Goal: Task Accomplishment & Management: Manage account settings

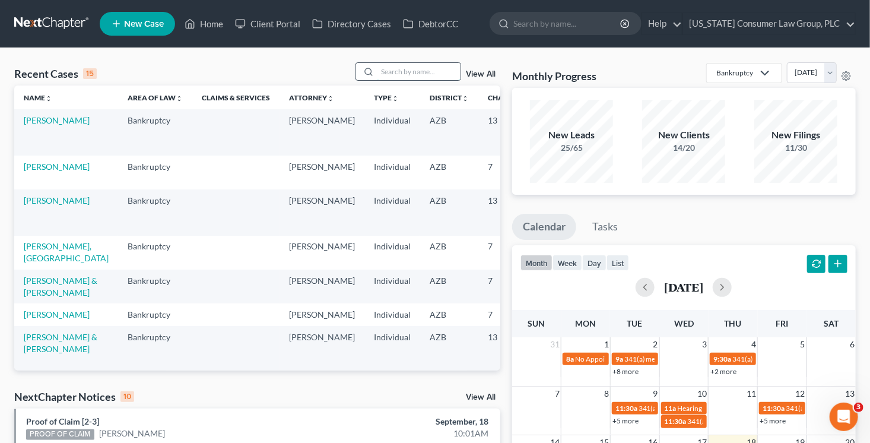
drag, startPoint x: 404, startPoint y: 72, endPoint x: 414, endPoint y: 63, distance: 13.5
click at [410, 68] on input "search" at bounding box center [419, 71] width 83 height 17
type input "ortiz"
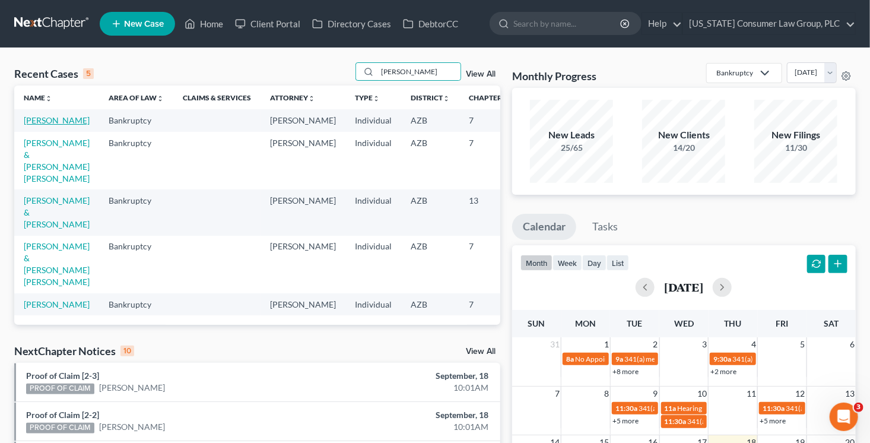
click at [43, 122] on link "[PERSON_NAME]" at bounding box center [57, 120] width 66 height 10
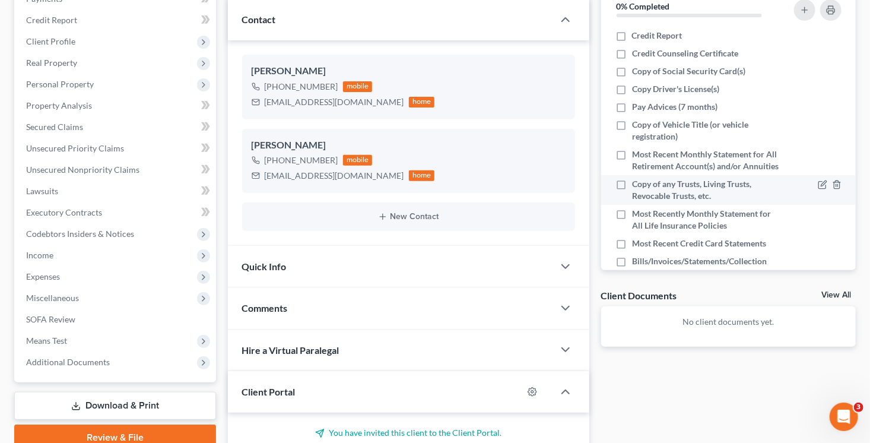
scroll to position [68, 0]
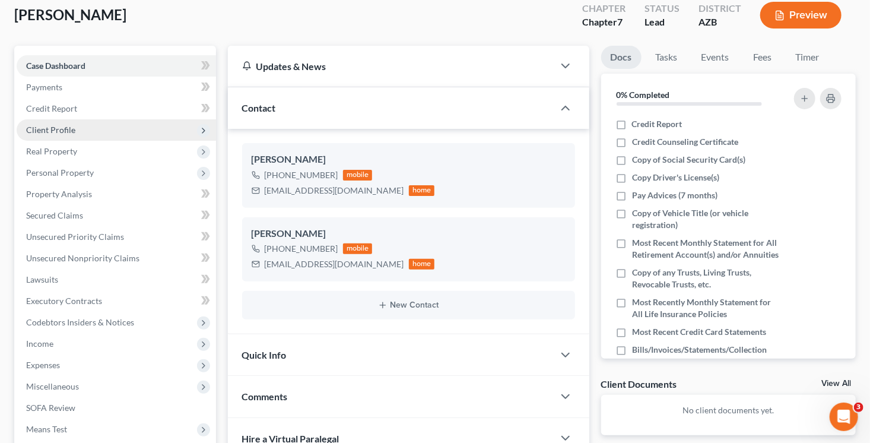
click at [76, 126] on span "Client Profile" at bounding box center [116, 129] width 199 height 21
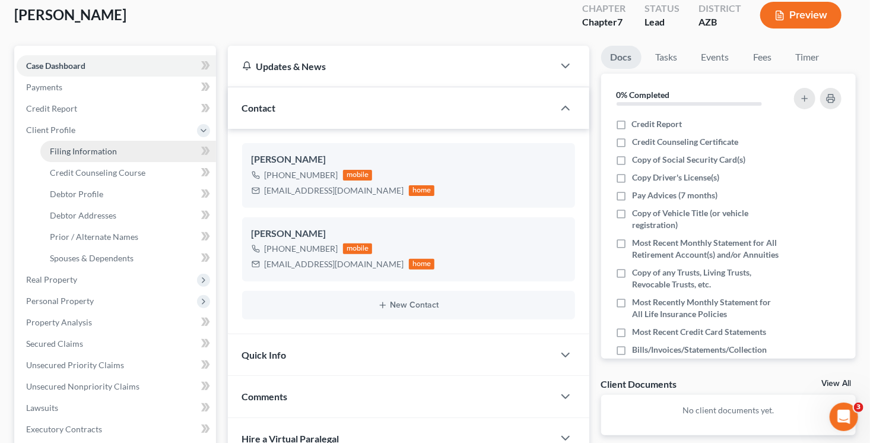
click at [98, 149] on span "Filing Information" at bounding box center [83, 151] width 67 height 10
select select "1"
select select "0"
select select "3"
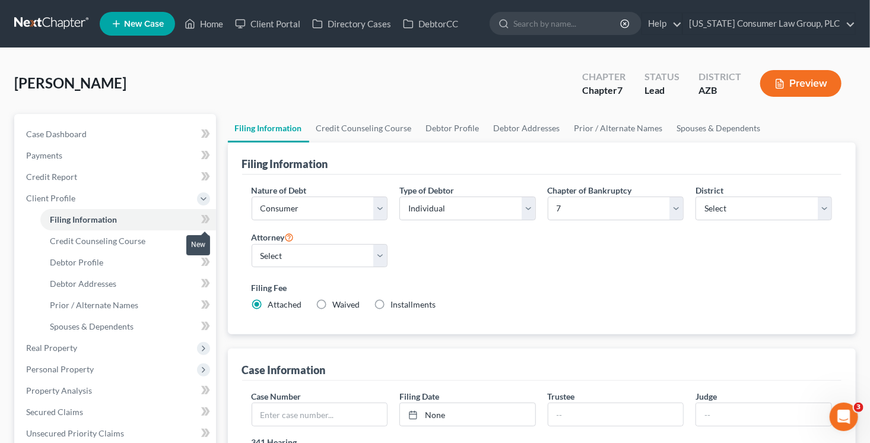
click at [209, 220] on icon at bounding box center [205, 219] width 9 height 15
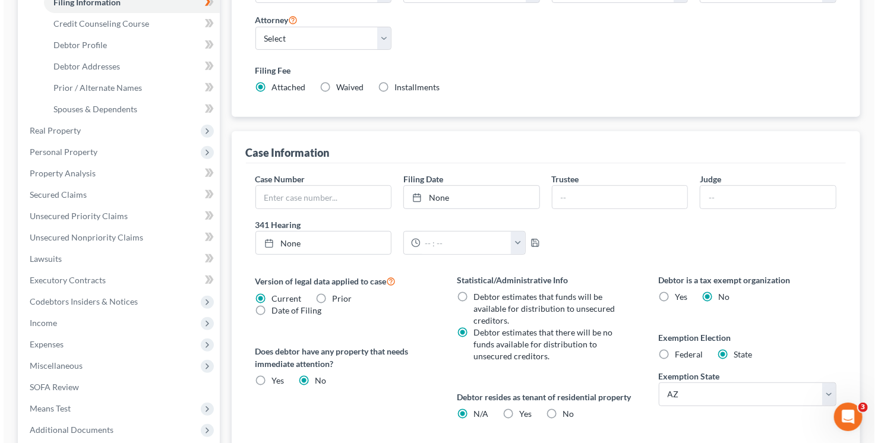
scroll to position [369, 0]
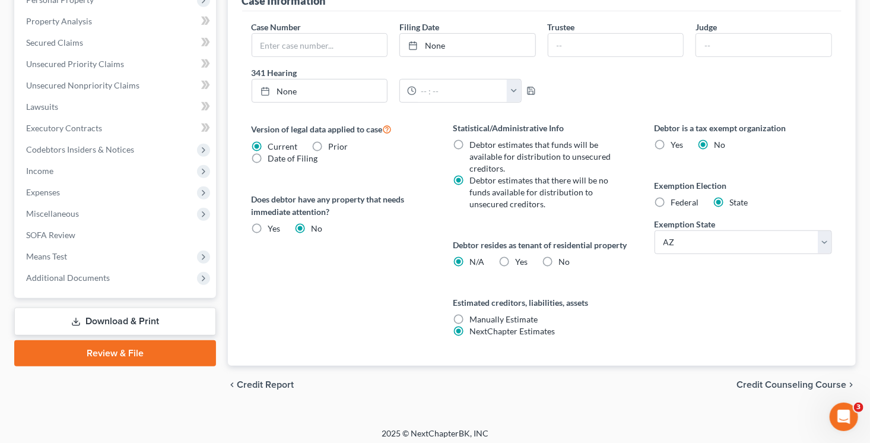
click at [515, 262] on label "Yes Yes" at bounding box center [521, 262] width 12 height 12
click at [520, 262] on input "Yes Yes" at bounding box center [524, 260] width 8 height 8
radio input "true"
radio input "false"
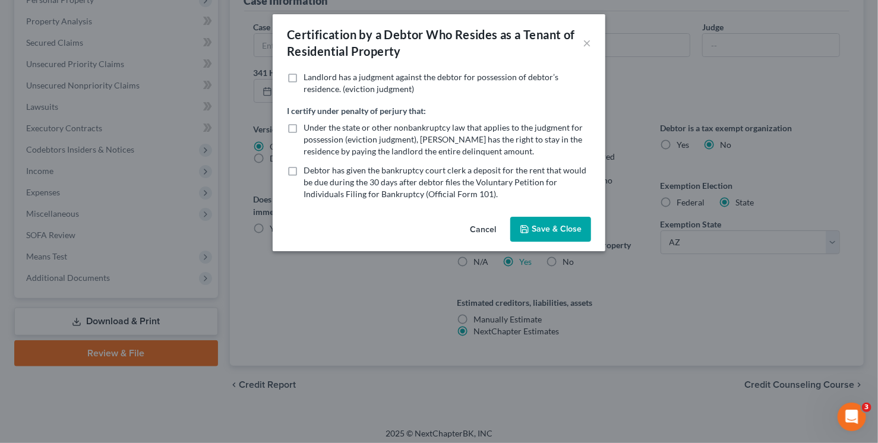
click at [552, 225] on button "Save & Close" at bounding box center [550, 229] width 81 height 25
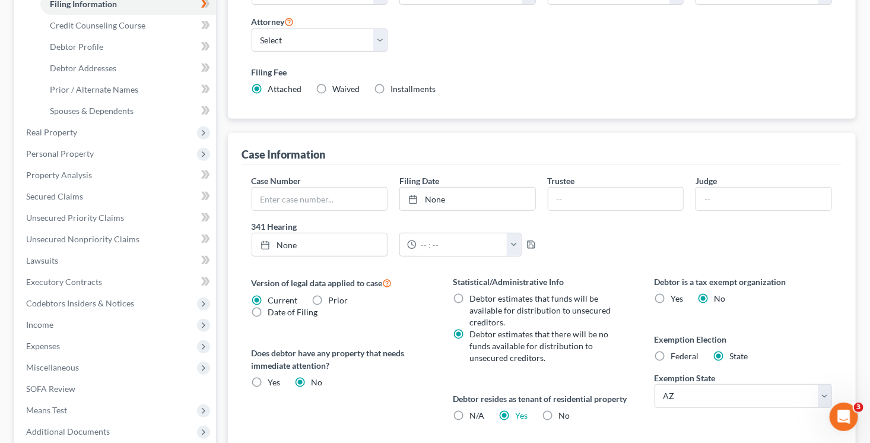
scroll to position [0, 0]
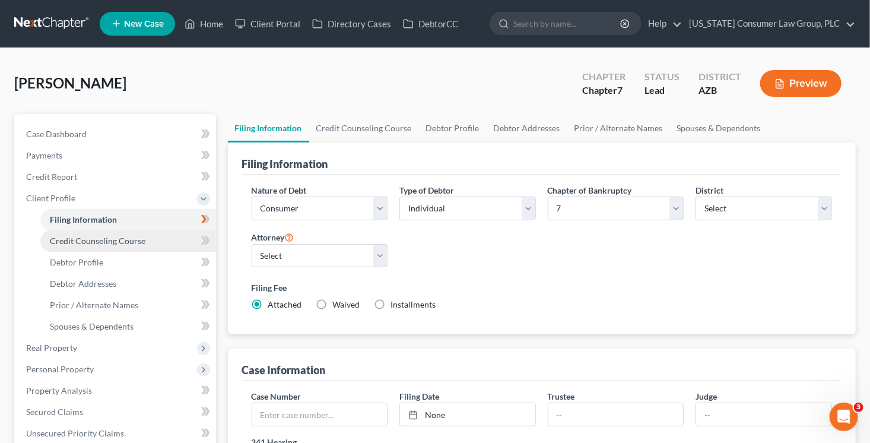
click at [151, 243] on link "Credit Counseling Course" at bounding box center [128, 240] width 176 height 21
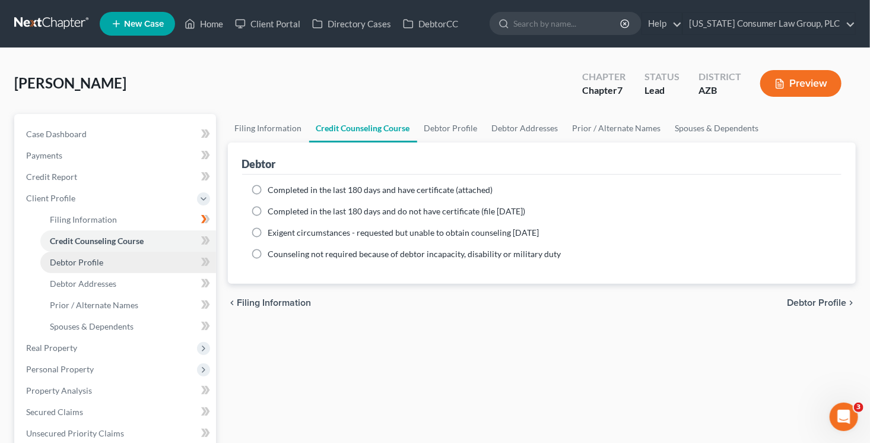
click at [163, 258] on link "Debtor Profile" at bounding box center [128, 262] width 176 height 21
select select "0"
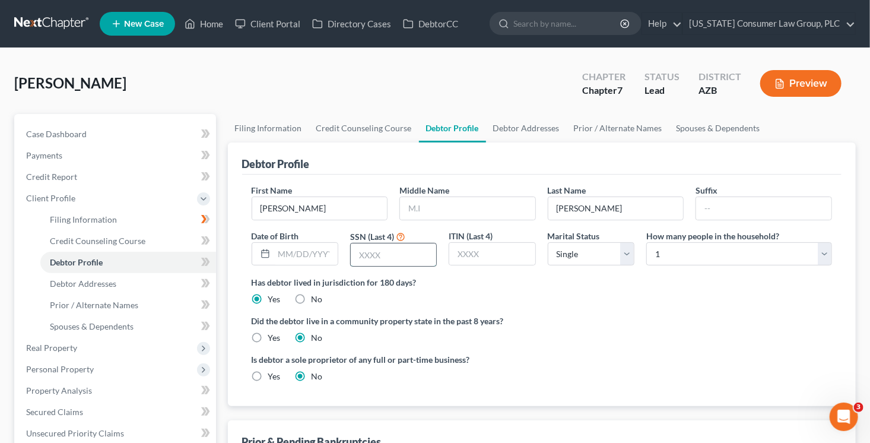
click at [394, 256] on input "text" at bounding box center [393, 254] width 85 height 23
type input "7344"
click at [268, 334] on label "Yes" at bounding box center [274, 338] width 12 height 12
click at [273, 334] on input "Yes" at bounding box center [277, 336] width 8 height 8
radio input "true"
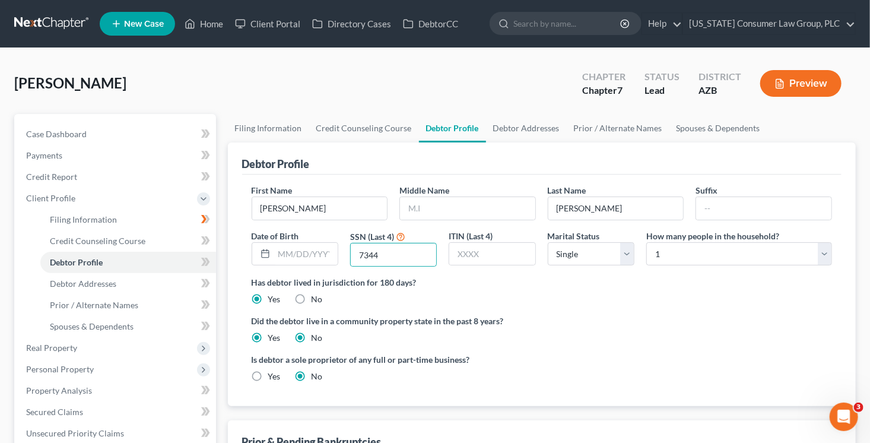
radio input "false"
click at [593, 254] on select "Select Single Married Separated Divorced Widowed" at bounding box center [591, 254] width 87 height 24
select select "3"
click at [548, 242] on select "Select Single Married Separated Divorced Widowed" at bounding box center [591, 254] width 87 height 24
click at [514, 131] on link "Debtor Addresses" at bounding box center [526, 128] width 81 height 28
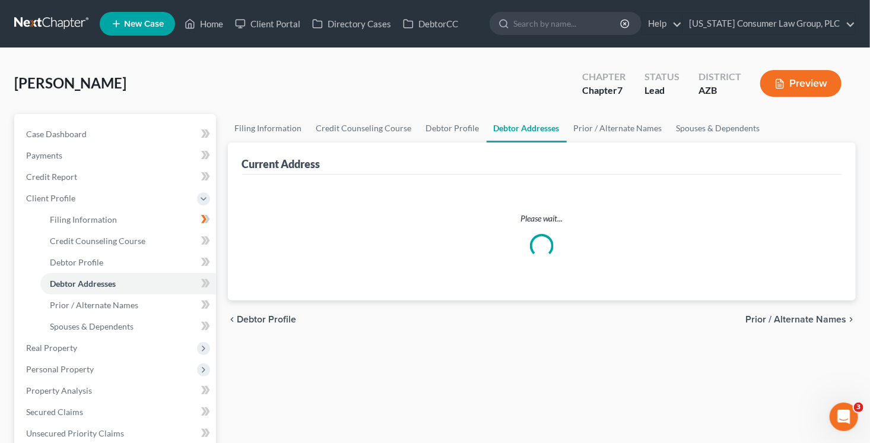
select select "0"
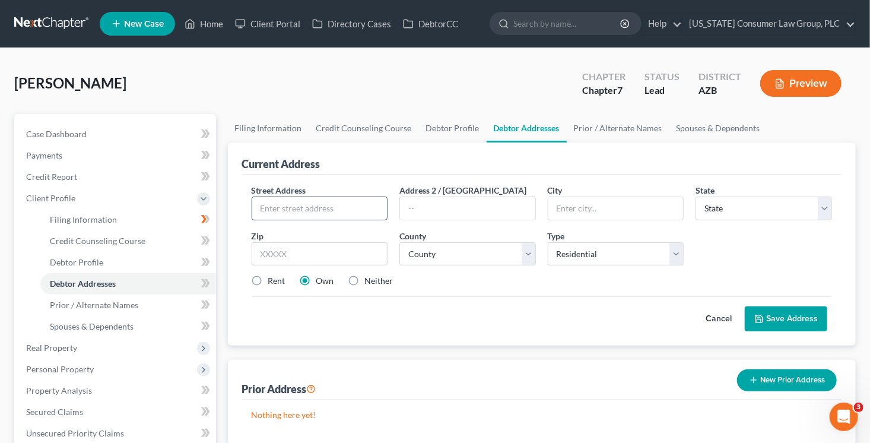
drag, startPoint x: 333, startPoint y: 210, endPoint x: 340, endPoint y: 204, distance: 8.9
click at [334, 210] on input "text" at bounding box center [319, 208] width 135 height 23
type input "1520 W. Owens"
type input "85901"
type input "Show Low"
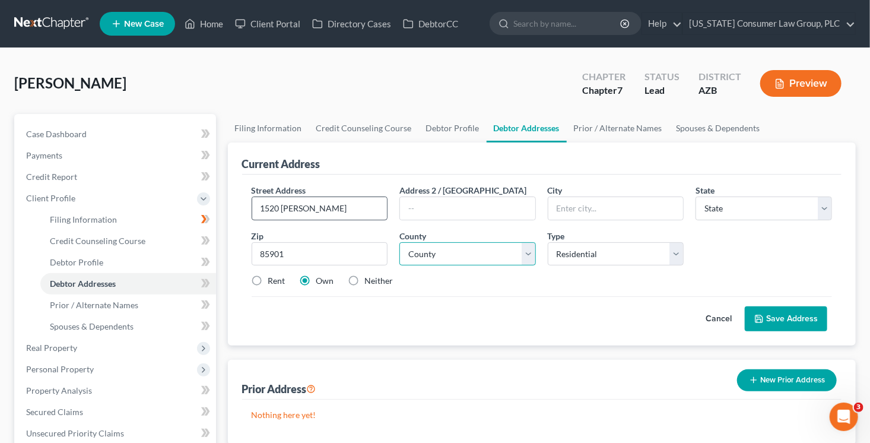
select select "3"
select select "9"
click at [268, 282] on label "Rent" at bounding box center [276, 281] width 17 height 12
click at [273, 282] on input "Rent" at bounding box center [277, 279] width 8 height 8
radio input "true"
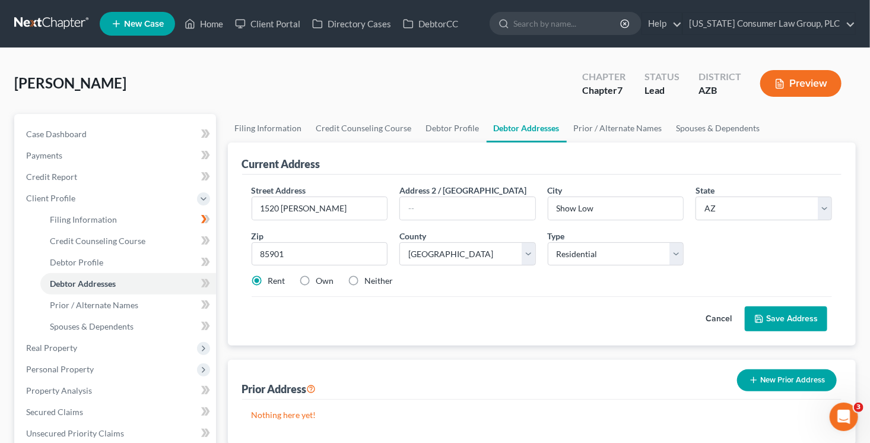
click at [799, 319] on button "Save Address" at bounding box center [786, 318] width 83 height 25
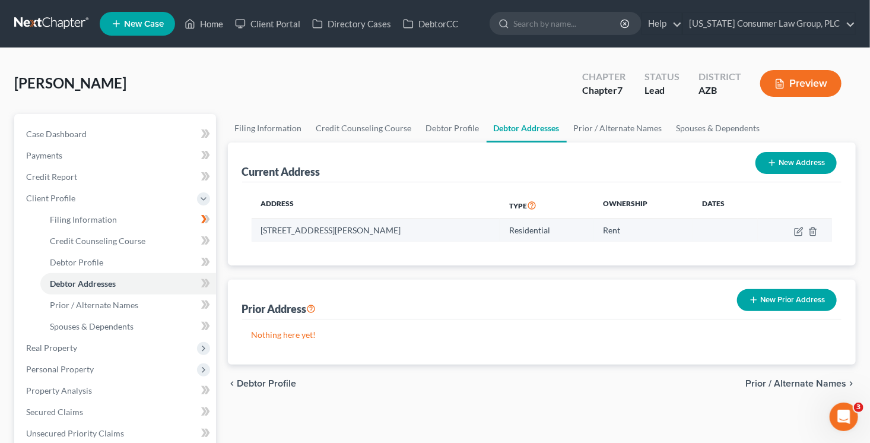
drag, startPoint x: 400, startPoint y: 232, endPoint x: 260, endPoint y: 231, distance: 139.5
click at [260, 231] on td "1520 W. Owens, Show Low, AZ 85901" at bounding box center [376, 230] width 249 height 23
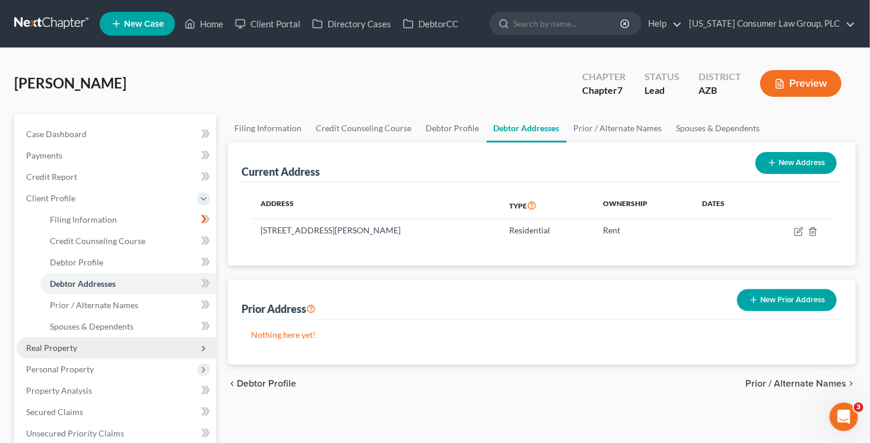
click at [81, 344] on span "Real Property" at bounding box center [116, 347] width 199 height 21
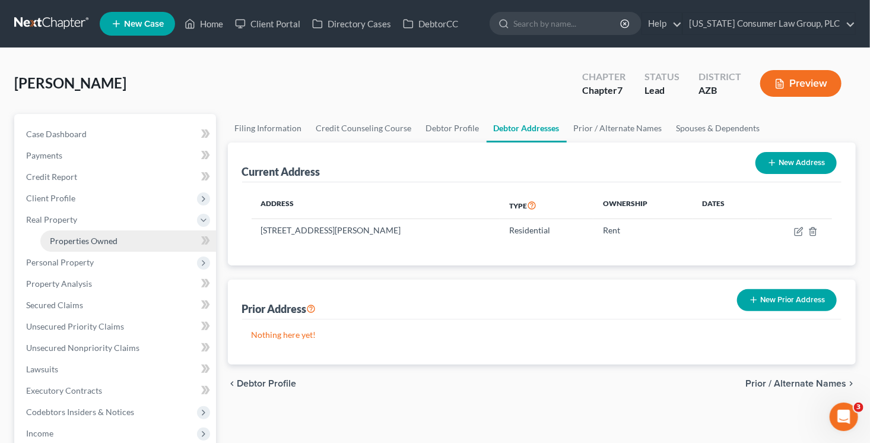
click at [107, 236] on span "Properties Owned" at bounding box center [84, 241] width 68 height 10
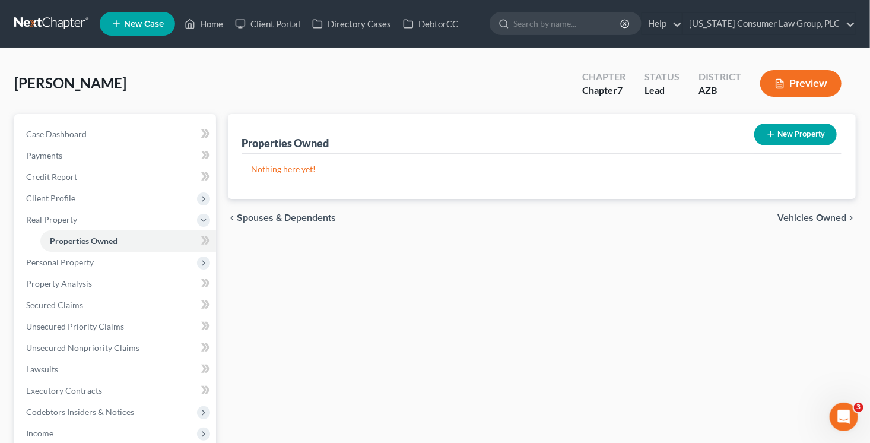
click at [773, 137] on icon "button" at bounding box center [771, 133] width 9 height 9
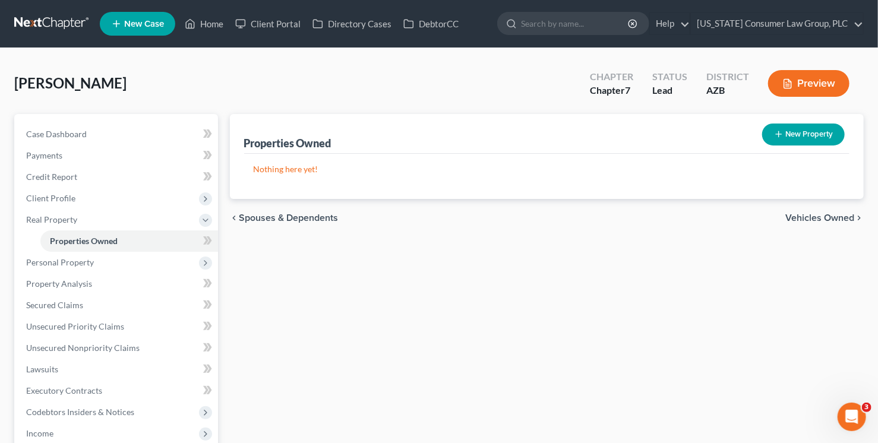
select select "3"
select select "9"
select select "0"
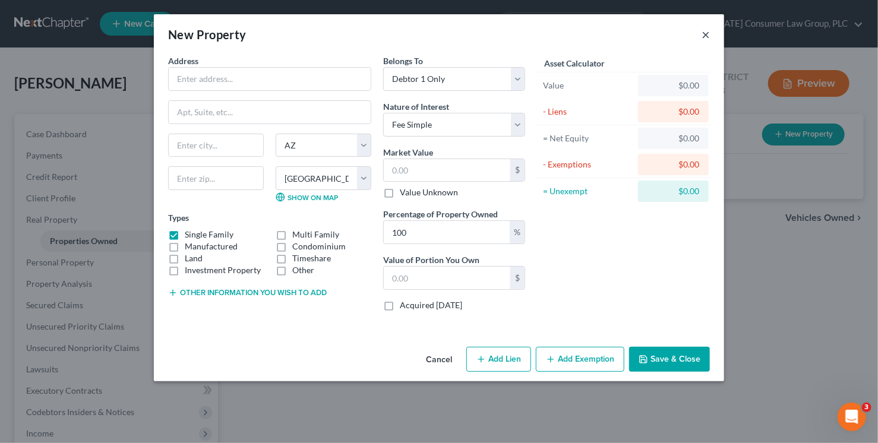
click at [707, 32] on button "×" at bounding box center [705, 34] width 8 height 14
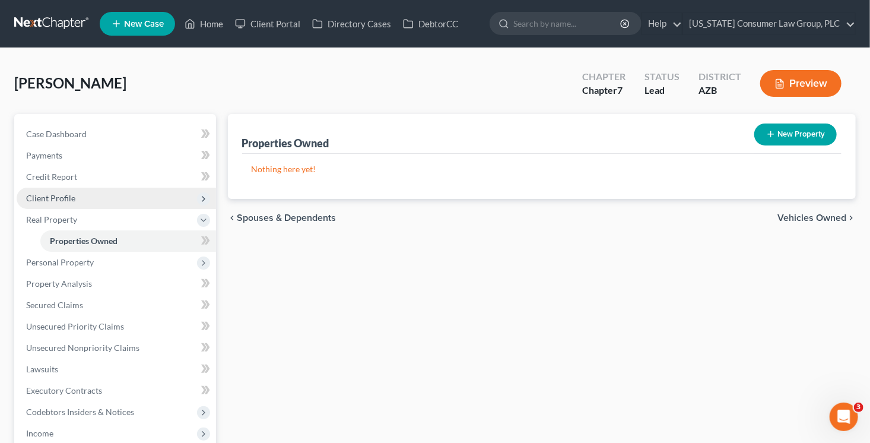
click at [62, 189] on span "Client Profile" at bounding box center [116, 198] width 199 height 21
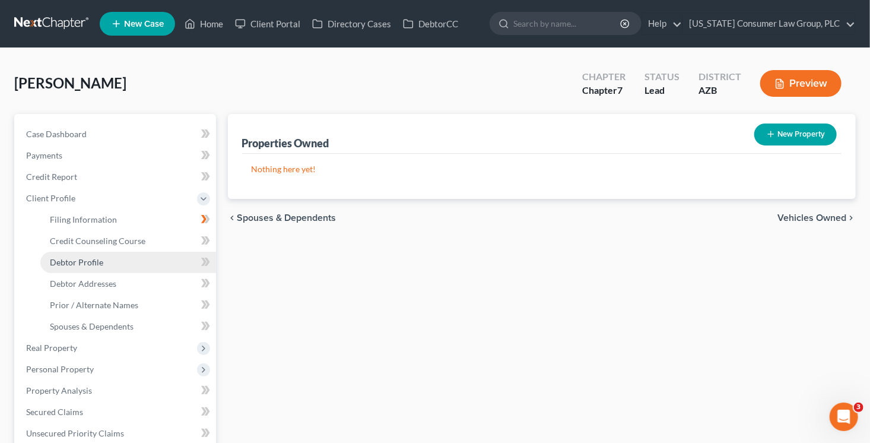
click at [93, 263] on span "Debtor Profile" at bounding box center [76, 262] width 53 height 10
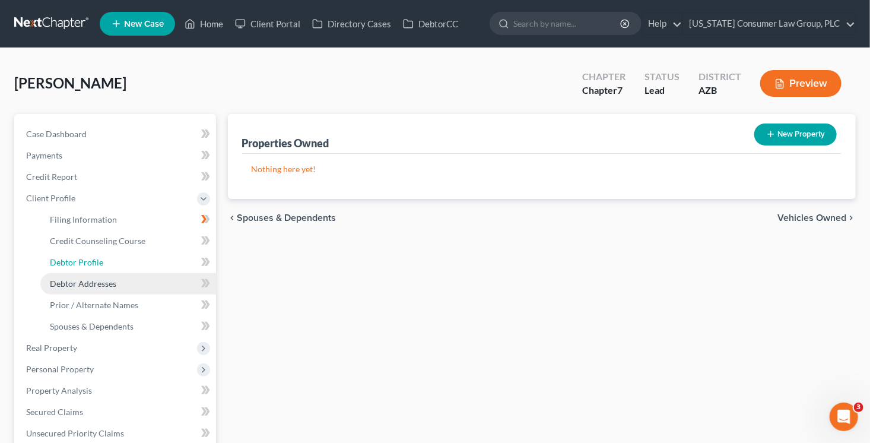
select select "3"
select select "0"
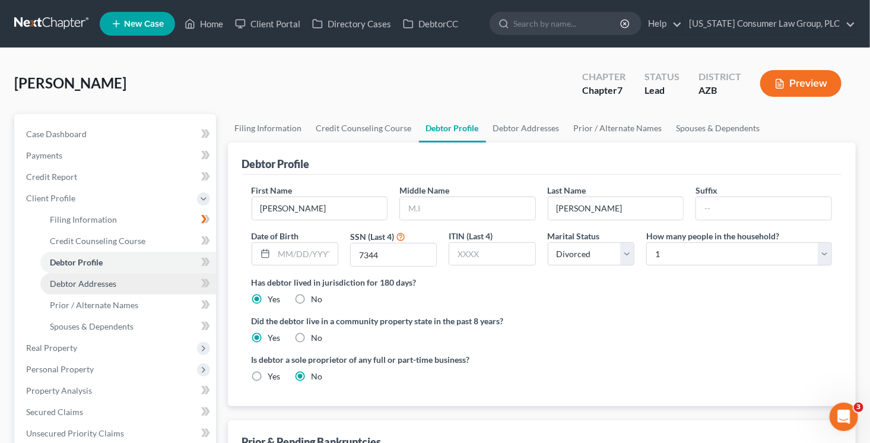
click at [109, 286] on span "Debtor Addresses" at bounding box center [83, 283] width 66 height 10
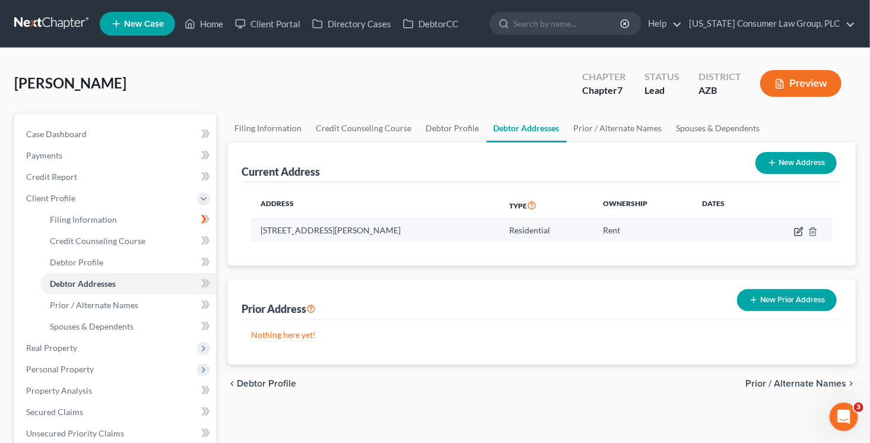
click at [795, 230] on icon "button" at bounding box center [798, 231] width 7 height 7
select select "3"
select select "9"
select select "0"
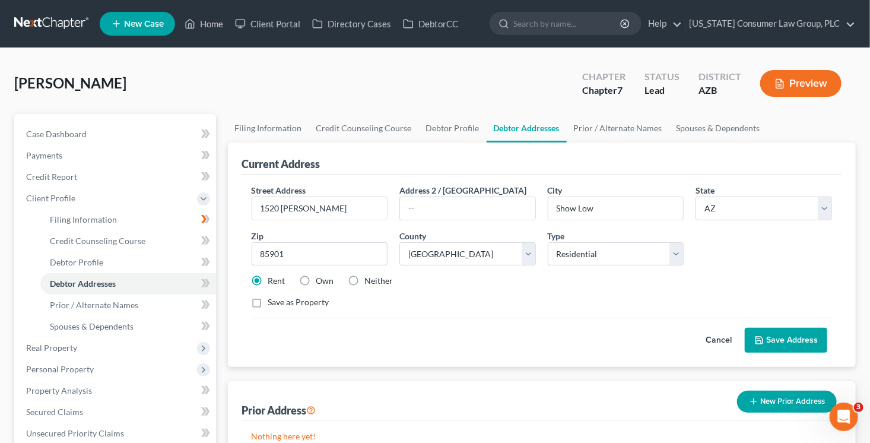
drag, startPoint x: 325, startPoint y: 278, endPoint x: 299, endPoint y: 296, distance: 31.3
click at [325, 278] on label "Own" at bounding box center [325, 281] width 18 height 12
click at [325, 278] on input "Own" at bounding box center [325, 279] width 8 height 8
radio input "true"
click at [296, 302] on label "Save as Property" at bounding box center [298, 302] width 61 height 12
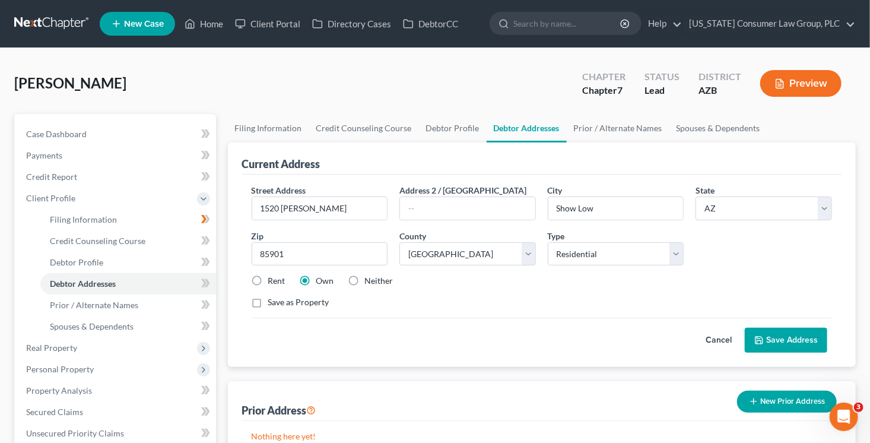
click at [281, 302] on input "Save as Property" at bounding box center [277, 300] width 8 height 8
checkbox input "true"
click at [793, 337] on button "Save Address" at bounding box center [786, 340] width 83 height 25
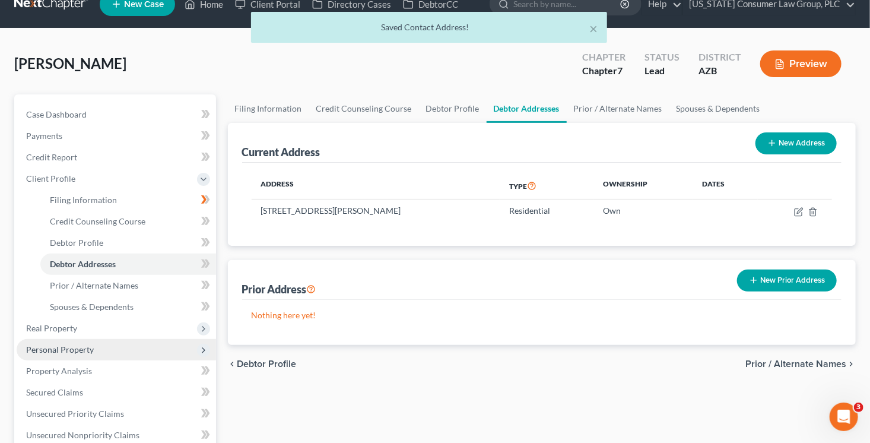
scroll to position [20, 0]
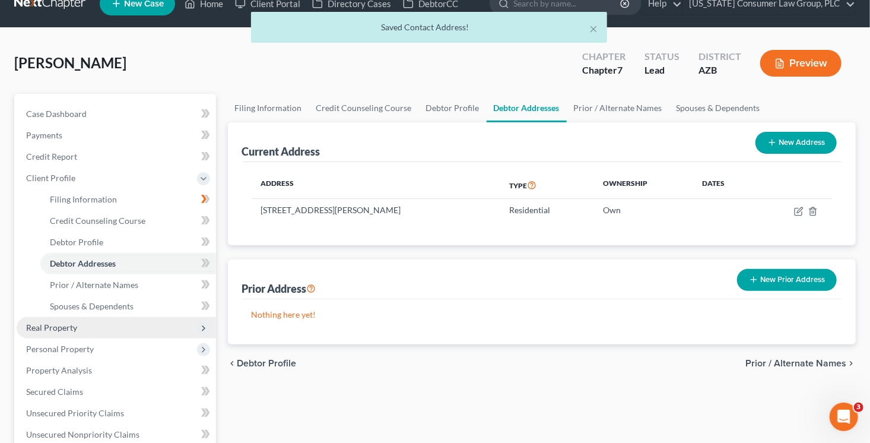
click at [115, 330] on span "Real Property" at bounding box center [116, 327] width 199 height 21
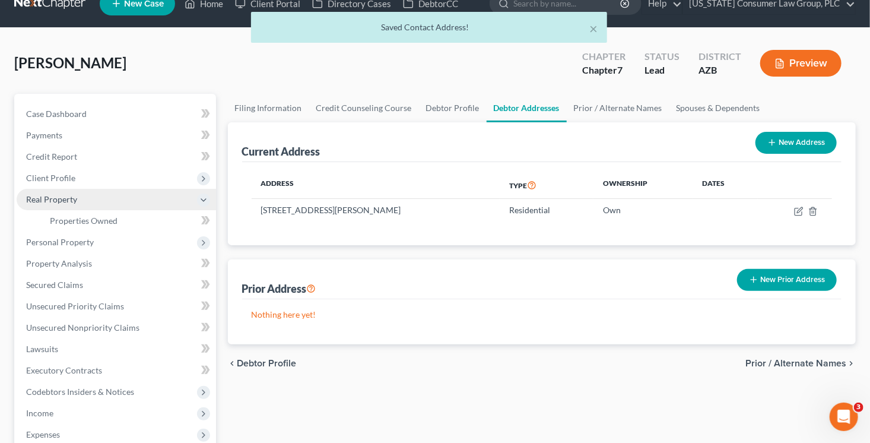
click at [144, 207] on span "Real Property" at bounding box center [116, 199] width 199 height 21
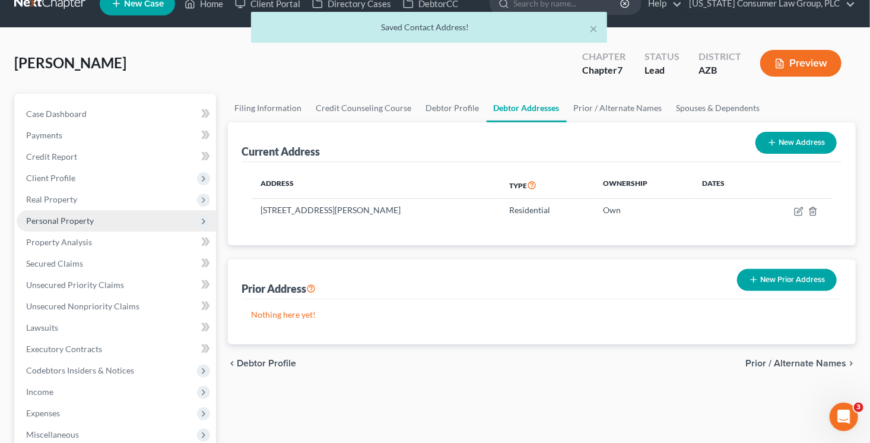
click at [142, 217] on span "Personal Property" at bounding box center [116, 220] width 199 height 21
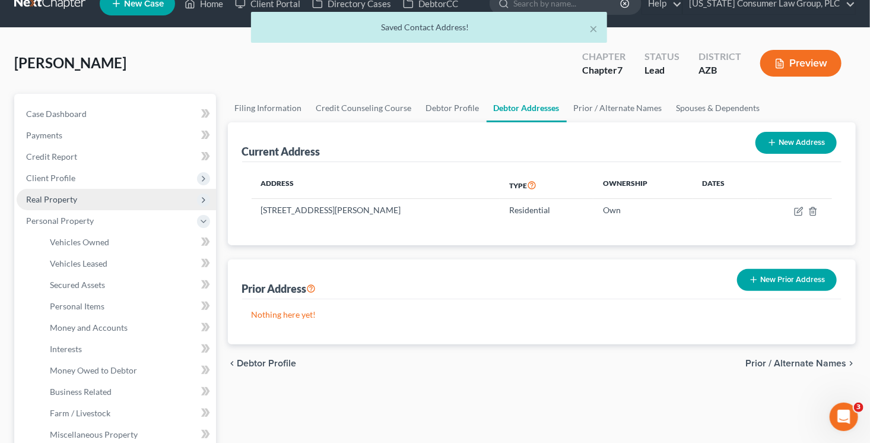
click at [134, 203] on span "Real Property" at bounding box center [116, 199] width 199 height 21
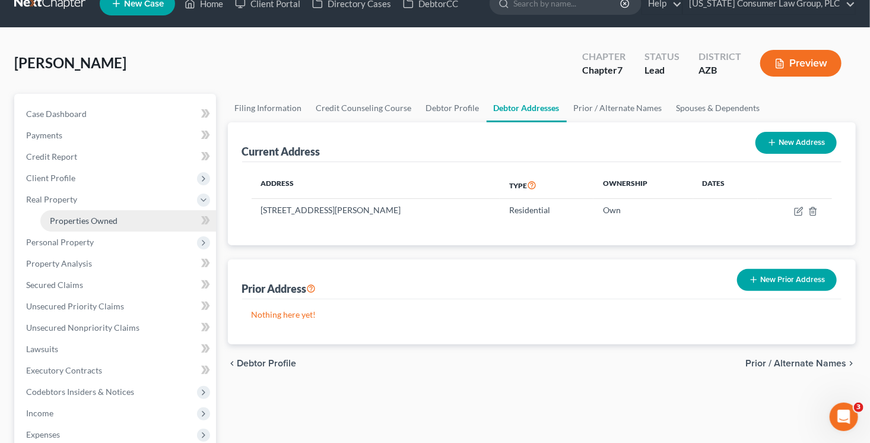
click at [127, 218] on link "Properties Owned" at bounding box center [128, 220] width 176 height 21
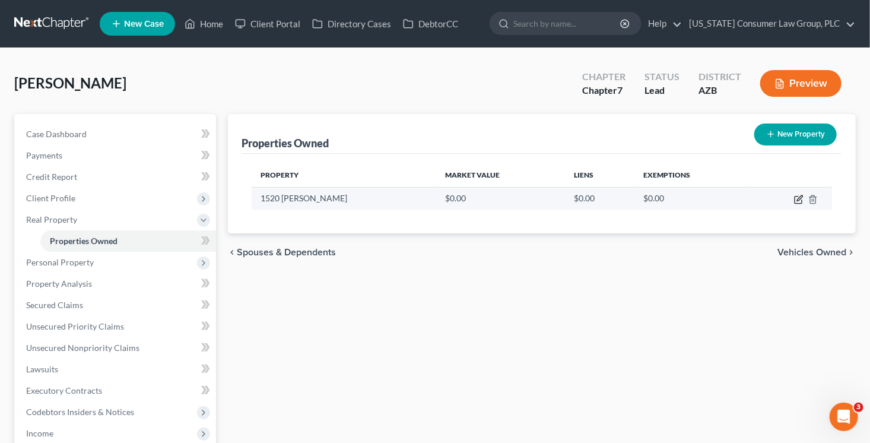
click at [798, 199] on icon "button" at bounding box center [799, 197] width 5 height 5
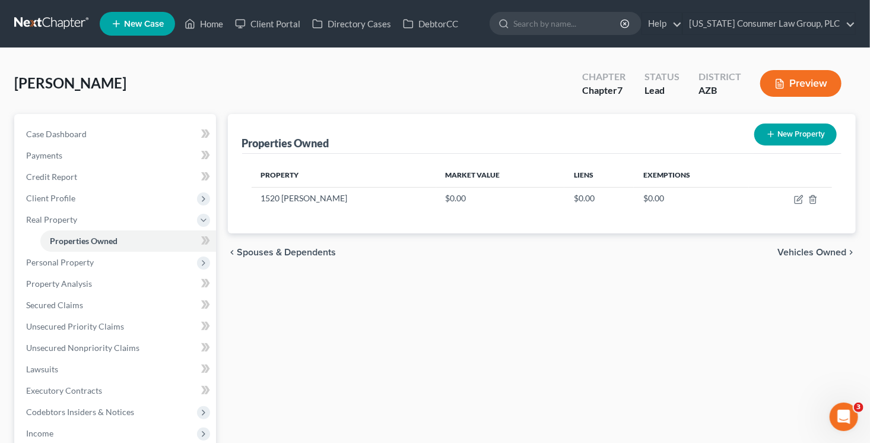
select select "3"
select select "9"
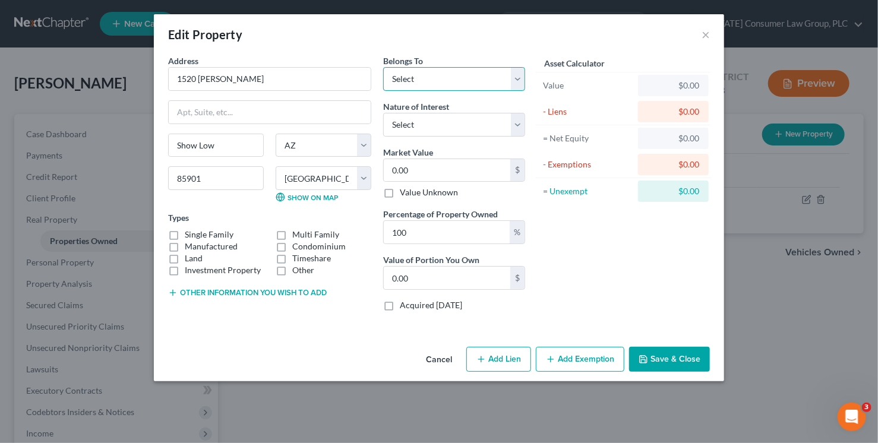
click at [414, 75] on select "Select Debtor 1 Only Debtor 2 Only Debtor 1 And Debtor 2 Only At Least One Of T…" at bounding box center [454, 79] width 142 height 24
select select "0"
click at [383, 67] on select "Select Debtor 1 Only Debtor 2 Only Debtor 1 And Debtor 2 Only At Least One Of T…" at bounding box center [454, 79] width 142 height 24
click at [412, 129] on select "Select Fee Simple Joint Tenant Life Estate Equitable Interest Future Interest T…" at bounding box center [454, 125] width 142 height 24
select select "0"
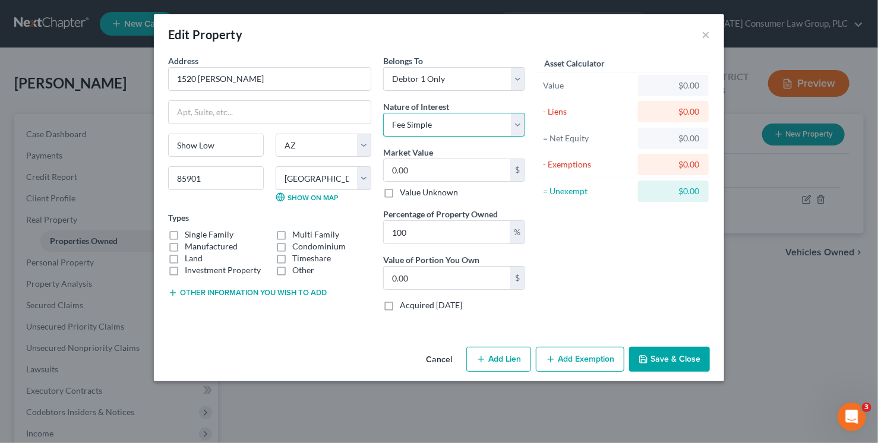
click at [383, 113] on select "Select Fee Simple Joint Tenant Life Estate Equitable Interest Future Interest T…" at bounding box center [454, 125] width 142 height 24
click at [415, 172] on input "0.00" at bounding box center [447, 170] width 126 height 23
type input "2"
type input "2.00"
type input "29"
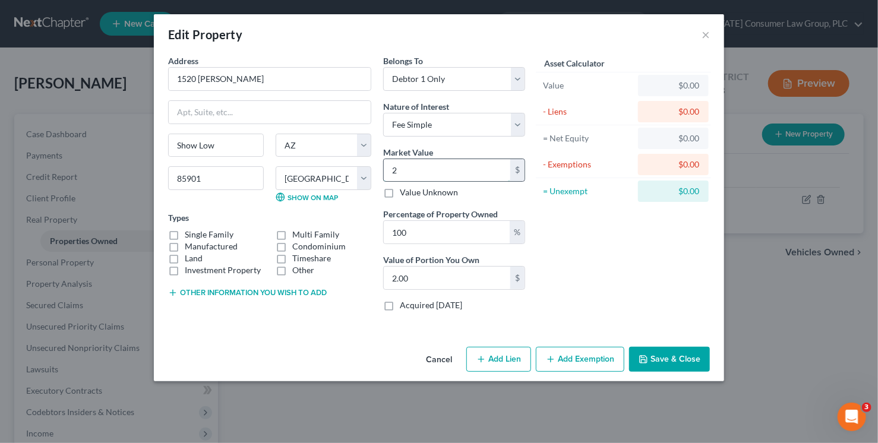
type input "29.00"
type input "298"
type input "298.00"
type input "2980"
type input "2,980.00"
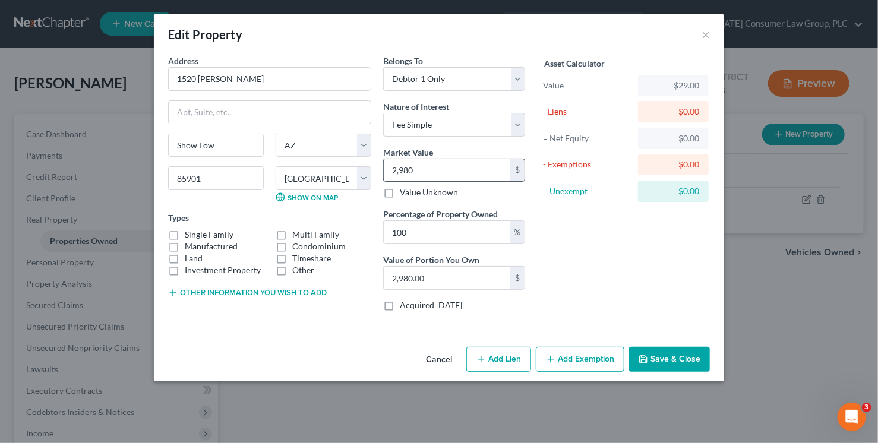
type input "2,9800"
type input "29,800.00"
type input "29,8000"
type input "298,000.00"
type input "298,000"
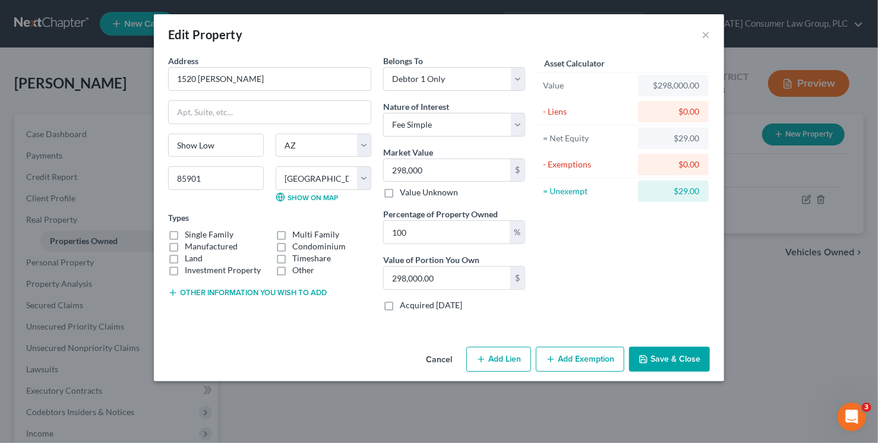
click at [652, 362] on button "Save & Close" at bounding box center [669, 359] width 81 height 25
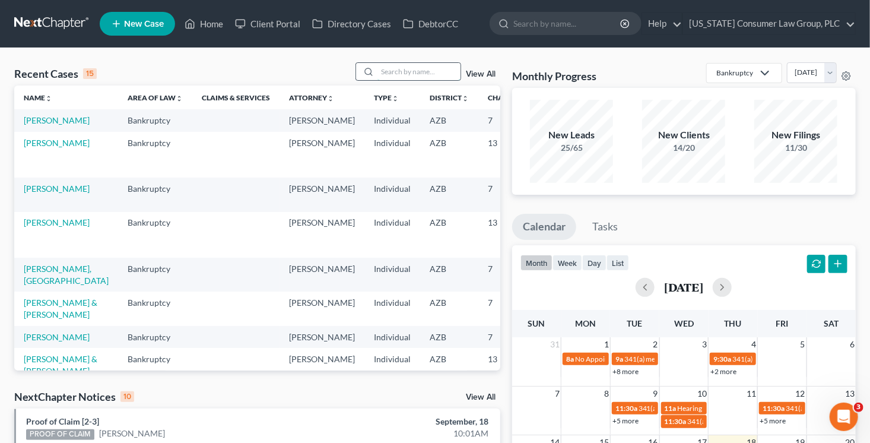
click at [392, 72] on input "search" at bounding box center [419, 71] width 83 height 17
type input "salter"
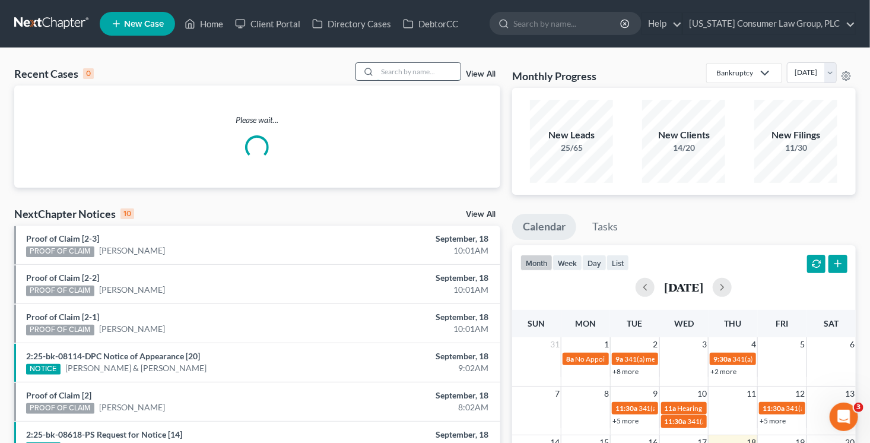
click at [400, 68] on input "search" at bounding box center [419, 71] width 83 height 17
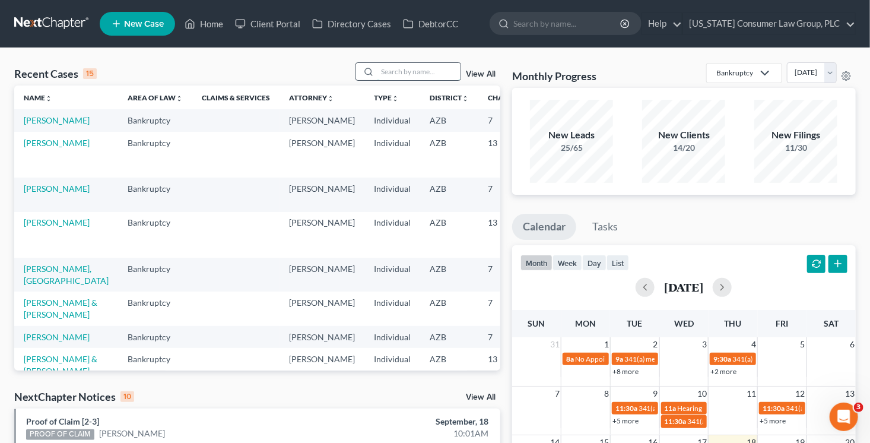
type input "l"
type input "karina"
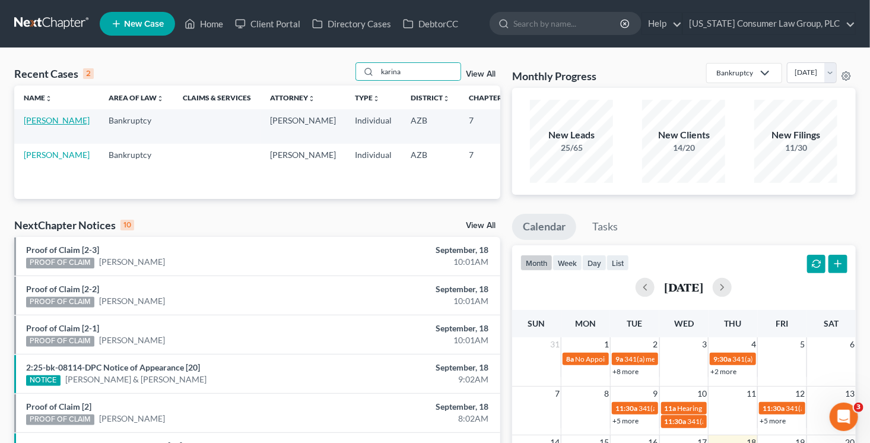
click at [34, 125] on link "[PERSON_NAME]" at bounding box center [57, 120] width 66 height 10
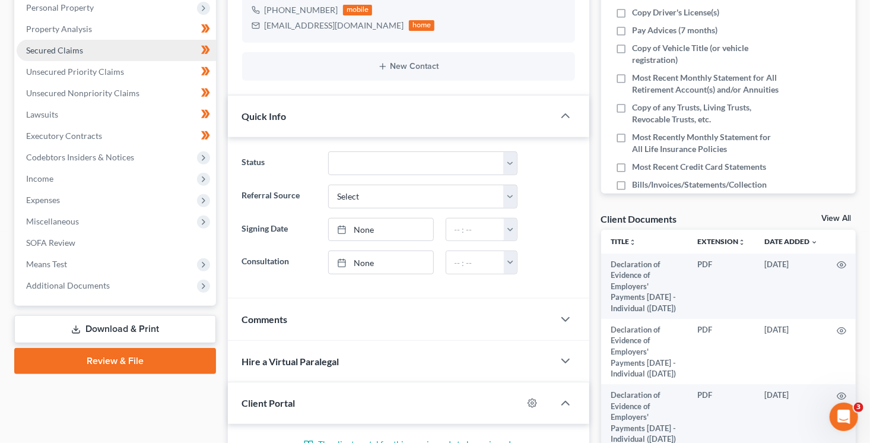
scroll to position [237, 0]
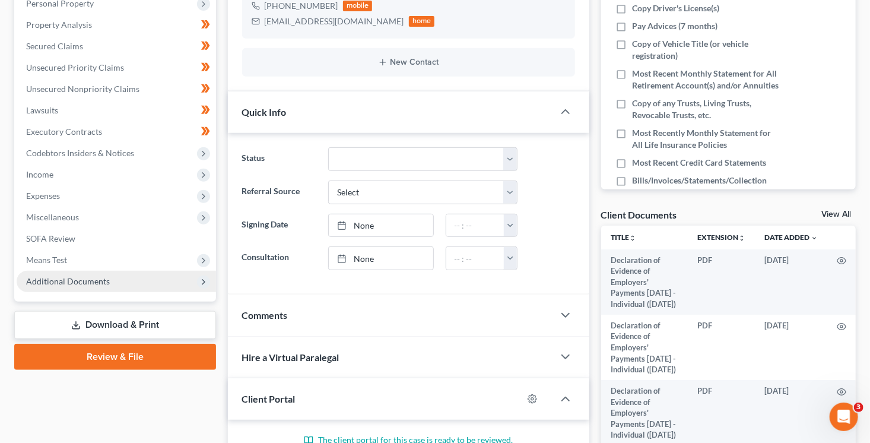
click at [109, 274] on span "Additional Documents" at bounding box center [116, 281] width 199 height 21
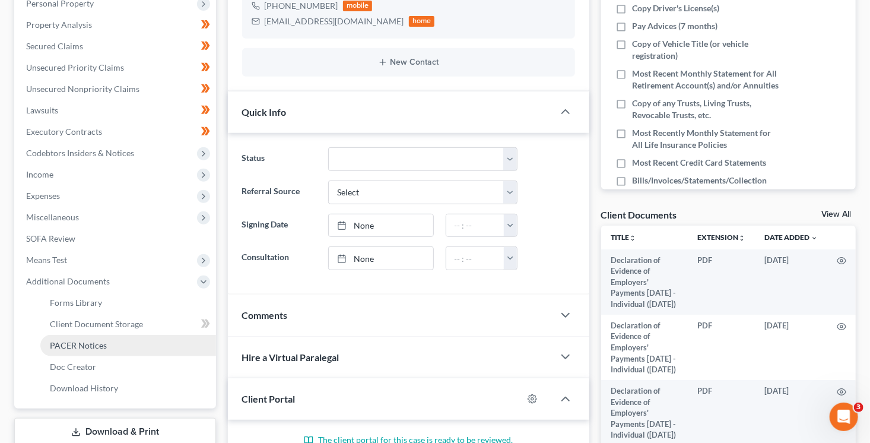
click at [115, 341] on link "PACER Notices" at bounding box center [128, 345] width 176 height 21
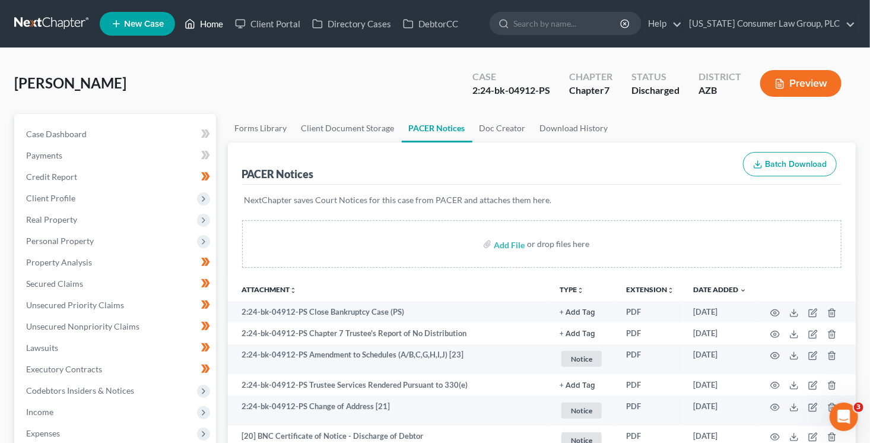
click at [203, 23] on link "Home" at bounding box center [204, 23] width 50 height 21
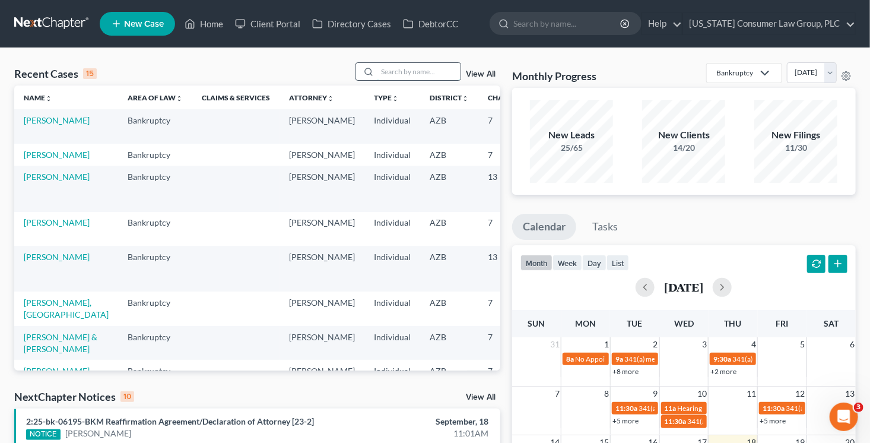
click at [399, 72] on input "search" at bounding box center [419, 71] width 83 height 17
type input "klein"
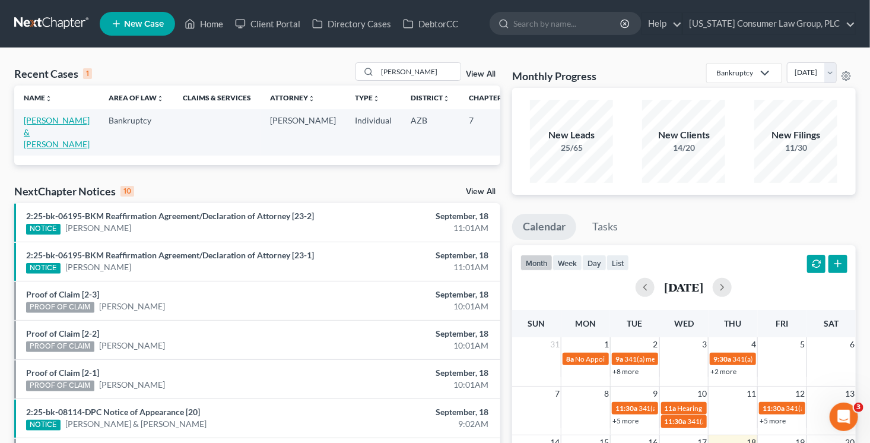
click at [40, 140] on link "[PERSON_NAME] & [PERSON_NAME]" at bounding box center [57, 132] width 66 height 34
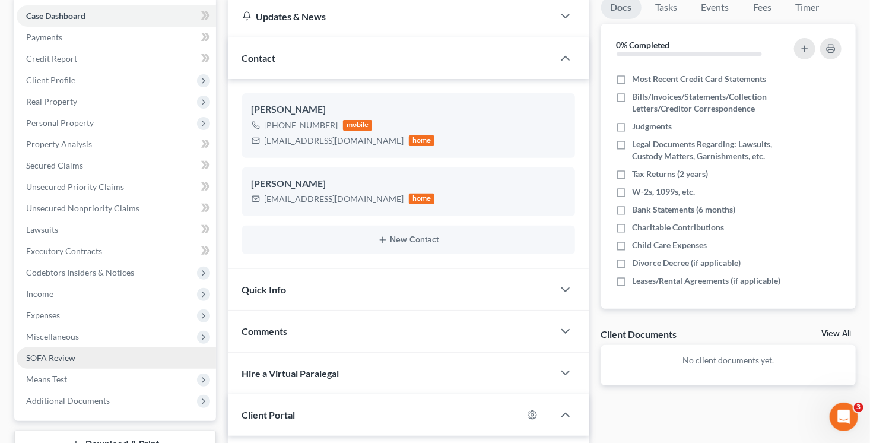
scroll to position [131, 0]
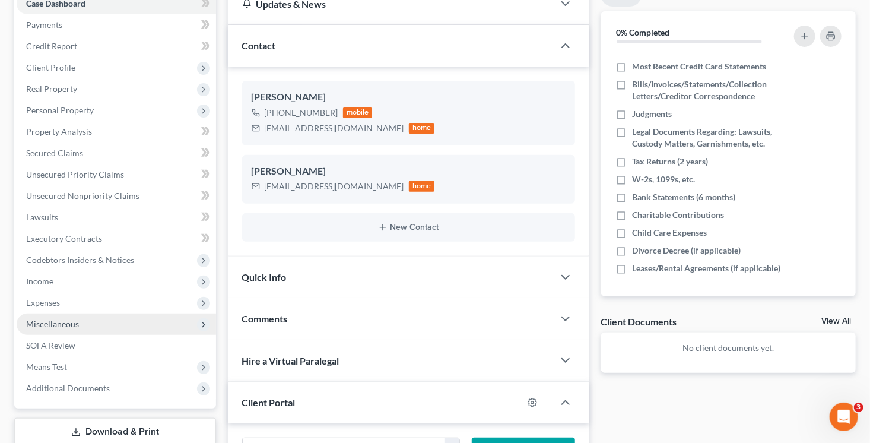
click at [69, 326] on span "Miscellaneous" at bounding box center [52, 324] width 53 height 10
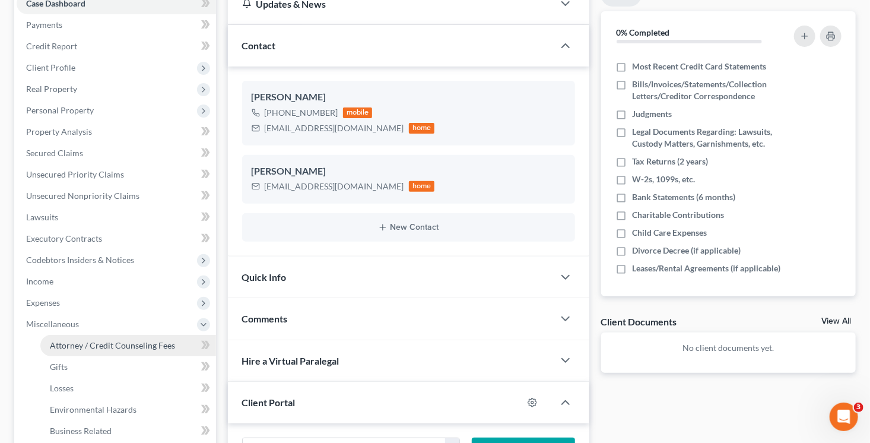
click at [184, 341] on link "Attorney / Credit Counseling Fees" at bounding box center [128, 345] width 176 height 21
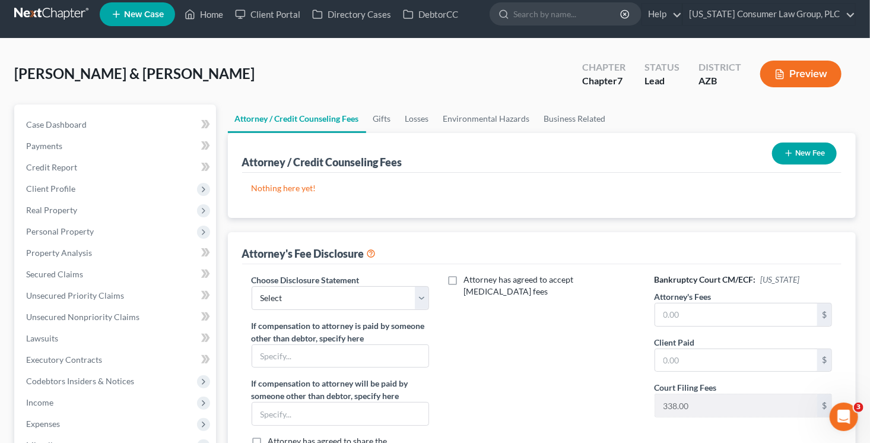
scroll to position [49, 0]
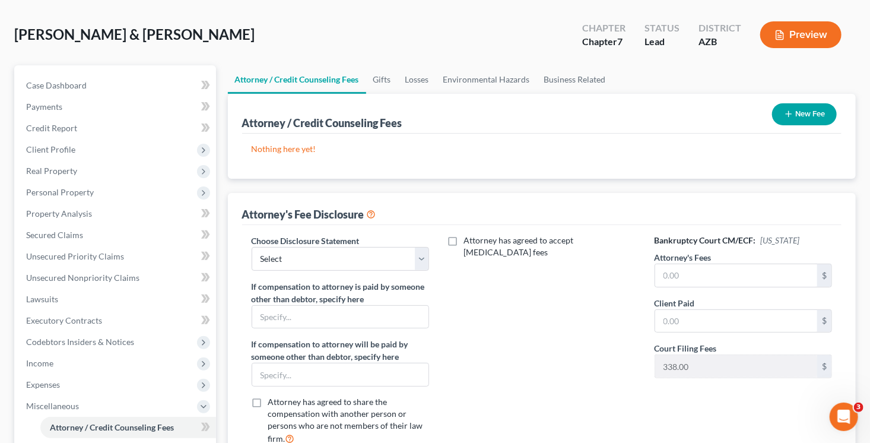
click at [819, 114] on button "New Fee" at bounding box center [804, 114] width 65 height 22
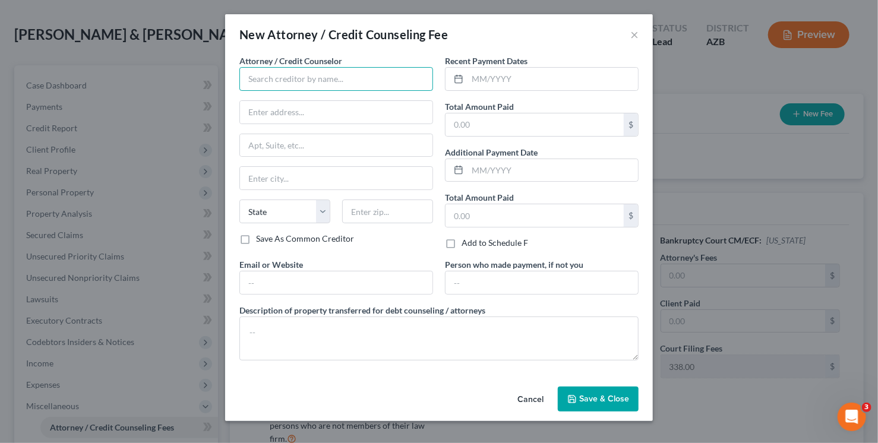
click at [348, 77] on input "text" at bounding box center [336, 79] width 194 height 24
type input "[US_STATE] Consumer Law Group, PLC"
type input "2350 East Germann Road, Suite 38"
type input "Chandler"
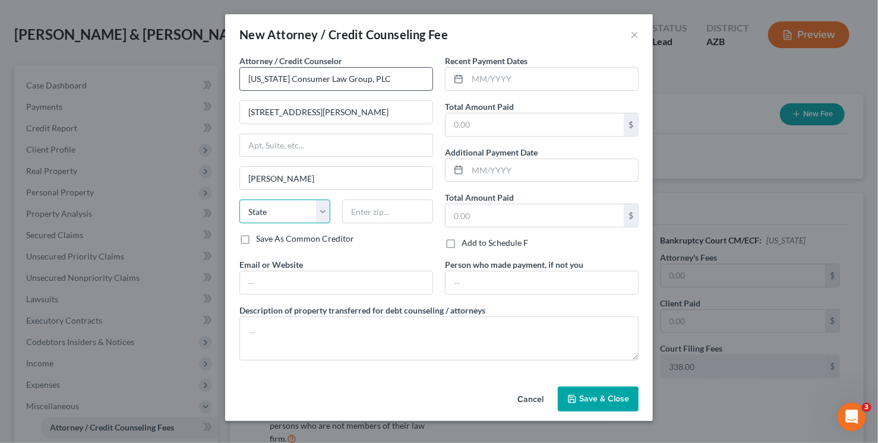
select select "3"
type input "85286"
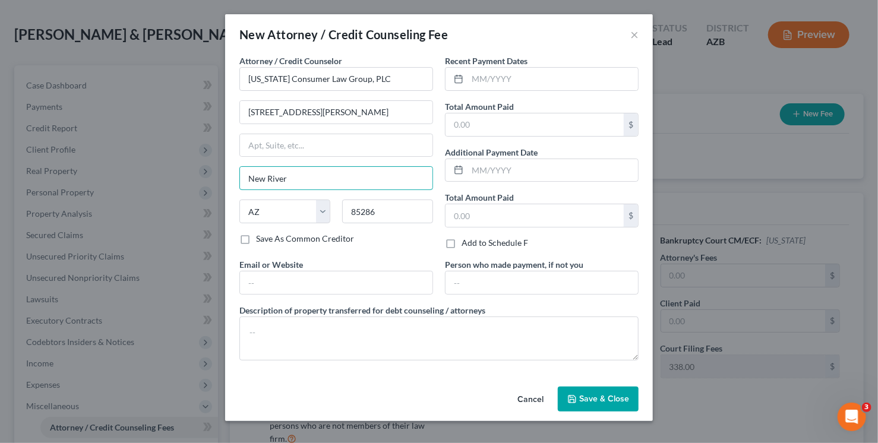
drag, startPoint x: 295, startPoint y: 182, endPoint x: 172, endPoint y: 176, distance: 123.7
click at [174, 179] on div "New Attorney / Credit Counseling Fee × Attorney / Credit Counselor * Arizona Co…" at bounding box center [439, 221] width 878 height 443
type input "Chandler"
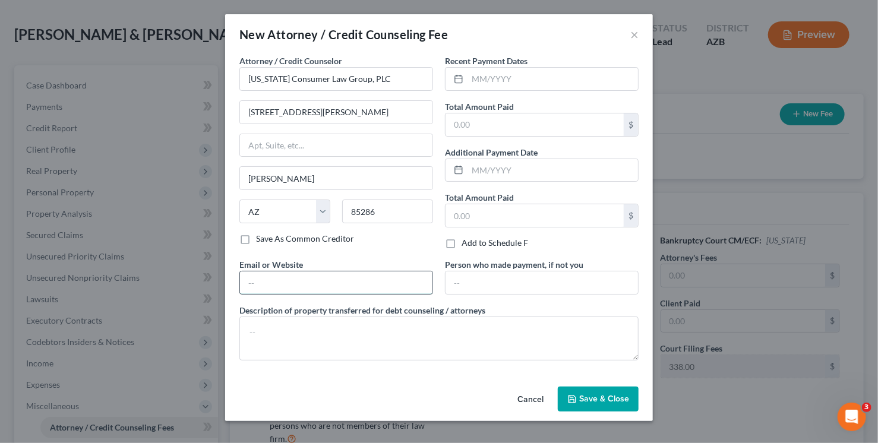
click at [267, 281] on input "text" at bounding box center [336, 282] width 192 height 23
type input "www.skibalaw.com"
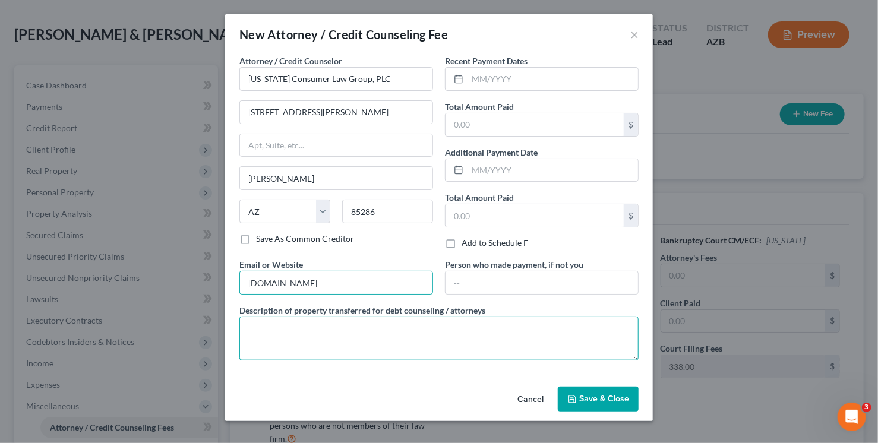
click at [284, 336] on textarea at bounding box center [438, 338] width 399 height 44
type textarea ";"
paste textarea "Filing fee: $338.00"
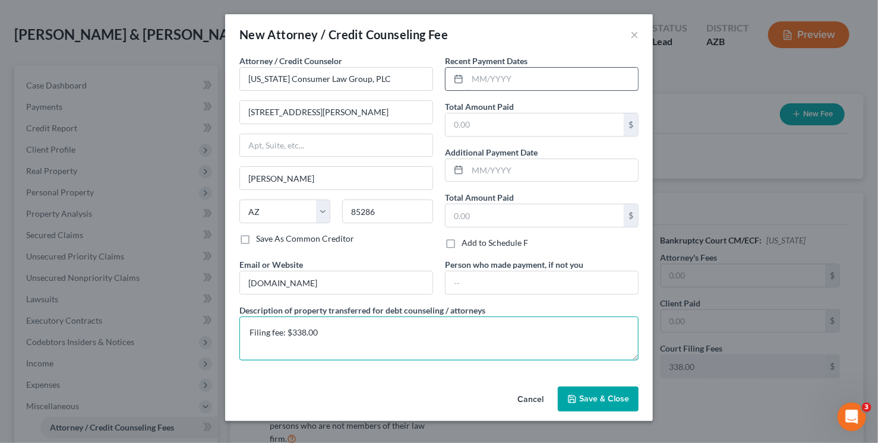
type textarea "Filing fee: $338.00"
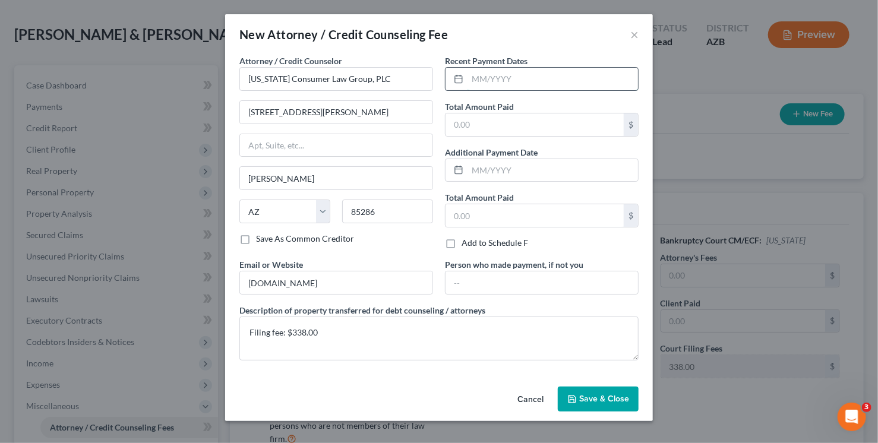
click at [522, 78] on input "text" at bounding box center [552, 79] width 170 height 23
type input "09/2025"
click at [524, 128] on input "text" at bounding box center [534, 124] width 178 height 23
type input "338"
click at [615, 387] on button "Save & Close" at bounding box center [598, 399] width 81 height 25
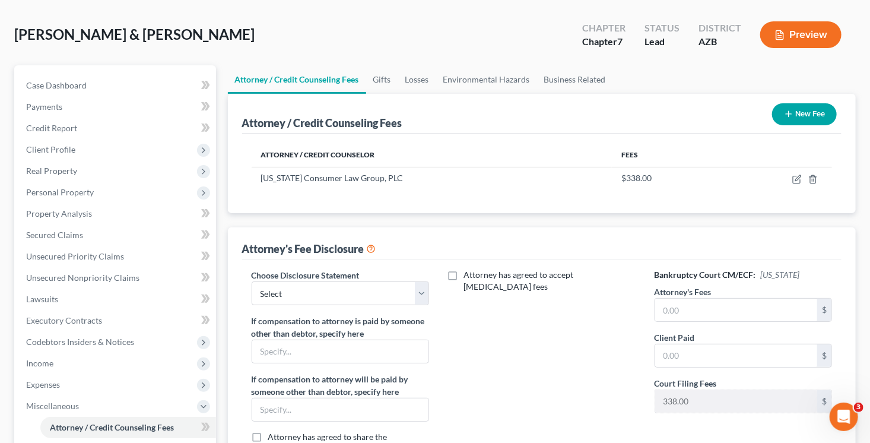
click at [362, 262] on div "Choose Disclosure Statement Select Brashear Viscardi Disclosure McCarty Disclos…" at bounding box center [542, 381] width 600 height 244
click at [353, 290] on select "Select Brashear Viscardi Disclosure McCarty Disclosure Hout - Disclosure Hourly…" at bounding box center [341, 293] width 178 height 24
select select "5"
click at [252, 281] on select "Select Brashear Viscardi Disclosure McCarty Disclosure Hout - Disclosure Hourly…" at bounding box center [341, 293] width 178 height 24
click at [660, 314] on input "text" at bounding box center [736, 310] width 163 height 23
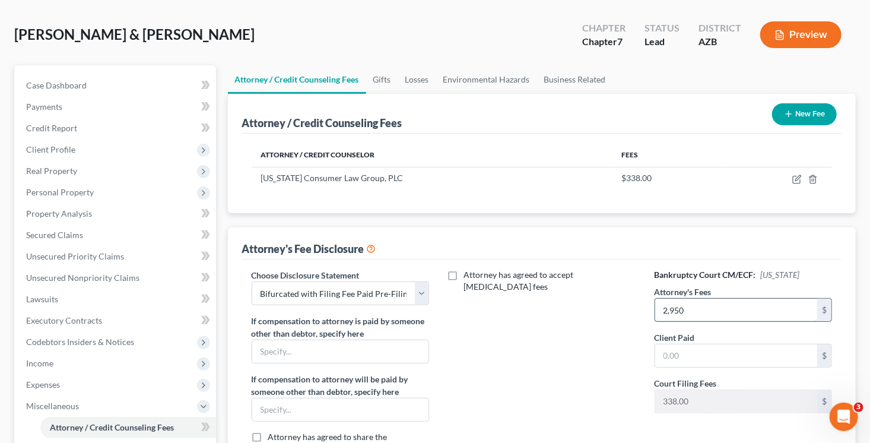
type input "2,950"
type input "0.00"
click at [201, 427] on icon at bounding box center [205, 427] width 9 height 15
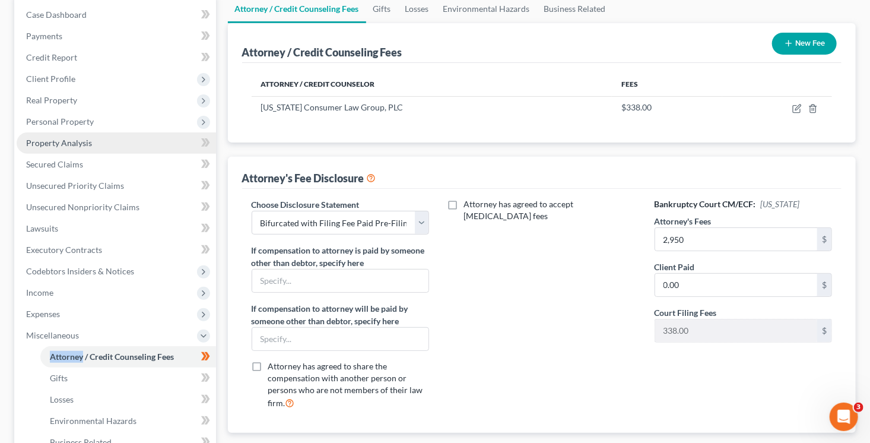
scroll to position [104, 0]
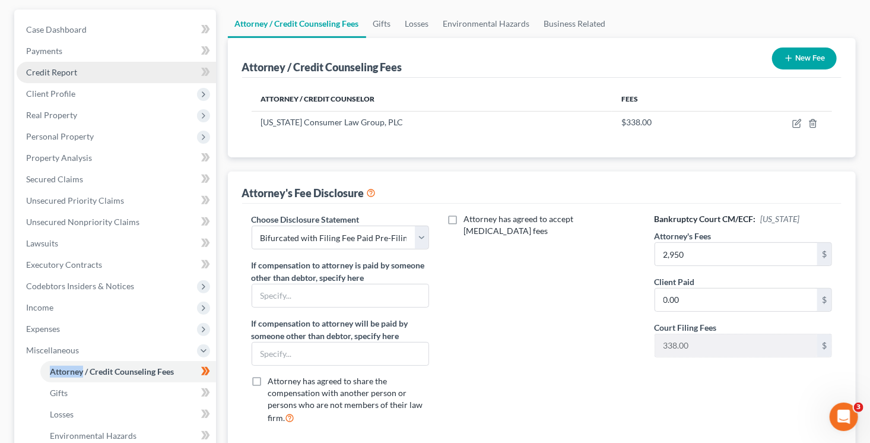
click at [71, 74] on span "Credit Report" at bounding box center [51, 72] width 51 height 10
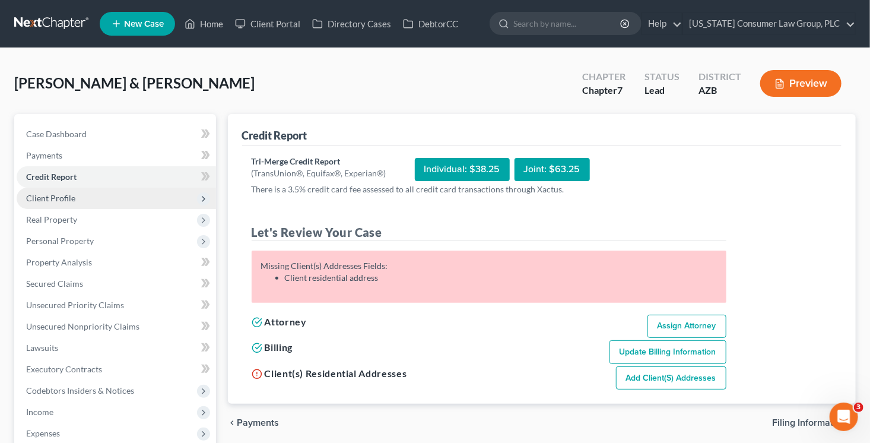
click at [77, 195] on span "Client Profile" at bounding box center [116, 198] width 199 height 21
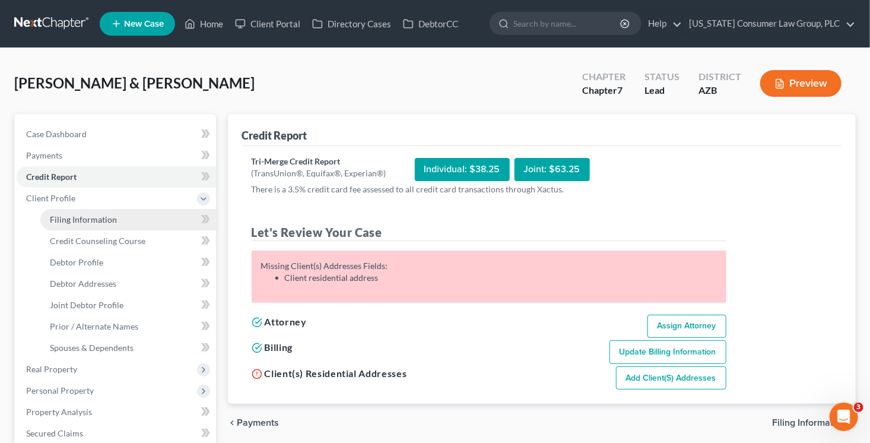
click at [83, 220] on span "Filing Information" at bounding box center [83, 219] width 67 height 10
select select "1"
select select "0"
select select "3"
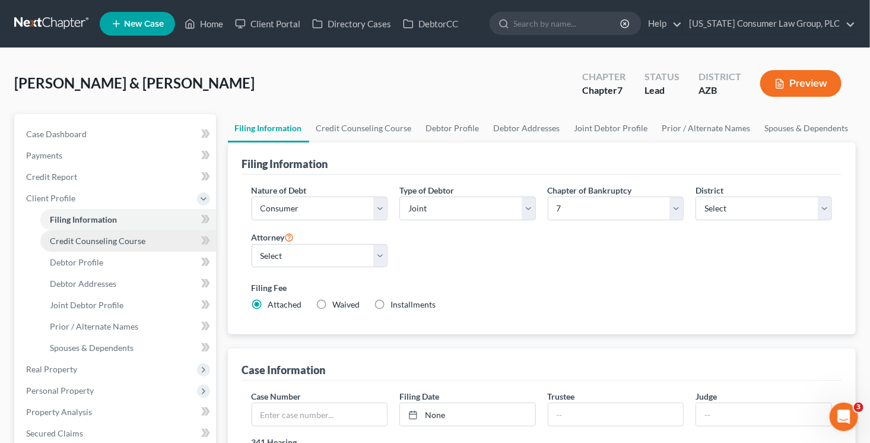
click at [103, 239] on span "Credit Counseling Course" at bounding box center [98, 241] width 96 height 10
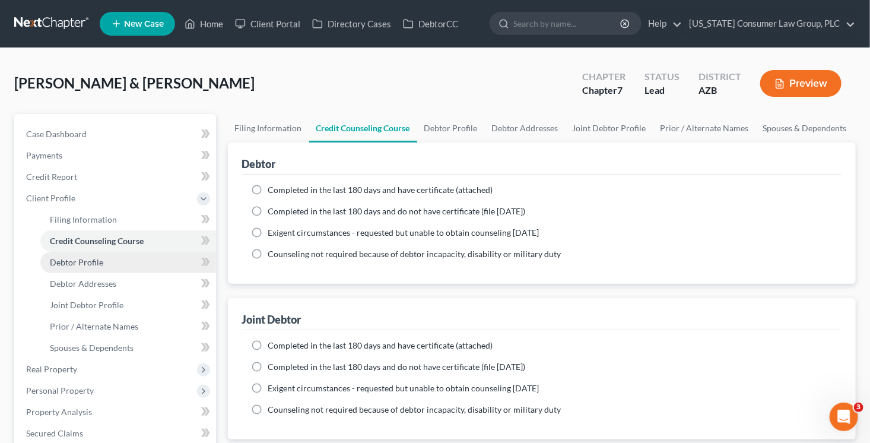
click at [145, 256] on link "Debtor Profile" at bounding box center [128, 262] width 176 height 21
select select "1"
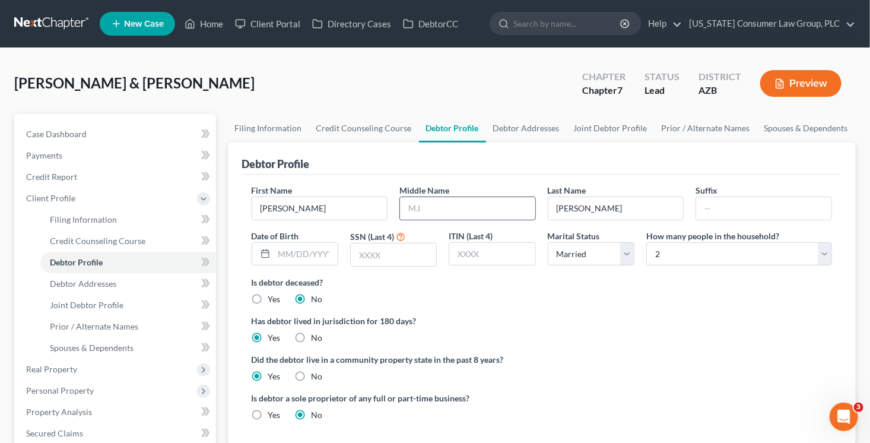
click at [419, 206] on input "text" at bounding box center [467, 208] width 135 height 23
type input "Jr."
type input "05/29/1972"
click at [600, 129] on link "Joint Debtor Profile" at bounding box center [611, 128] width 88 height 28
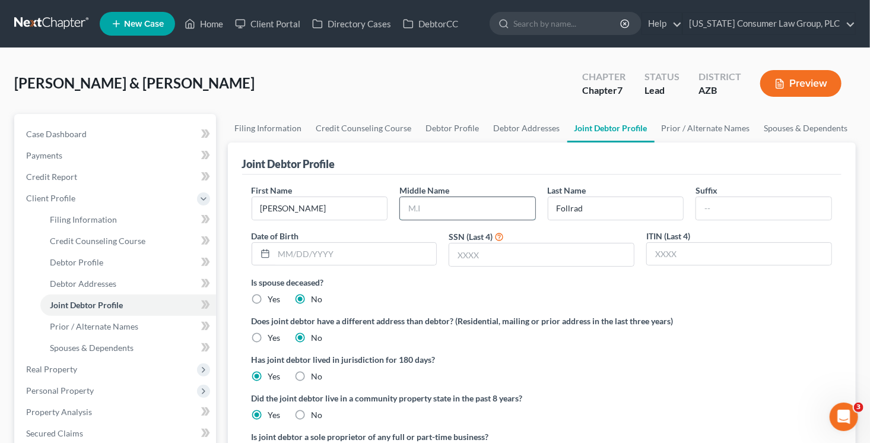
click at [457, 204] on input "text" at bounding box center [467, 208] width 135 height 23
type input "Renee"
type input "07/28/1971"
click at [468, 255] on input "text" at bounding box center [541, 254] width 185 height 23
type input "2749"
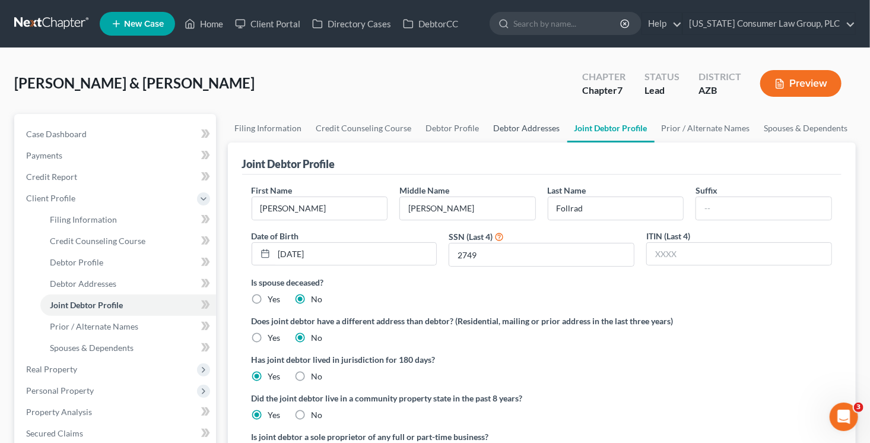
click at [521, 128] on link "Debtor Addresses" at bounding box center [527, 128] width 81 height 28
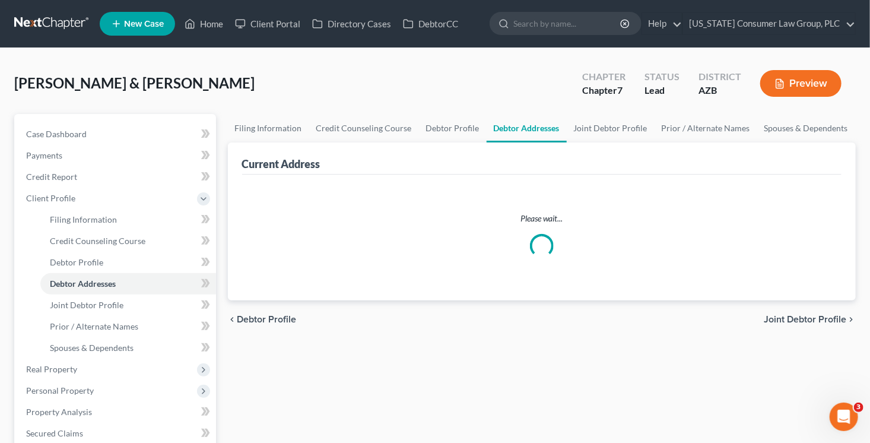
select select "0"
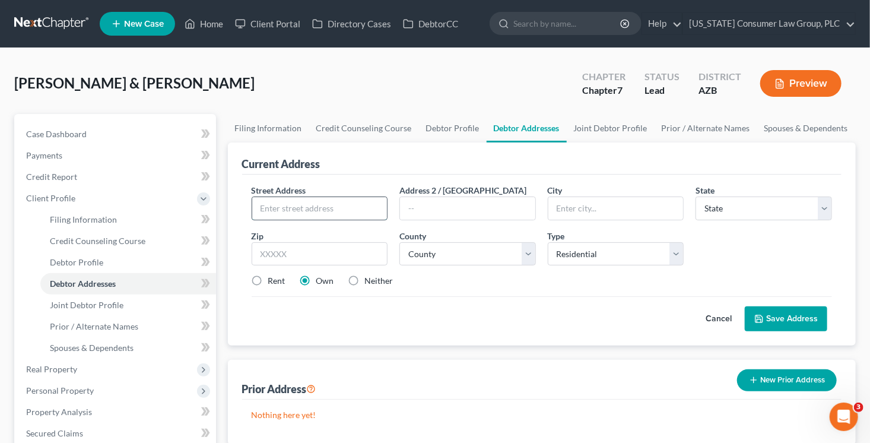
click at [326, 211] on input "text" at bounding box center [319, 208] width 135 height 23
type input "2950 N. Recker Rd."
type input "Apt. 1021"
type input "85215"
type input "Mesa"
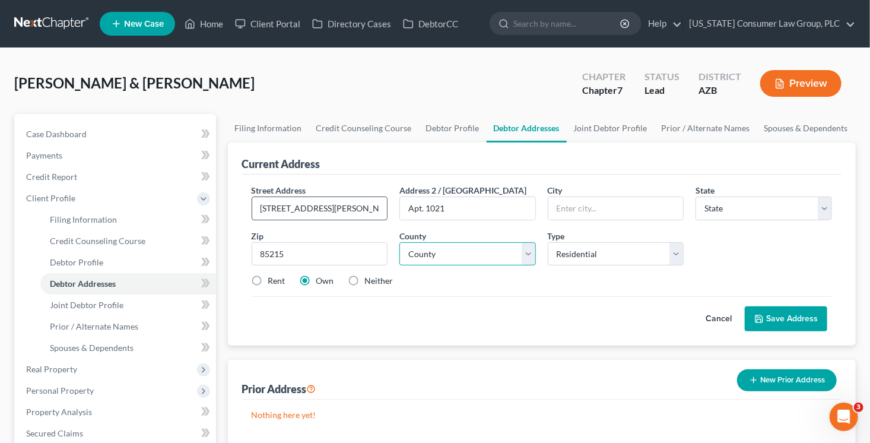
select select "3"
select select "7"
click at [268, 279] on label "Rent" at bounding box center [276, 281] width 17 height 12
click at [273, 279] on input "Rent" at bounding box center [277, 279] width 8 height 8
radio input "true"
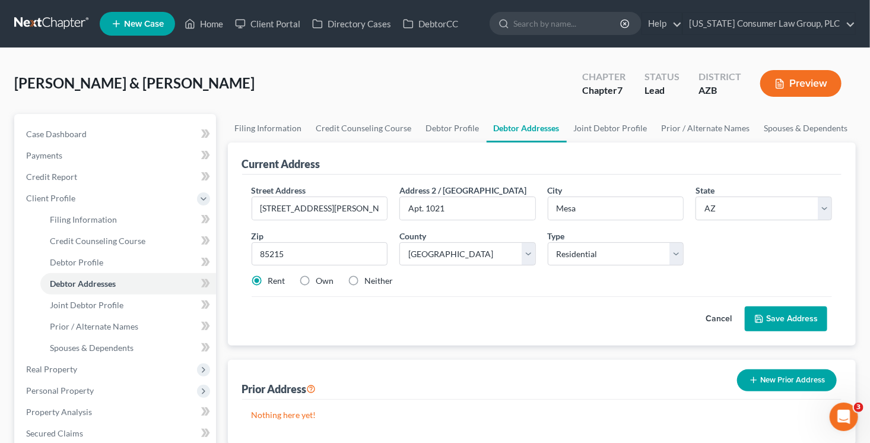
click at [774, 321] on button "Save Address" at bounding box center [786, 318] width 83 height 25
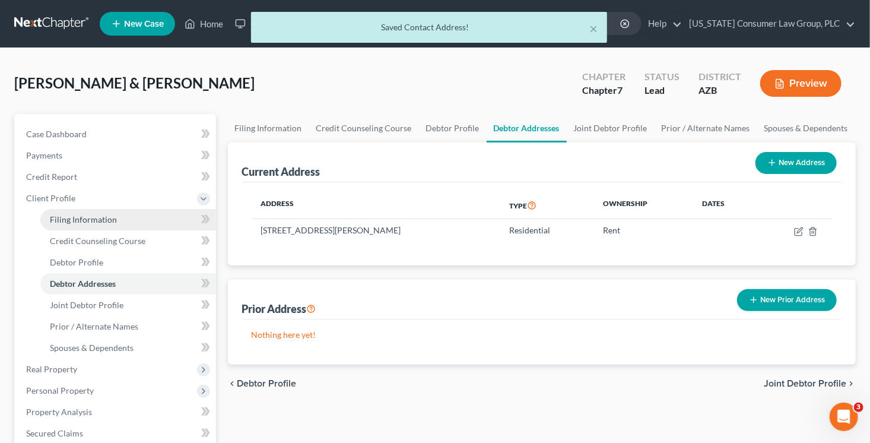
click at [119, 224] on link "Filing Information" at bounding box center [128, 219] width 176 height 21
select select "1"
select select "0"
select select "4"
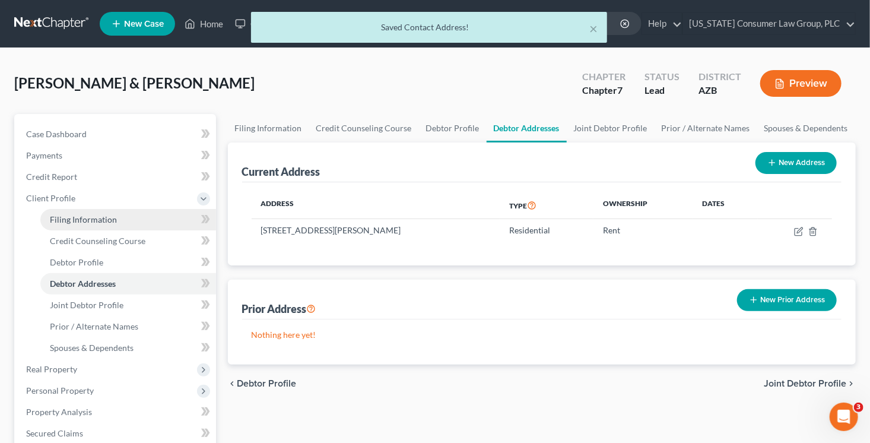
select select "0"
select select "3"
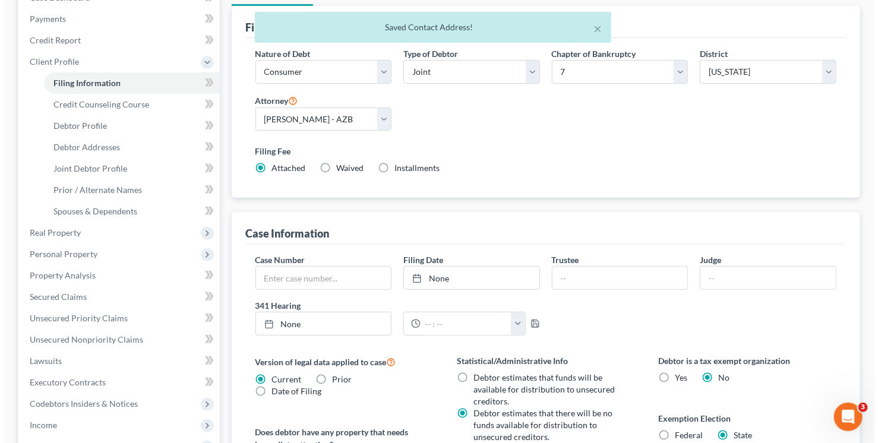
scroll to position [221, 0]
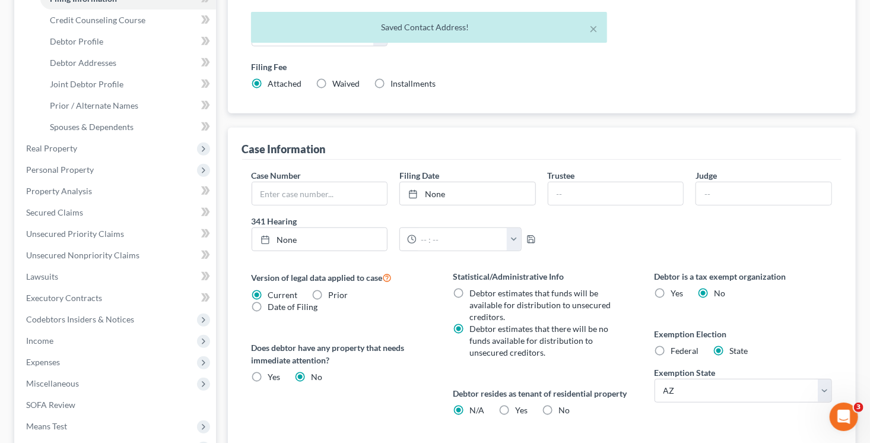
click at [514, 406] on div "Yes Yes" at bounding box center [513, 410] width 29 height 12
click at [515, 405] on label "Yes Yes" at bounding box center [521, 410] width 12 height 12
click at [520, 405] on input "Yes Yes" at bounding box center [524, 408] width 8 height 8
radio input "true"
radio input "false"
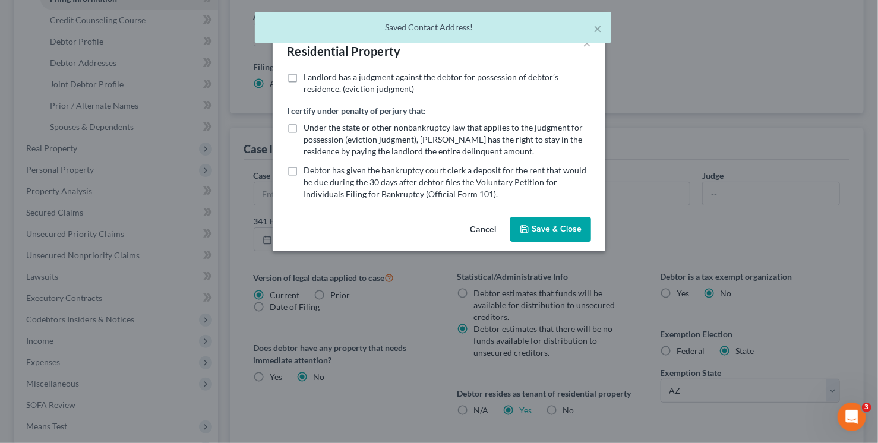
click at [542, 231] on button "Save & Close" at bounding box center [550, 229] width 81 height 25
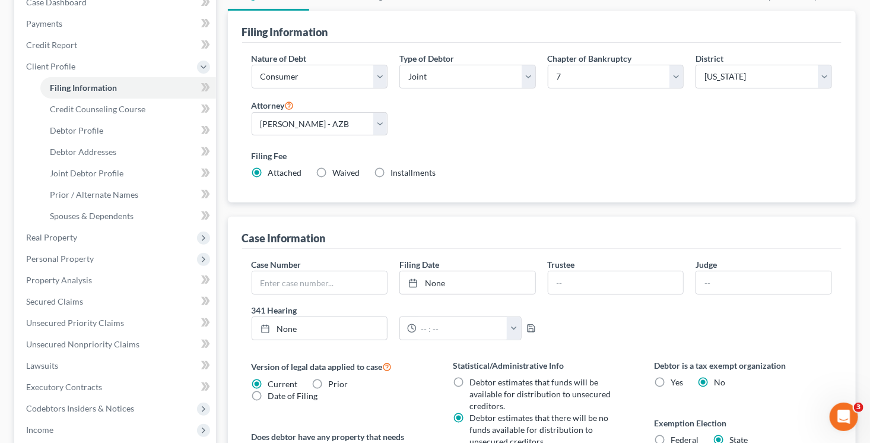
scroll to position [110, 0]
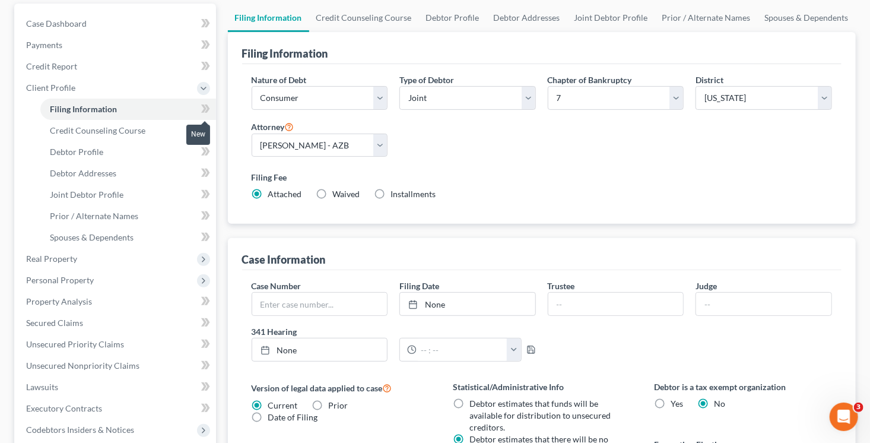
click at [211, 109] on span at bounding box center [205, 111] width 21 height 18
click at [170, 150] on link "Debtor Profile" at bounding box center [128, 151] width 176 height 21
select select "1"
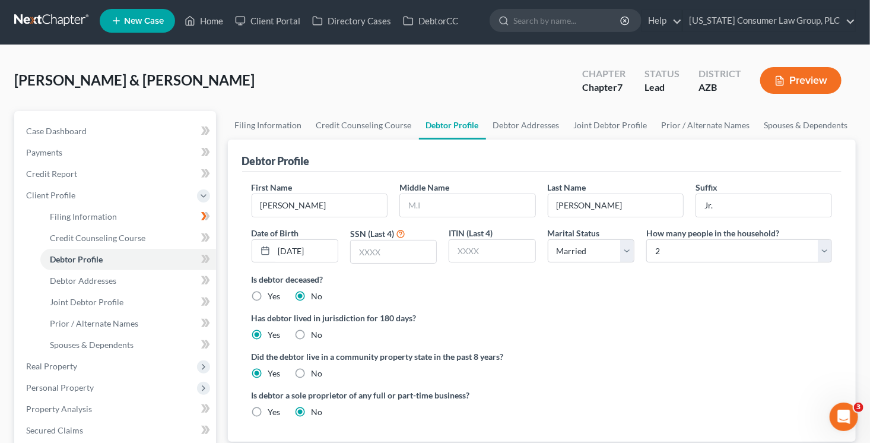
scroll to position [29, 0]
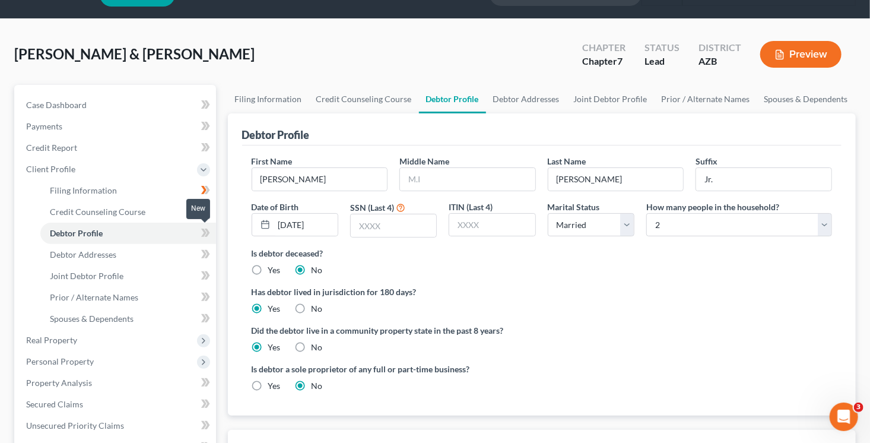
click at [210, 235] on span at bounding box center [205, 235] width 21 height 18
click at [166, 254] on link "Debtor Addresses" at bounding box center [128, 254] width 176 height 21
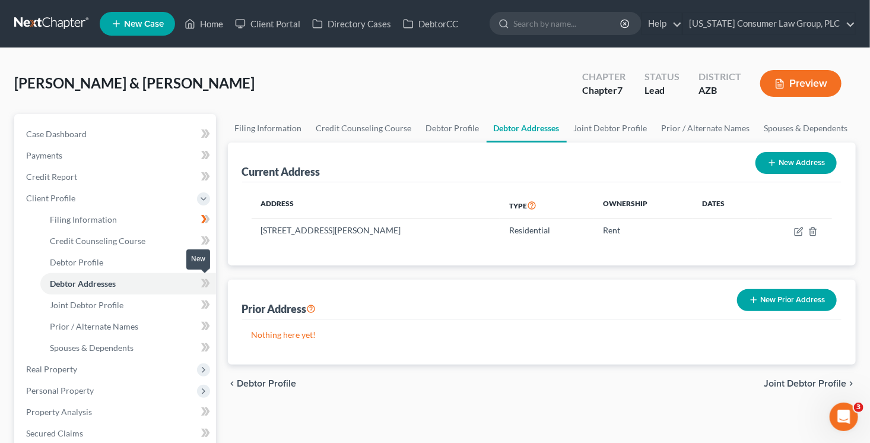
click at [201, 290] on icon at bounding box center [205, 283] width 9 height 15
drag, startPoint x: 202, startPoint y: 289, endPoint x: 246, endPoint y: 290, distance: 43.3
click at [202, 289] on icon at bounding box center [205, 283] width 9 height 15
click at [812, 306] on button "New Prior Address" at bounding box center [787, 300] width 100 height 22
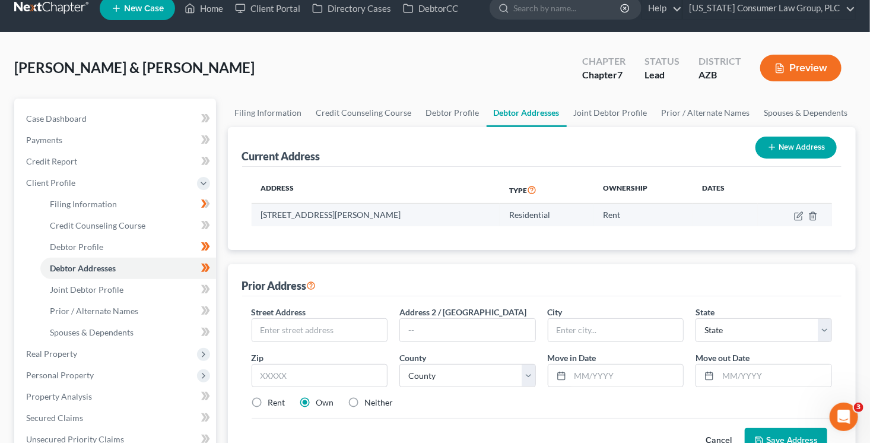
scroll to position [27, 0]
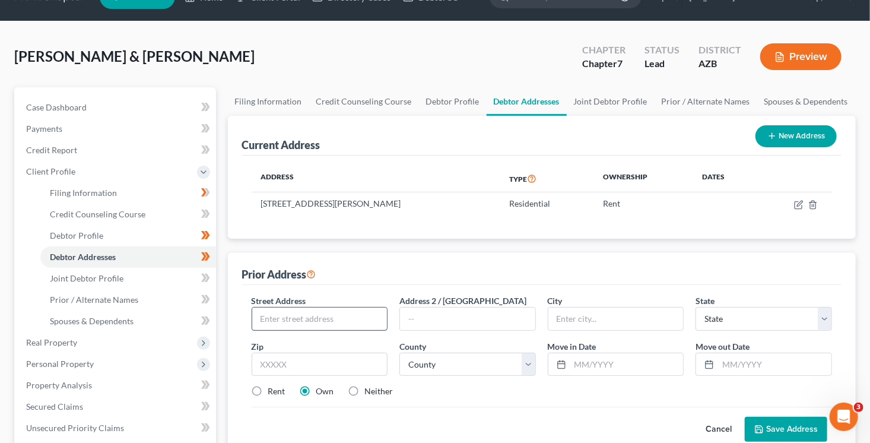
click at [354, 325] on input "text" at bounding box center [319, 319] width 135 height 23
type input "2217 N. Power Rd."
type input "Apt. 3031"
type input "85215"
type input "Mesa"
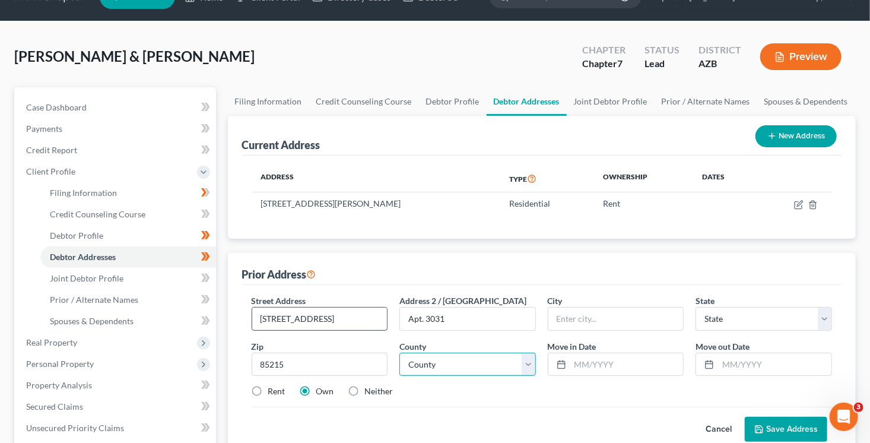
select select "3"
select select "7"
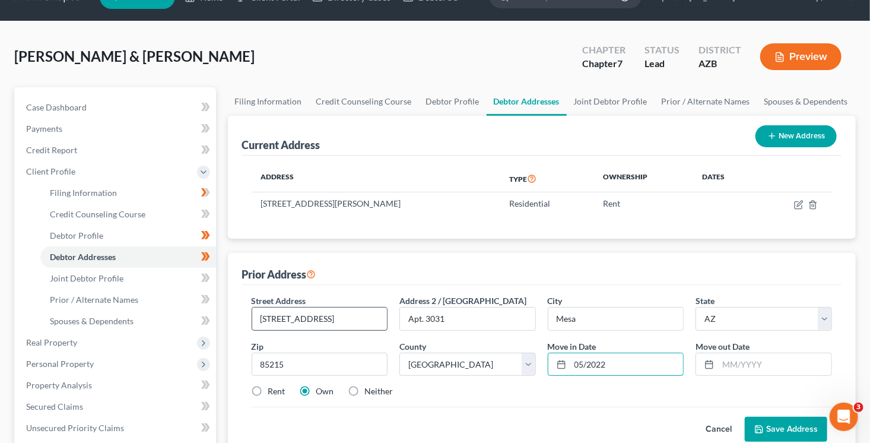
type input "05/2022"
type input "05/2025"
click at [274, 391] on label "Rent" at bounding box center [276, 391] width 17 height 12
click at [274, 391] on input "Rent" at bounding box center [277, 389] width 8 height 8
radio input "true"
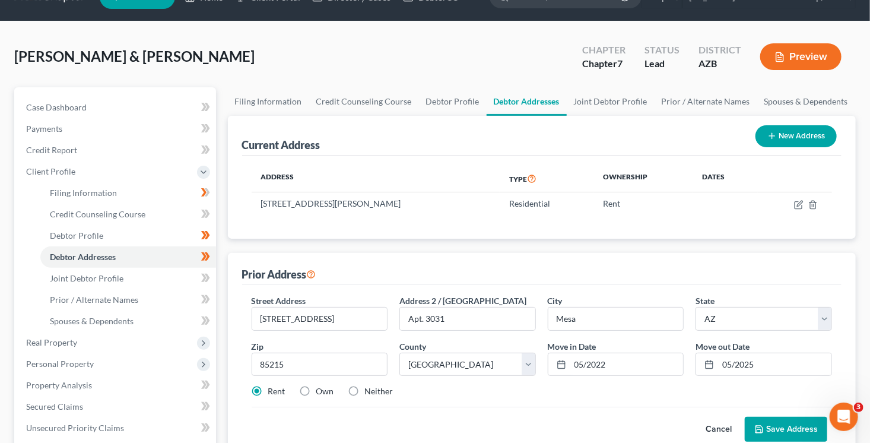
click at [766, 425] on button "Save Address" at bounding box center [786, 429] width 83 height 25
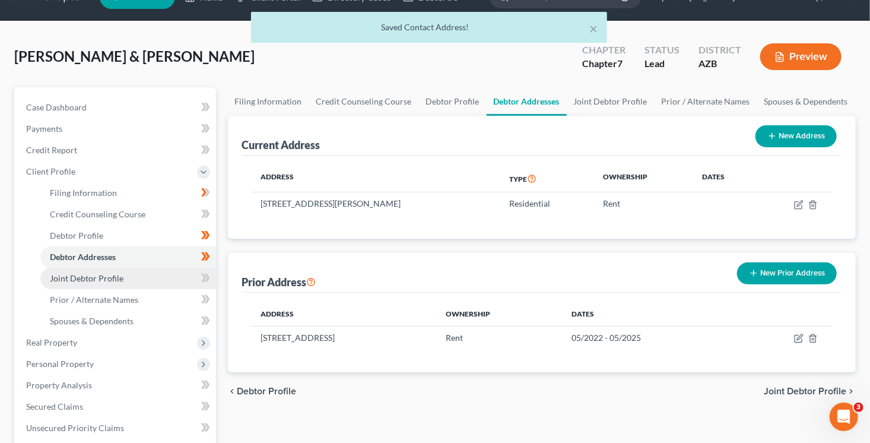
click at [134, 281] on link "Joint Debtor Profile" at bounding box center [128, 278] width 176 height 21
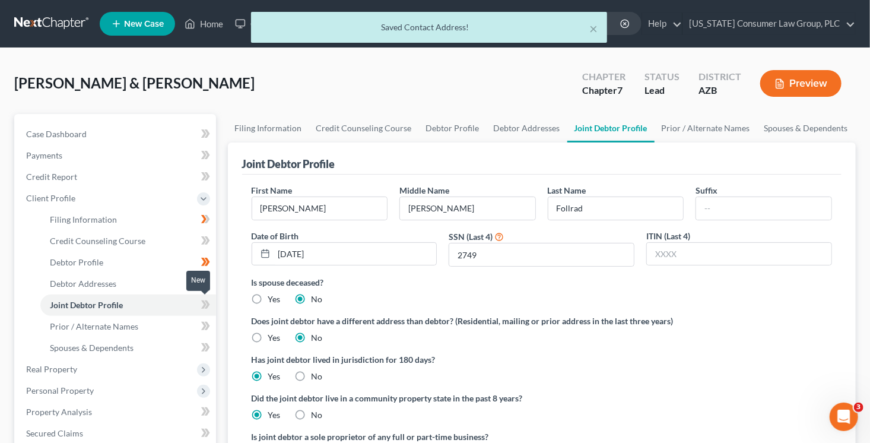
click at [204, 306] on icon at bounding box center [203, 304] width 5 height 8
click at [178, 330] on link "Prior / Alternate Names" at bounding box center [128, 326] width 176 height 21
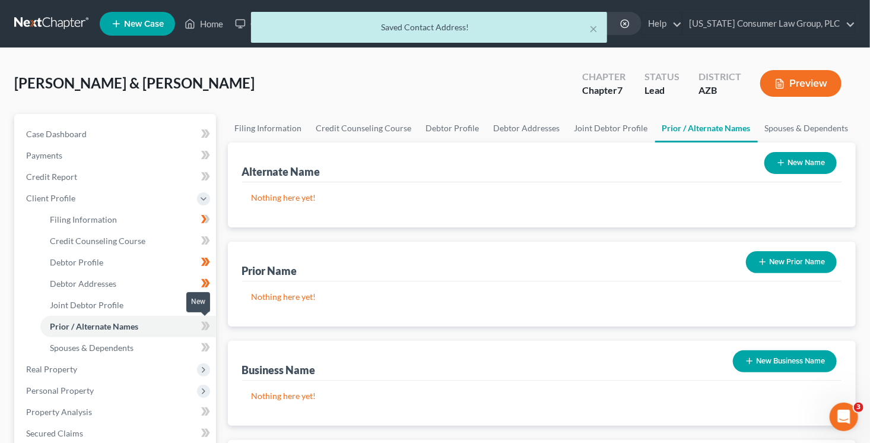
click at [211, 330] on span at bounding box center [205, 328] width 21 height 18
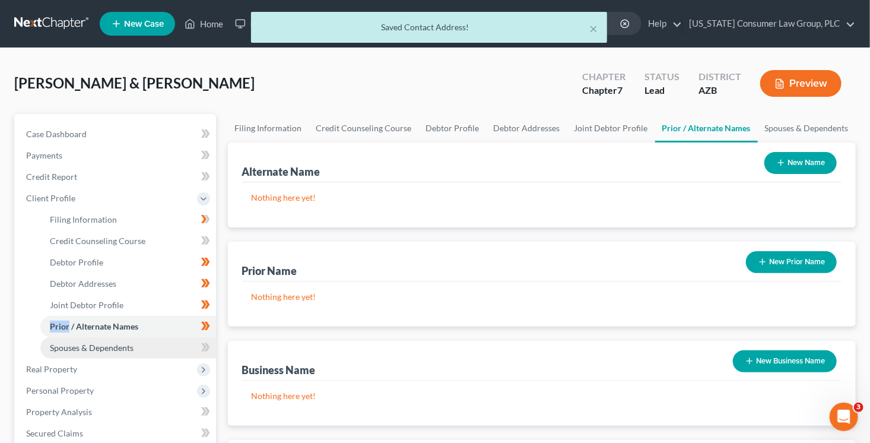
click at [173, 345] on link "Spouses & Dependents" at bounding box center [128, 347] width 176 height 21
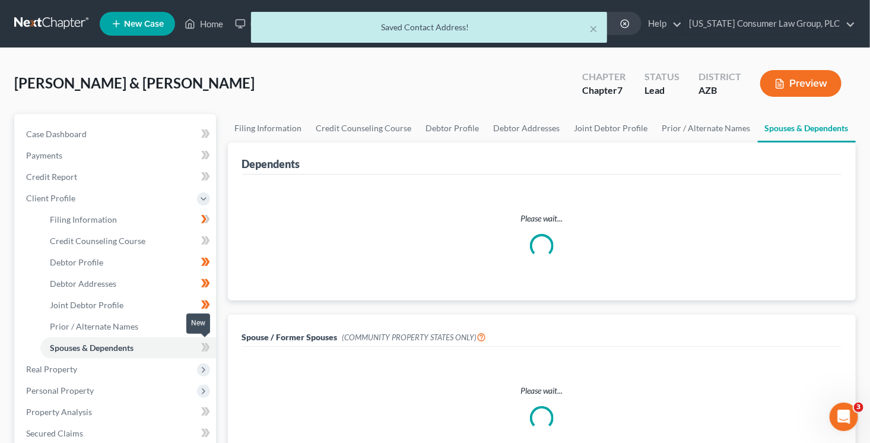
click at [214, 349] on span at bounding box center [205, 349] width 21 height 18
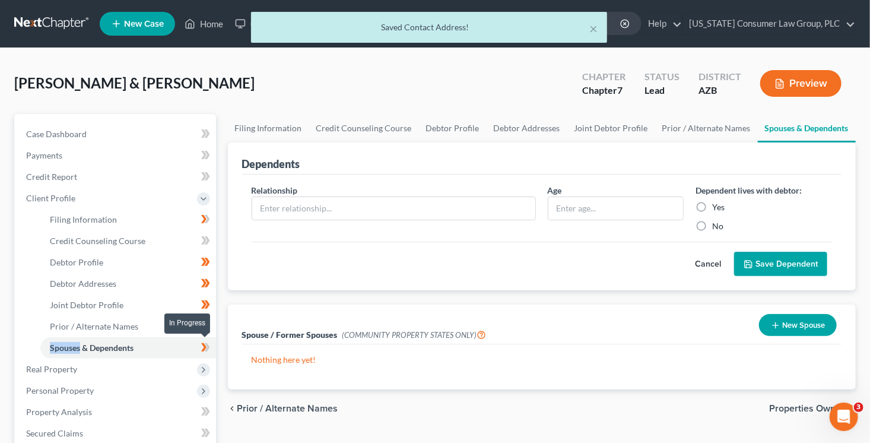
click at [214, 349] on span at bounding box center [205, 349] width 21 height 18
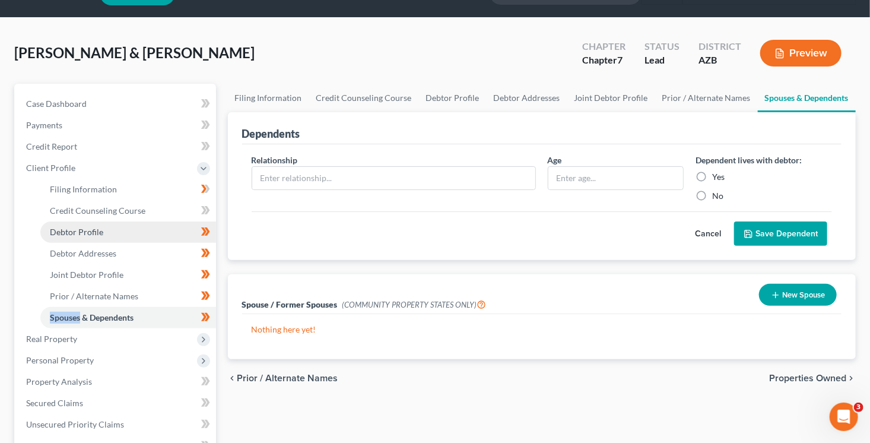
scroll to position [50, 0]
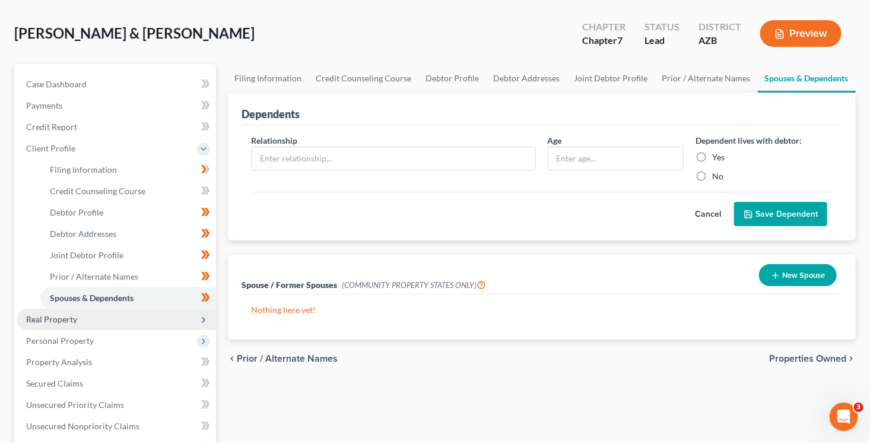
click at [123, 322] on span "Real Property" at bounding box center [116, 319] width 199 height 21
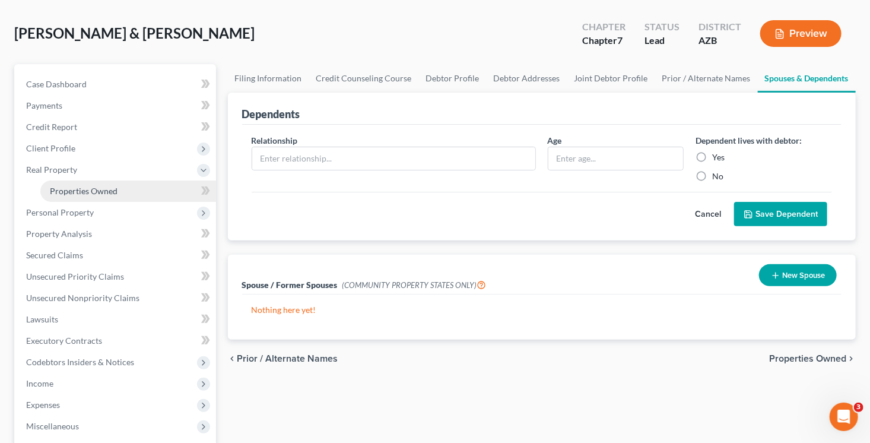
click at [193, 193] on link "Properties Owned" at bounding box center [128, 190] width 176 height 21
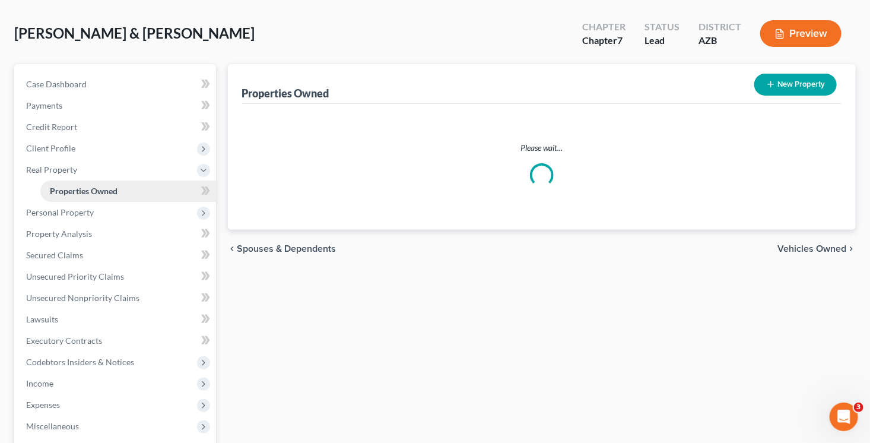
scroll to position [10, 0]
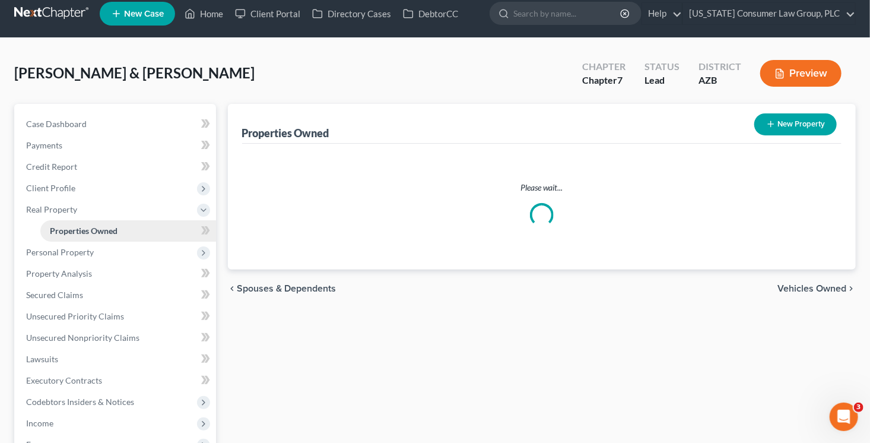
click at [193, 193] on ul "Case Dashboard Payments Invoices Payments Payments Credit Report Client Profile" at bounding box center [116, 326] width 199 height 427
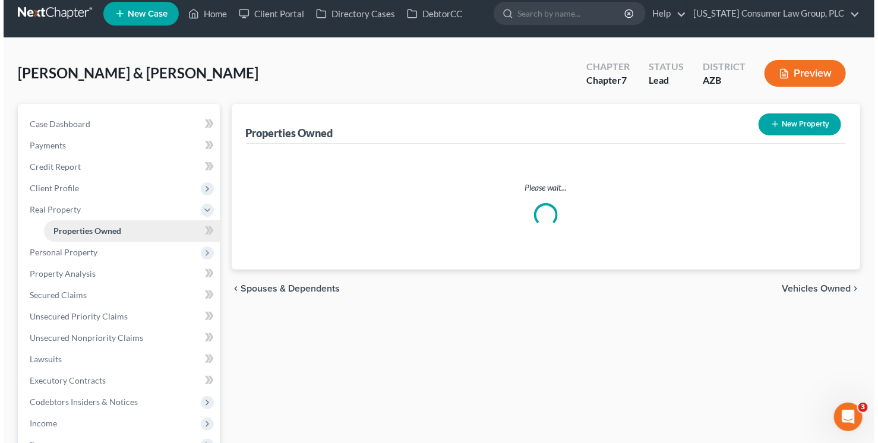
scroll to position [0, 0]
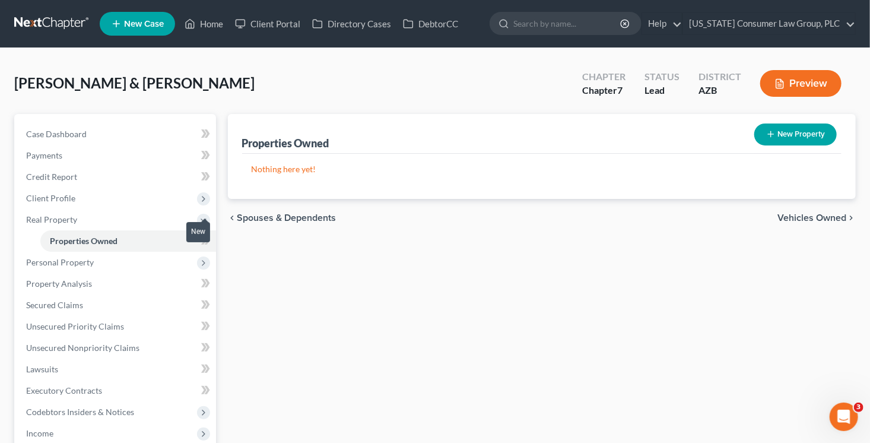
click at [208, 246] on icon at bounding box center [205, 240] width 9 height 15
click at [163, 262] on span "Personal Property" at bounding box center [116, 262] width 199 height 21
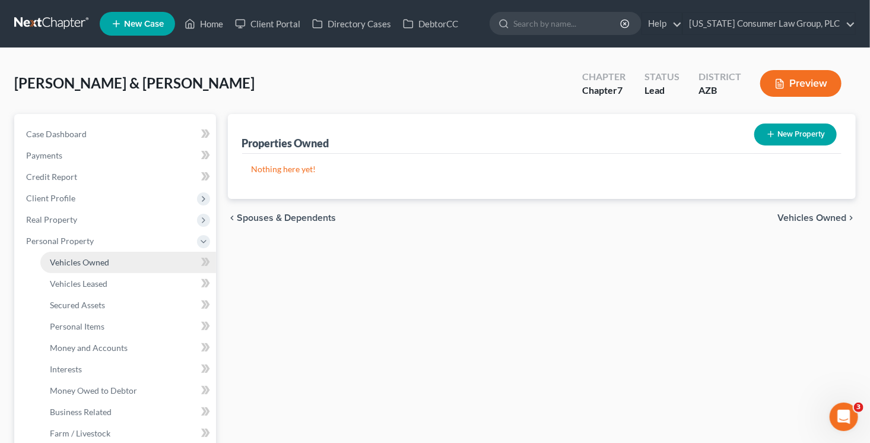
click at [160, 265] on link "Vehicles Owned" at bounding box center [128, 262] width 176 height 21
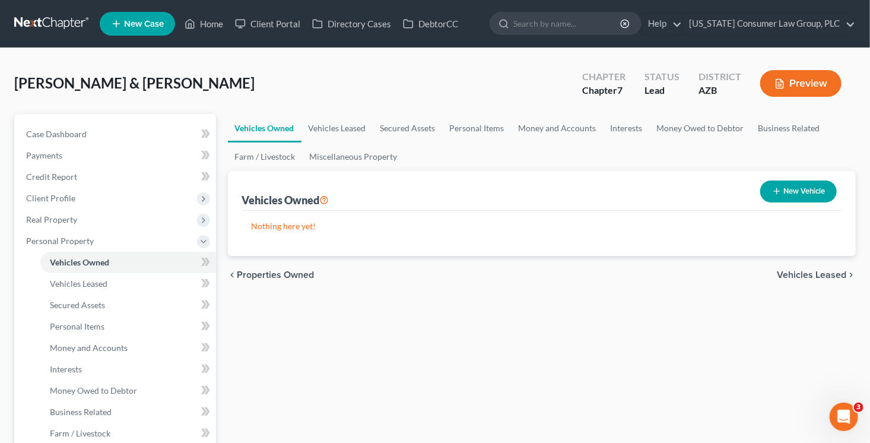
click at [816, 191] on button "New Vehicle" at bounding box center [799, 191] width 77 height 22
select select "0"
select select "2"
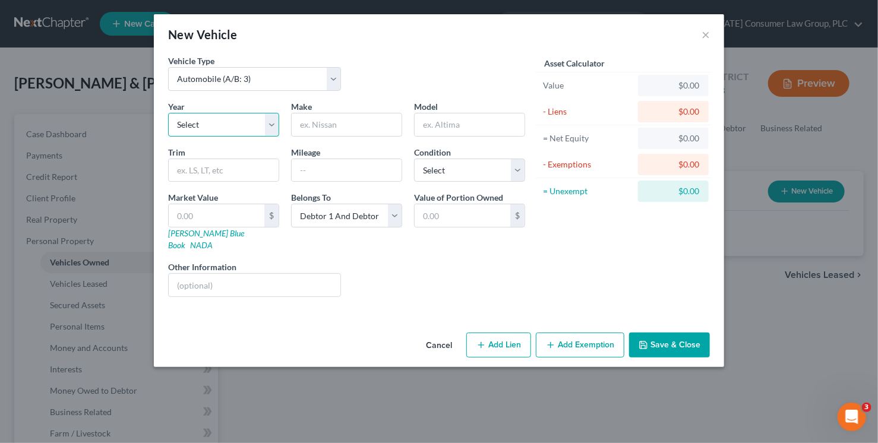
click at [249, 118] on select "Select 2026 2025 2024 2023 2022 2021 2020 2019 2018 2017 2016 2015 2014 2013 20…" at bounding box center [223, 125] width 111 height 24
select select "18"
click at [168, 113] on select "Select 2026 2025 2024 2023 2022 2021 2020 2019 2018 2017 2016 2015 2014 2013 20…" at bounding box center [223, 125] width 111 height 24
click at [308, 122] on input "text" at bounding box center [347, 124] width 110 height 23
type input "Chevrolet"
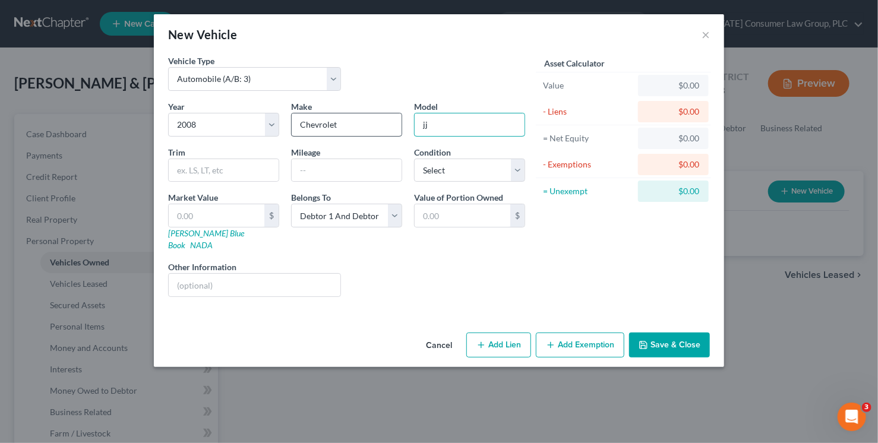
type input "j"
type input "HHR"
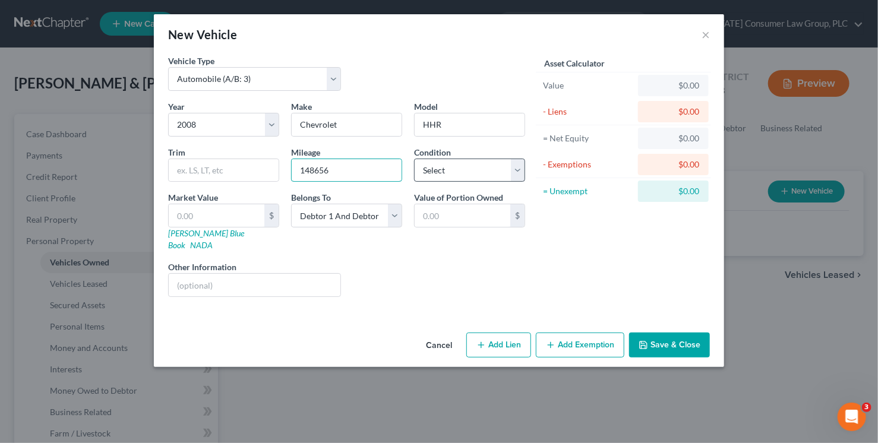
type input "148656"
click at [477, 166] on select "Select Excellent Very Good Good Fair Poor" at bounding box center [469, 171] width 111 height 24
select select "3"
click at [414, 159] on select "Select Excellent Very Good Good Fair Poor" at bounding box center [469, 171] width 111 height 24
click at [179, 231] on link "Kelly Blue Book" at bounding box center [206, 239] width 76 height 22
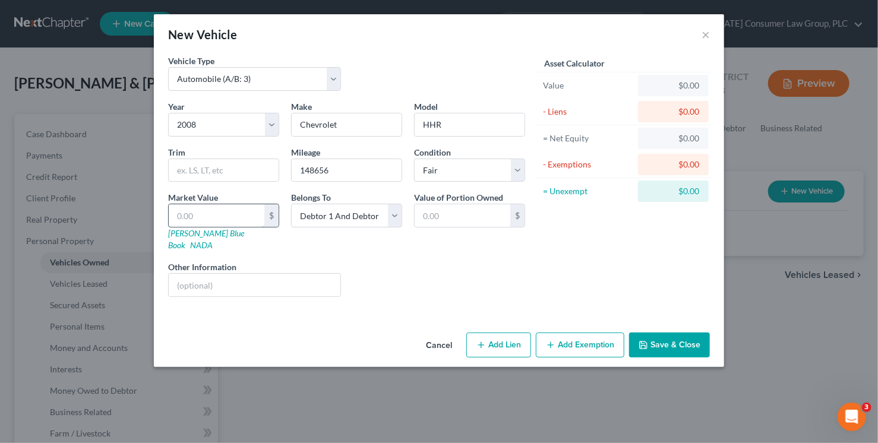
click at [261, 216] on input "text" at bounding box center [217, 215] width 96 height 23
type input "25"
type input "25.00"
type input "2"
type input "2.00"
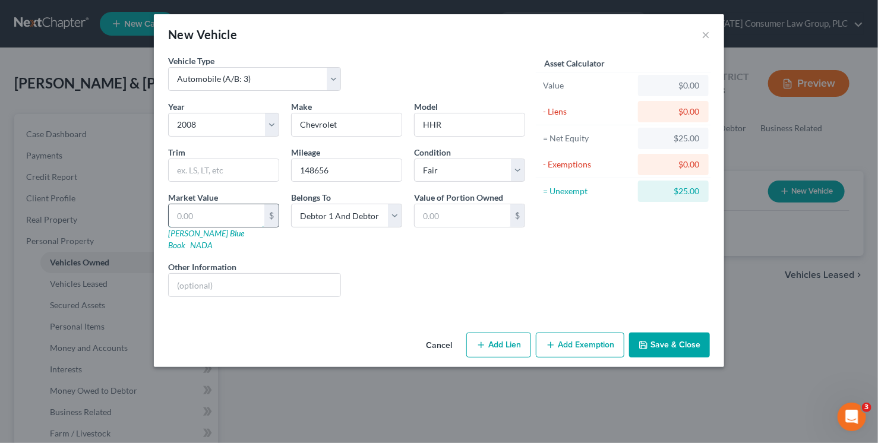
type input "5"
type input "5.00"
type input "57"
type input "57.00"
type input "573"
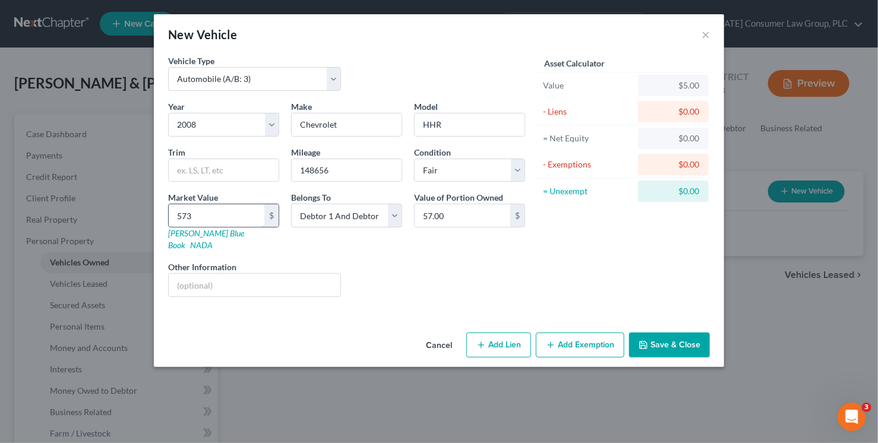
type input "573.00"
type input "573"
click at [602, 332] on button "Add Exemption" at bounding box center [580, 344] width 88 height 25
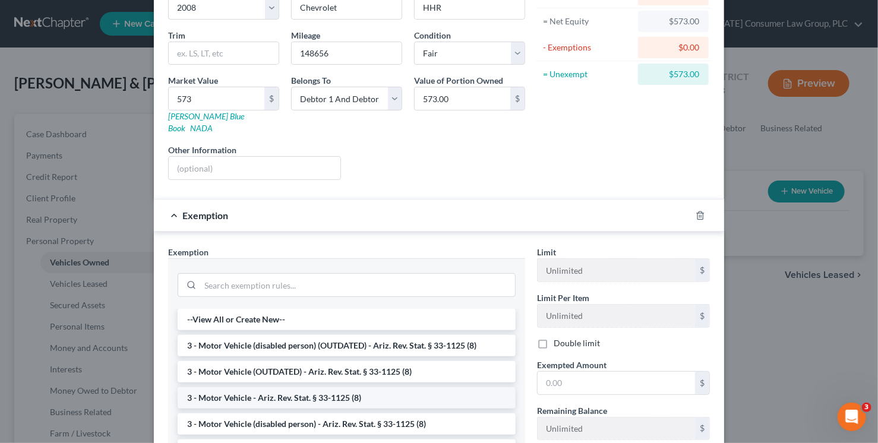
scroll to position [125, 0]
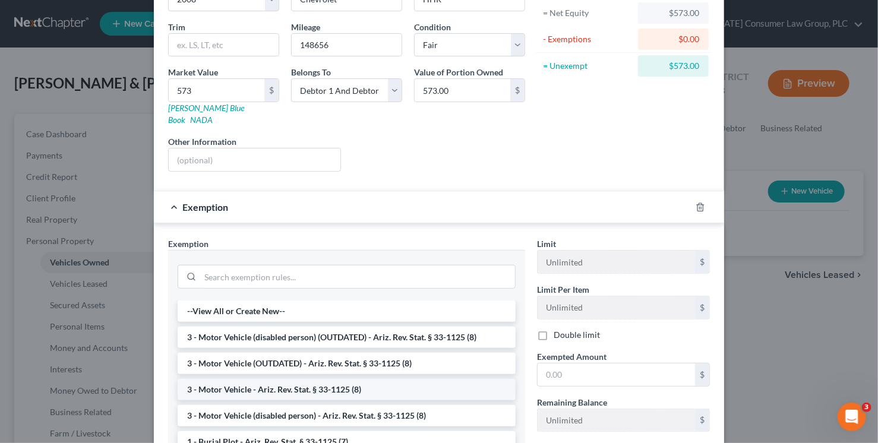
click at [379, 379] on li "3 - Motor Vehicle - Ariz. Rev. Stat. § 33-1125 (8)" at bounding box center [347, 389] width 338 height 21
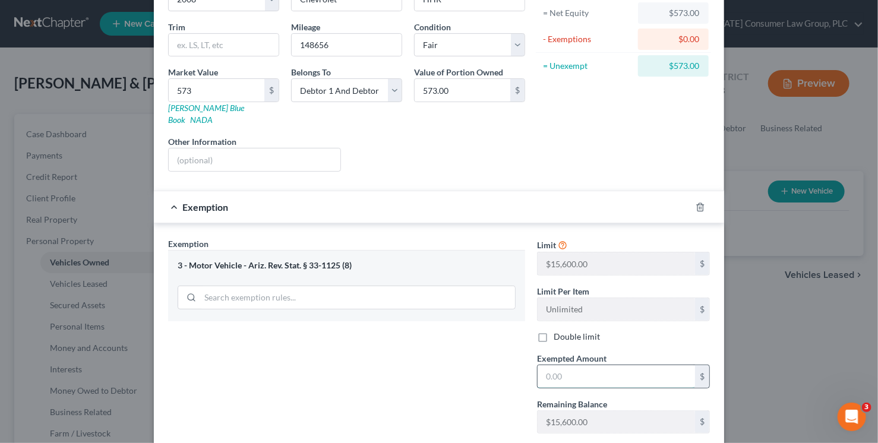
click at [558, 370] on input "text" at bounding box center [615, 376] width 157 height 23
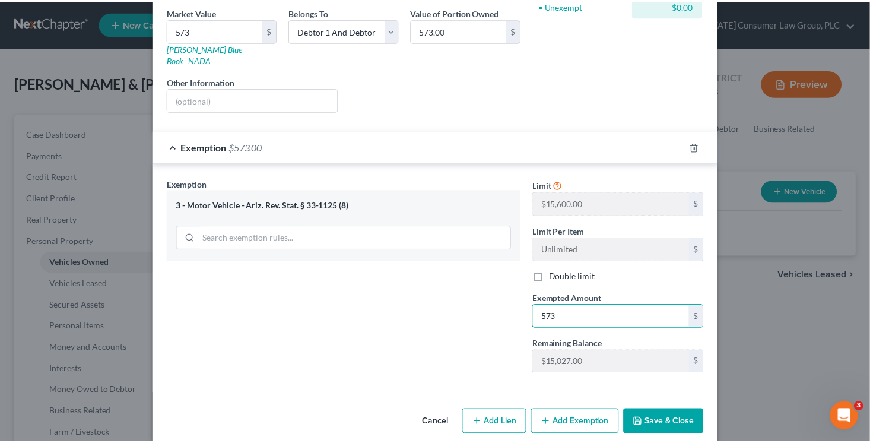
scroll to position [186, 0]
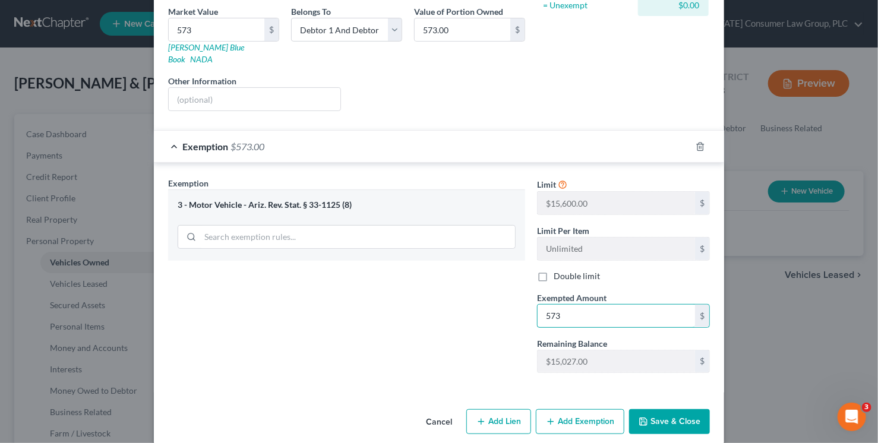
type input "573"
click at [669, 410] on button "Save & Close" at bounding box center [669, 421] width 81 height 25
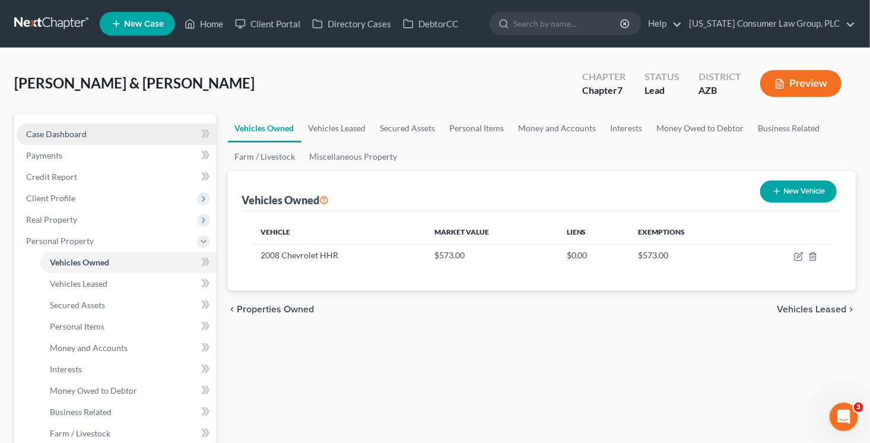
click at [117, 137] on link "Case Dashboard" at bounding box center [116, 133] width 199 height 21
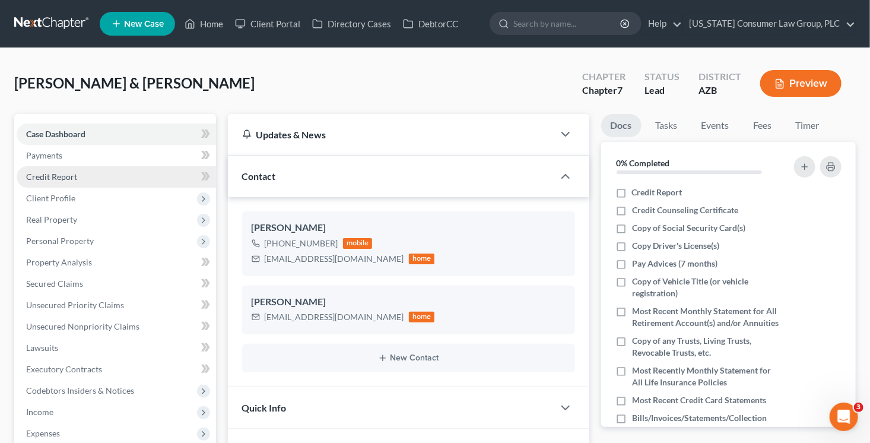
click at [87, 178] on link "Credit Report" at bounding box center [116, 176] width 199 height 21
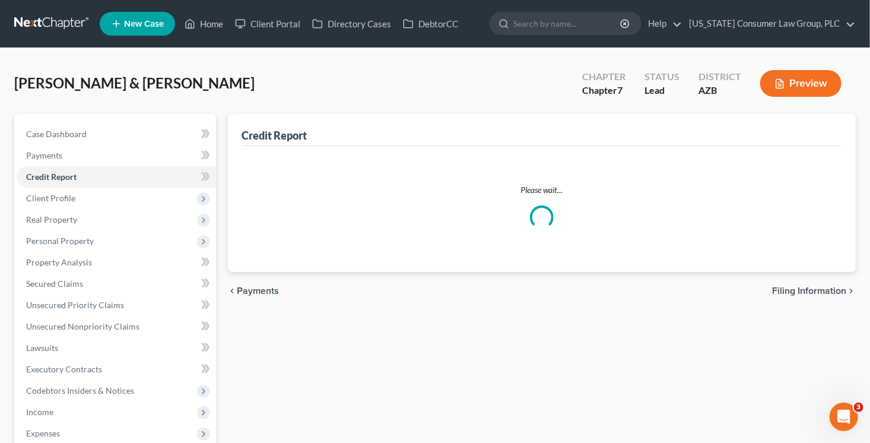
click at [205, 175] on icon at bounding box center [203, 176] width 5 height 8
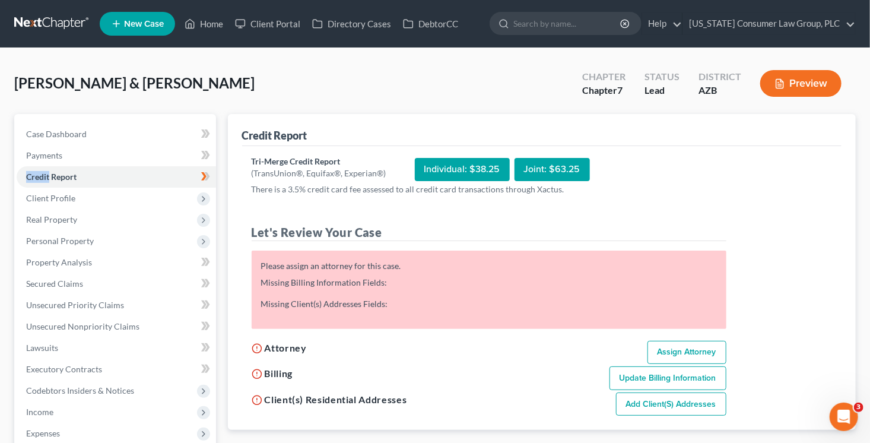
click at [205, 175] on icon at bounding box center [203, 176] width 5 height 8
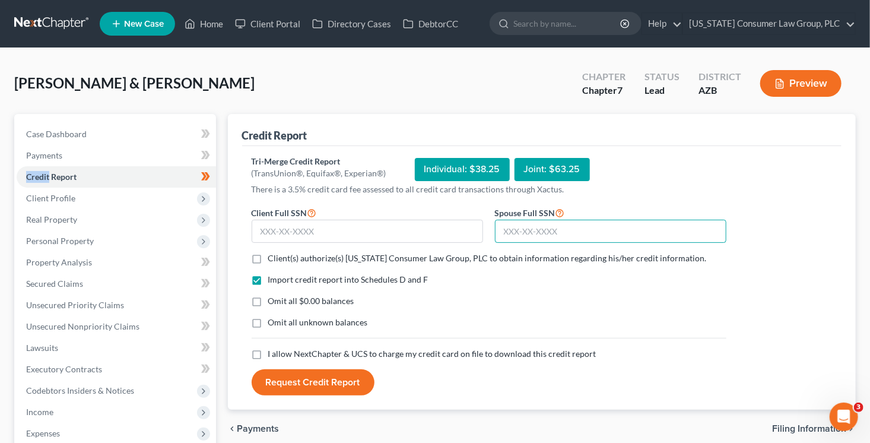
click at [550, 229] on input "text" at bounding box center [611, 232] width 232 height 24
type input "312-78-2749"
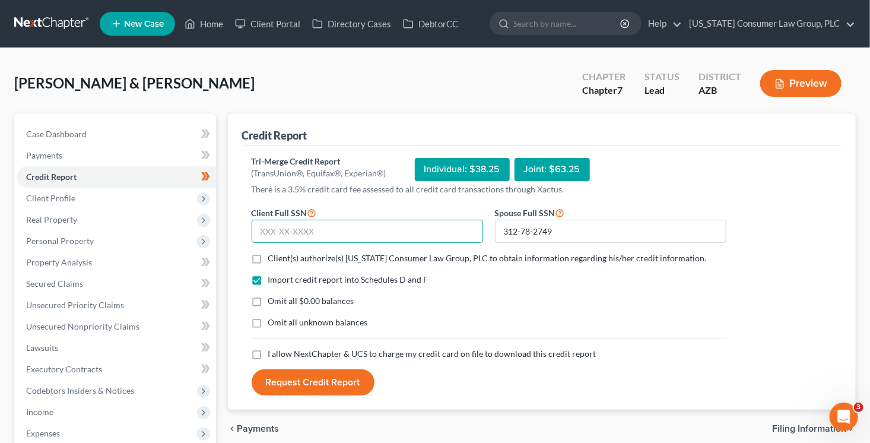
click at [411, 230] on input "text" at bounding box center [368, 232] width 232 height 24
type input "527-43-6343"
click at [354, 258] on span "Client(s) authorize(s) Arizona Consumer Law Group, PLC to obtain information re…" at bounding box center [487, 258] width 439 height 10
click at [281, 258] on input "Client(s) authorize(s) Arizona Consumer Law Group, PLC to obtain information re…" at bounding box center [277, 256] width 8 height 8
checkbox input "true"
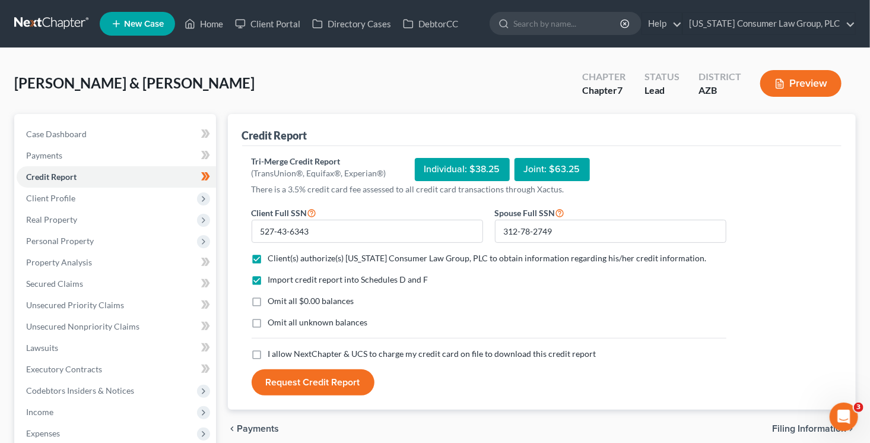
click at [291, 350] on span "I allow NextChapter & UCS to charge my credit card on file to download this cre…" at bounding box center [432, 354] width 328 height 10
click at [281, 350] on input "I allow NextChapter & UCS to charge my credit card on file to download this cre…" at bounding box center [277, 352] width 8 height 8
checkbox input "true"
click at [295, 373] on button "Request Credit Report" at bounding box center [313, 382] width 123 height 26
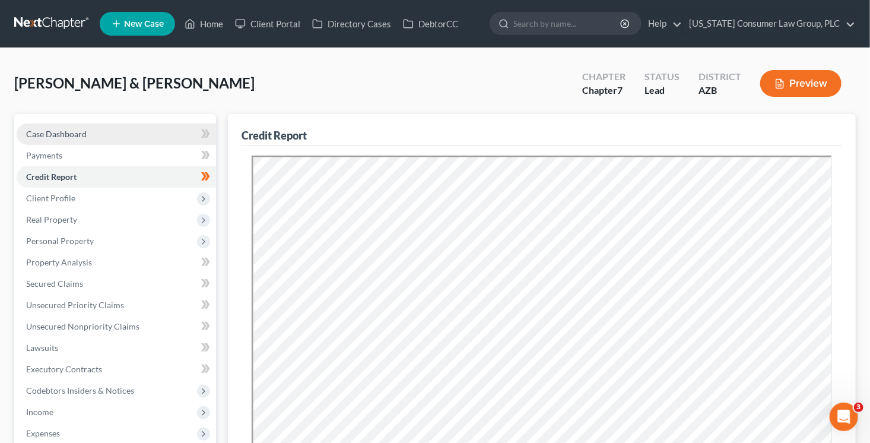
click at [74, 132] on span "Case Dashboard" at bounding box center [56, 134] width 61 height 10
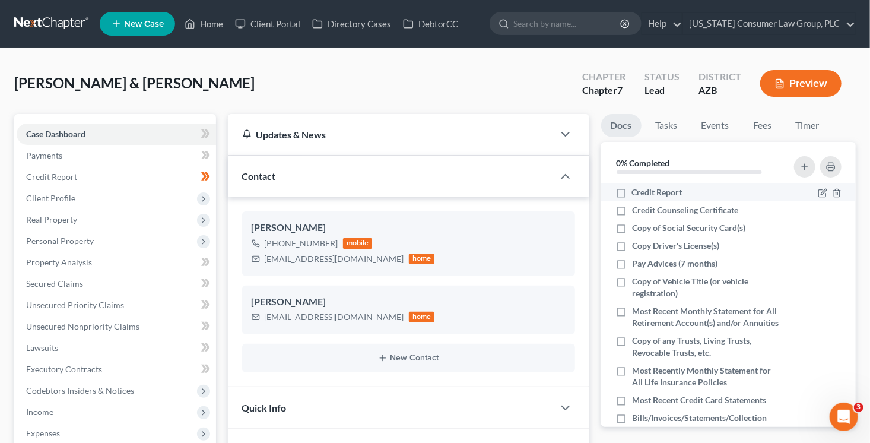
click at [632, 192] on label "Credit Report" at bounding box center [657, 192] width 50 height 12
click at [637, 192] on input "Credit Report" at bounding box center [641, 190] width 8 height 8
checkbox input "true"
click at [632, 227] on label "Copy of Social Security Card(s)" at bounding box center [688, 228] width 113 height 12
click at [637, 227] on input "Copy of Social Security Card(s)" at bounding box center [641, 226] width 8 height 8
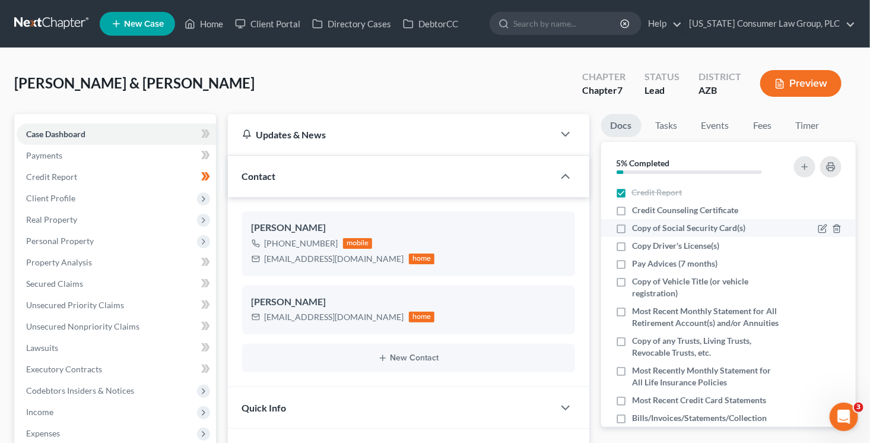
checkbox input "true"
click at [632, 246] on label "Copy Driver's License(s)" at bounding box center [675, 246] width 87 height 12
click at [637, 246] on input "Copy Driver's License(s)" at bounding box center [641, 244] width 8 height 8
checkbox input "true"
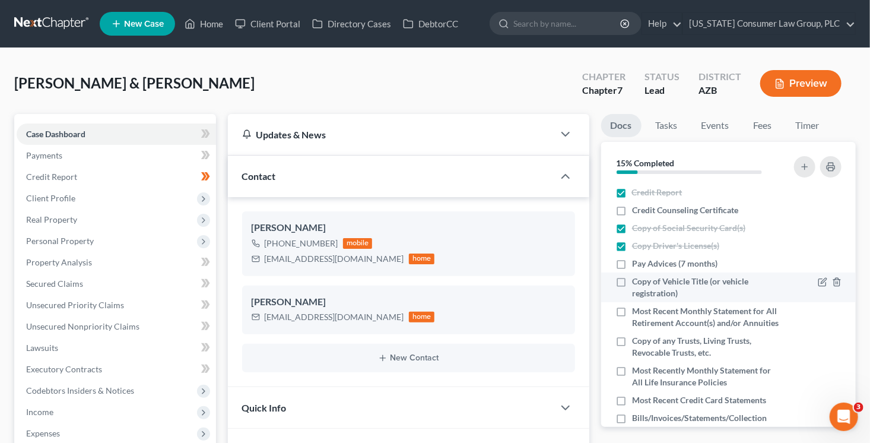
click at [632, 282] on label "Copy of Vehicle Title (or vehicle registration)" at bounding box center [707, 287] width 150 height 24
click at [637, 282] on input "Copy of Vehicle Title (or vehicle registration)" at bounding box center [641, 279] width 8 height 8
checkbox input "true"
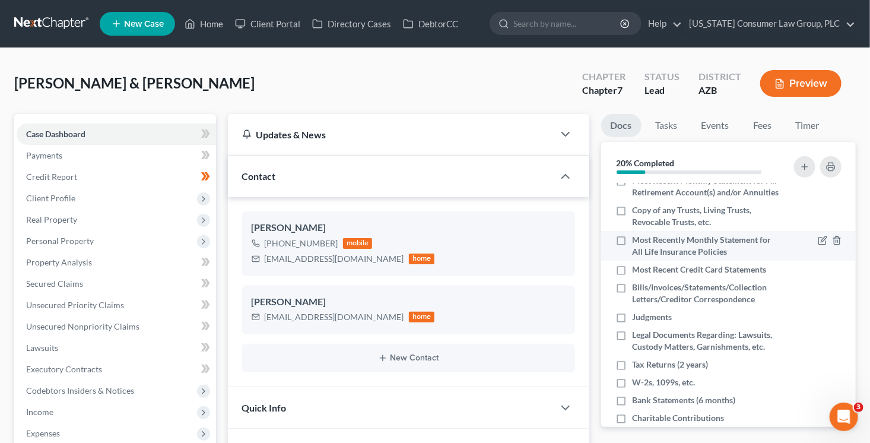
scroll to position [132, 0]
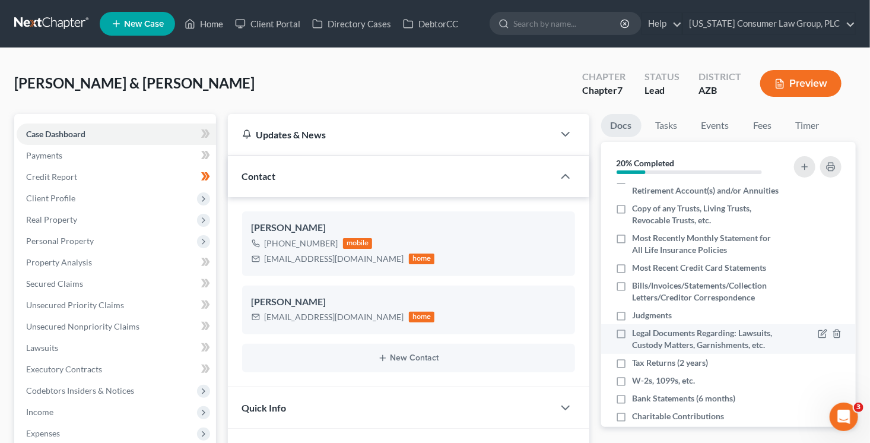
click at [632, 348] on label "Legal Documents Regarding: Lawsuits, Custody Matters, Garnishments, etc." at bounding box center [707, 339] width 150 height 24
click at [637, 335] on input "Legal Documents Regarding: Lawsuits, Custody Matters, Garnishments, etc." at bounding box center [641, 331] width 8 height 8
checkbox input "true"
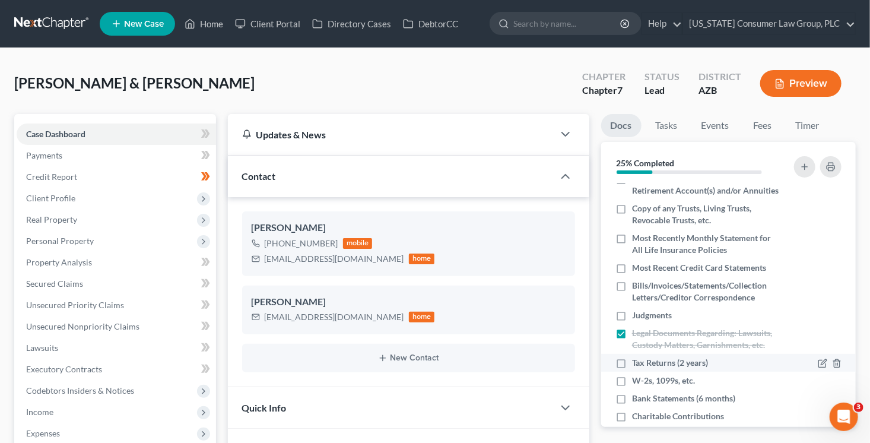
click at [632, 369] on label "Tax Returns (2 years)" at bounding box center [670, 363] width 76 height 12
click at [637, 365] on input "Tax Returns (2 years)" at bounding box center [641, 361] width 8 height 8
checkbox input "true"
click at [632, 387] on label "W-2s, 1099s, etc." at bounding box center [663, 381] width 63 height 12
click at [637, 382] on input "W-2s, 1099s, etc." at bounding box center [641, 379] width 8 height 8
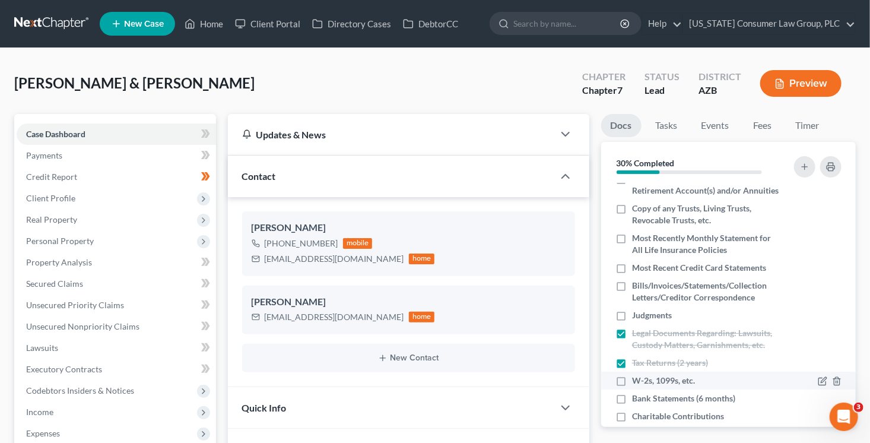
checkbox input "true"
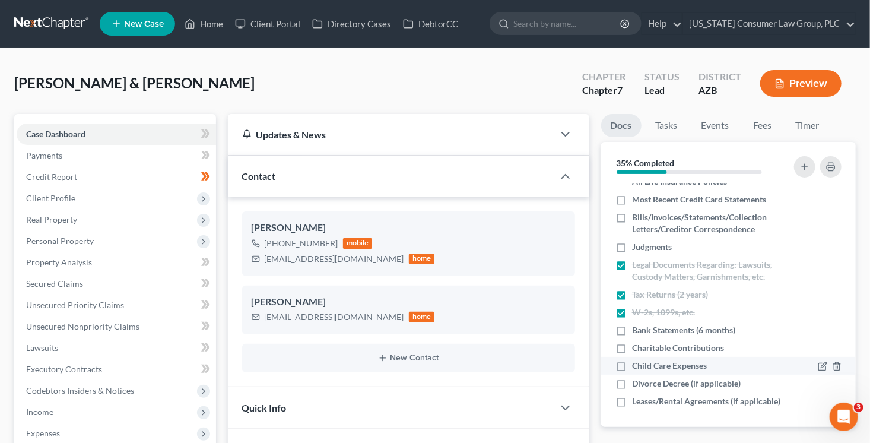
scroll to position [202, 0]
click at [632, 370] on label "Child Care Expenses" at bounding box center [669, 365] width 75 height 12
click at [637, 366] on input "Child Care Expenses" at bounding box center [641, 363] width 8 height 8
checkbox input "true"
click at [632, 353] on label "Charitable Contributions" at bounding box center [678, 347] width 92 height 12
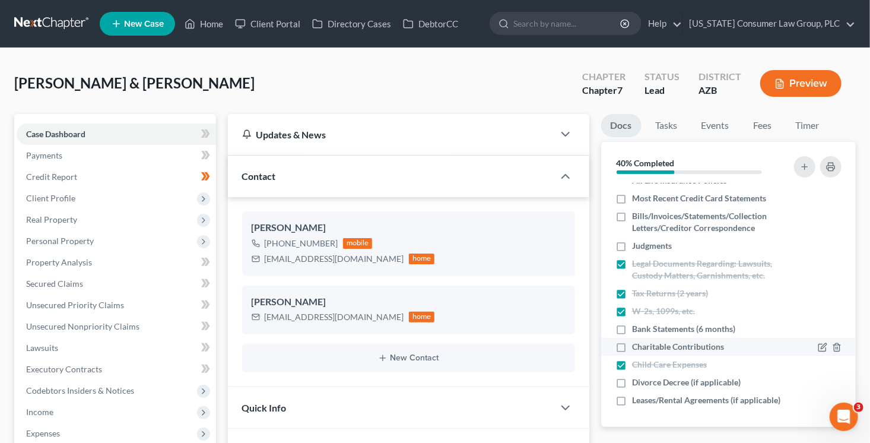
click at [637, 349] on input "Charitable Contributions" at bounding box center [641, 345] width 8 height 8
checkbox input "true"
click at [632, 375] on label "Divorce Decree (if applicable)" at bounding box center [686, 381] width 109 height 12
click at [637, 375] on input "Divorce Decree (if applicable)" at bounding box center [641, 379] width 8 height 8
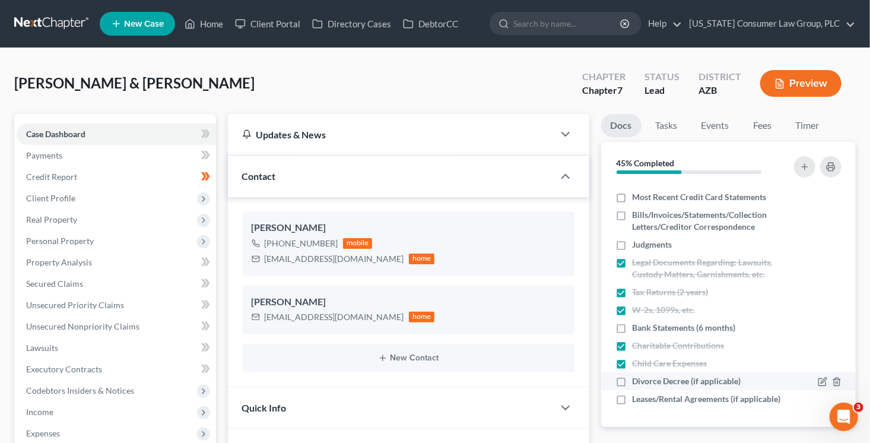
checkbox input "true"
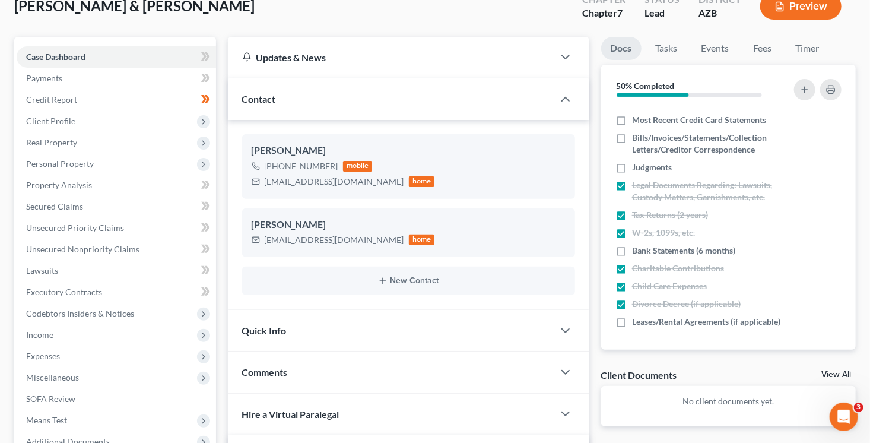
scroll to position [78, 0]
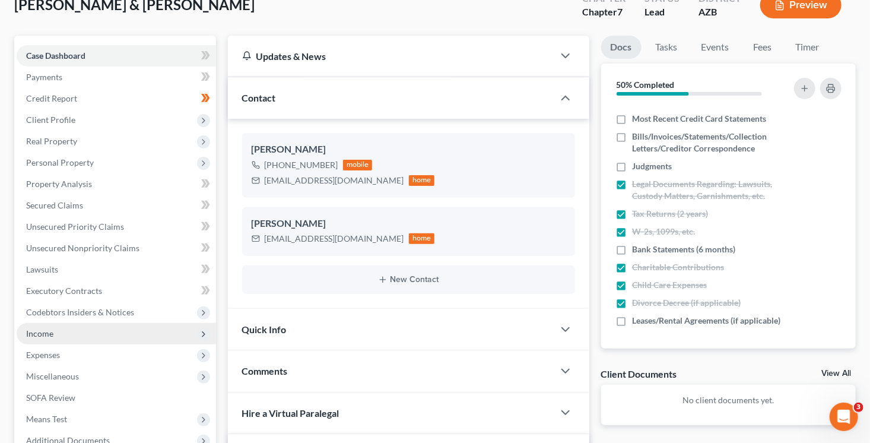
click at [49, 327] on span "Income" at bounding box center [116, 333] width 199 height 21
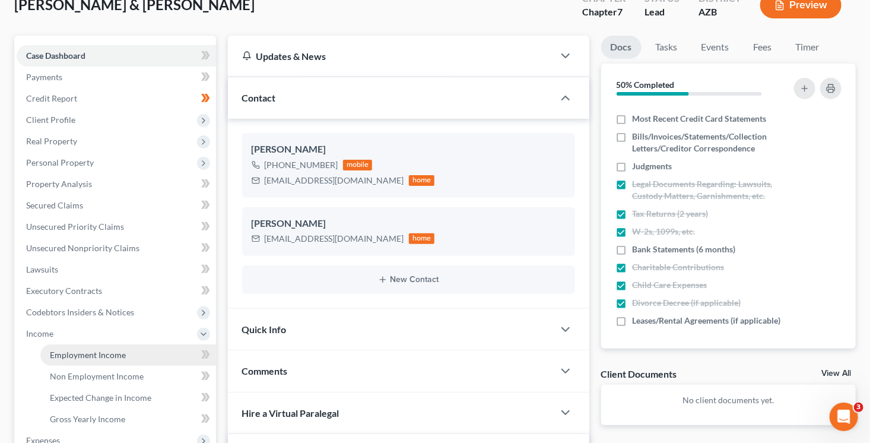
click at [106, 348] on link "Employment Income" at bounding box center [128, 354] width 176 height 21
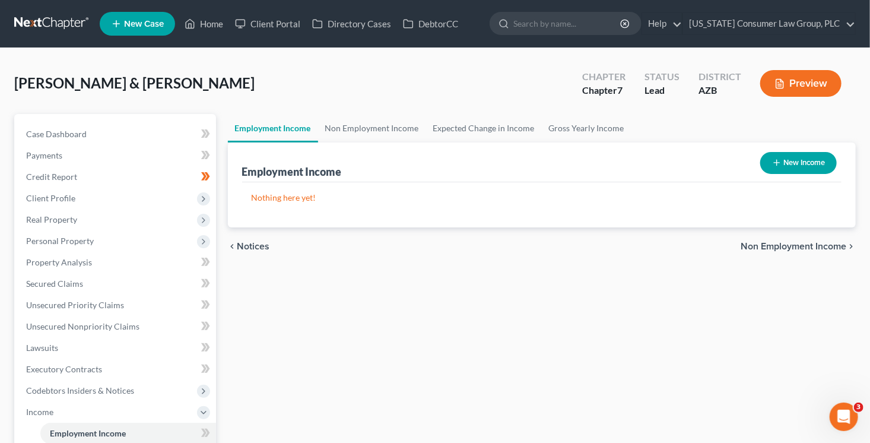
click at [800, 159] on button "New Income" at bounding box center [799, 163] width 77 height 22
select select "0"
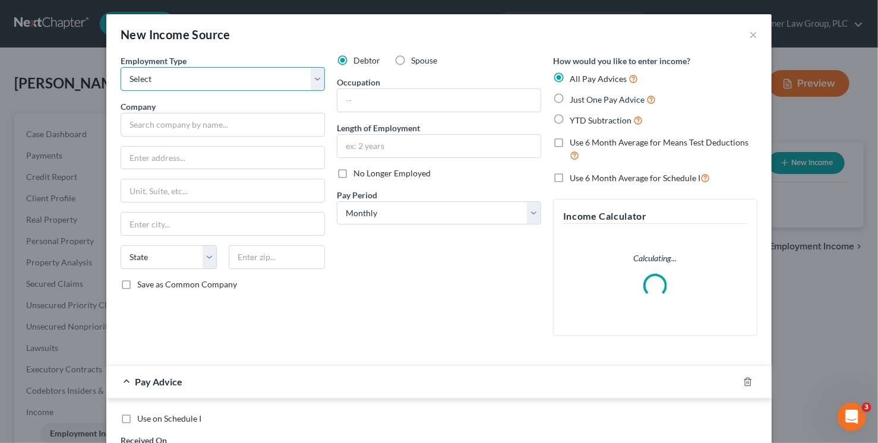
click at [244, 81] on select "Select Full or Part Time Employment Self Employment" at bounding box center [223, 79] width 204 height 24
select select "0"
click at [121, 67] on select "Select Full or Part Time Employment Self Employment" at bounding box center [223, 79] width 204 height 24
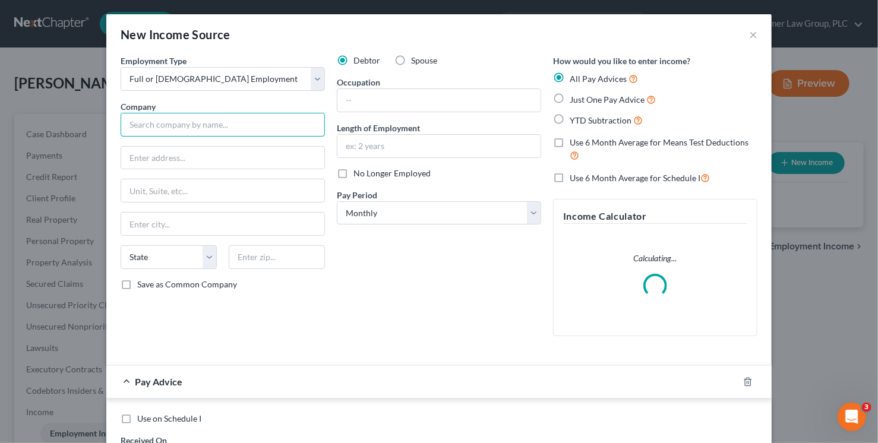
click at [204, 131] on input "text" at bounding box center [223, 125] width 204 height 24
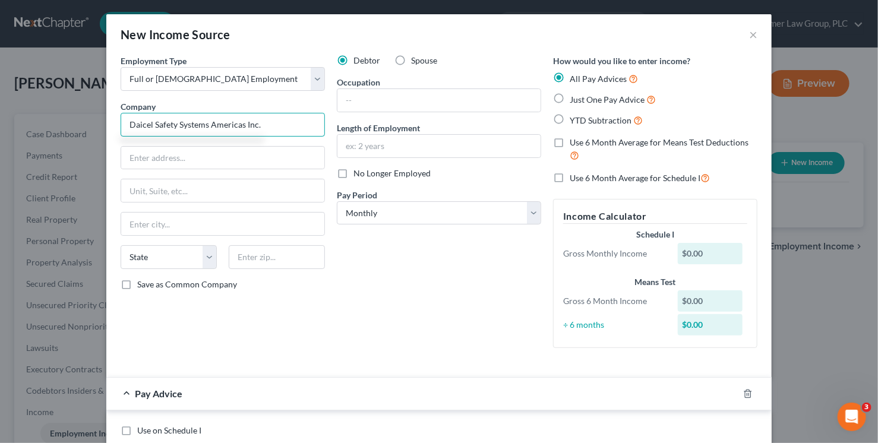
type input "Daicel Safety Systems Americas Inc."
type input "2655 First Street, Suite 120"
type input "8"
type input "93065"
type input "Simi Valley"
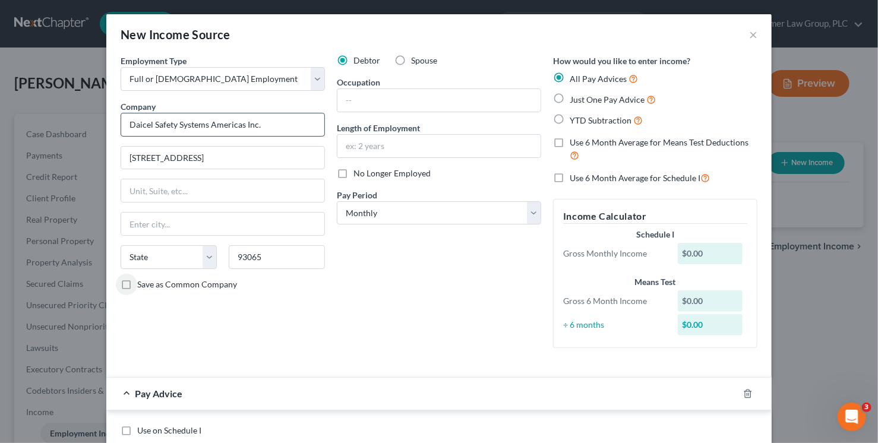
select select "4"
click at [436, 216] on select "Select Monthly Twice Monthly Every Other Week Weekly" at bounding box center [439, 213] width 204 height 24
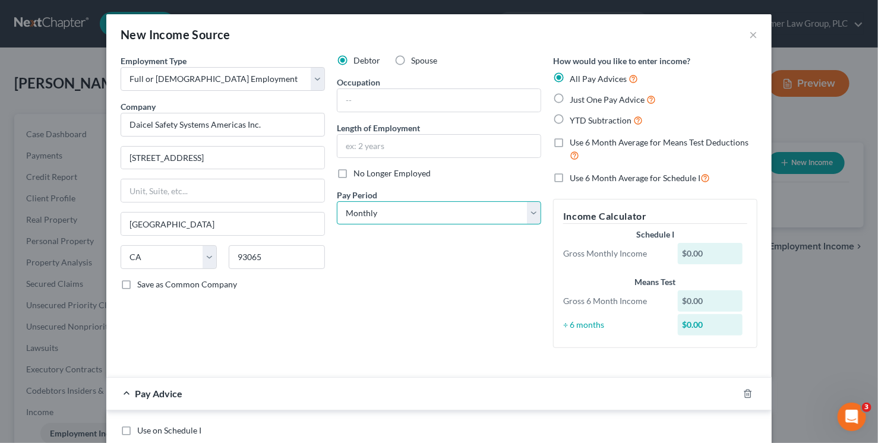
select select "2"
click at [337, 201] on select "Select Monthly Twice Monthly Every Other Week Weekly" at bounding box center [439, 213] width 204 height 24
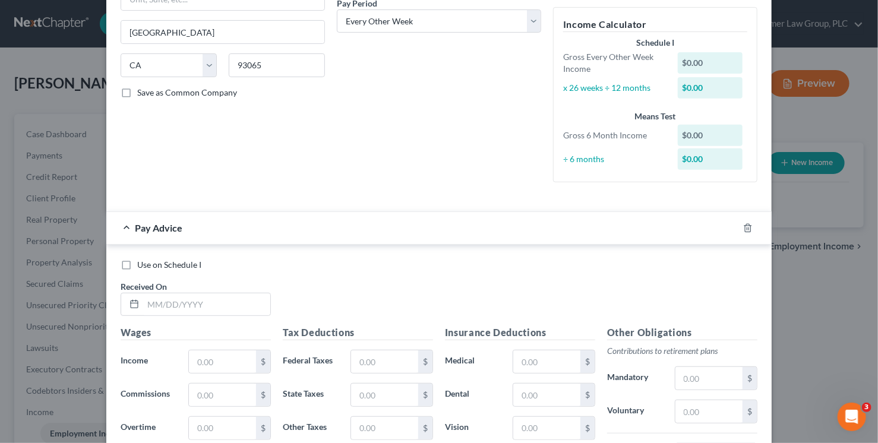
scroll to position [209, 0]
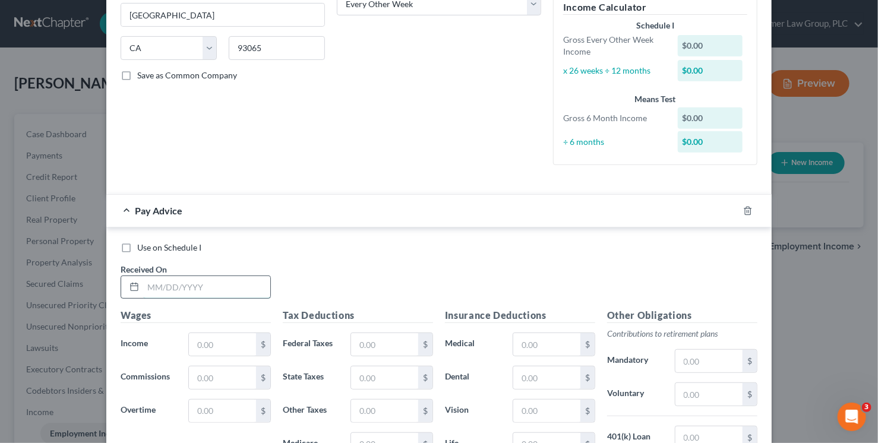
click at [203, 290] on input "text" at bounding box center [206, 287] width 127 height 23
type input "3/6/25"
type input "3,506.40"
type input "240.54"
type input "195.04"
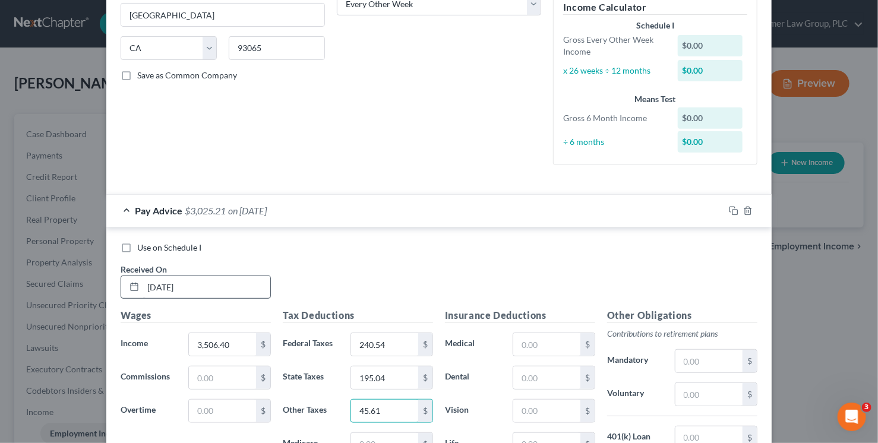
type input "45.61"
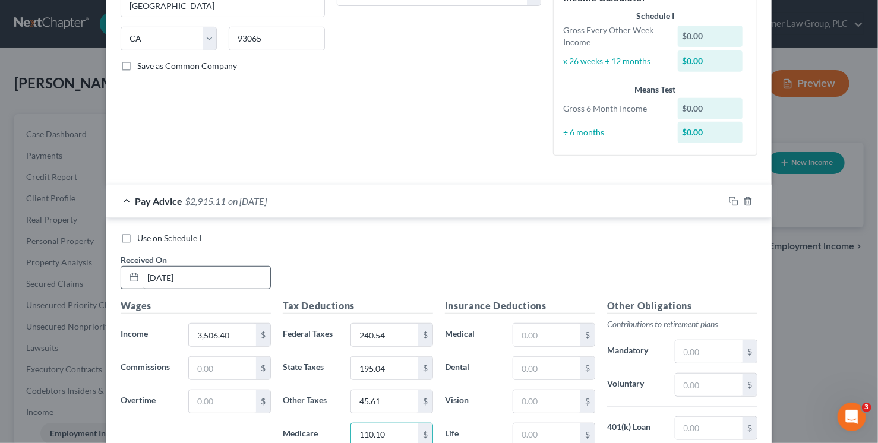
type input "110.10"
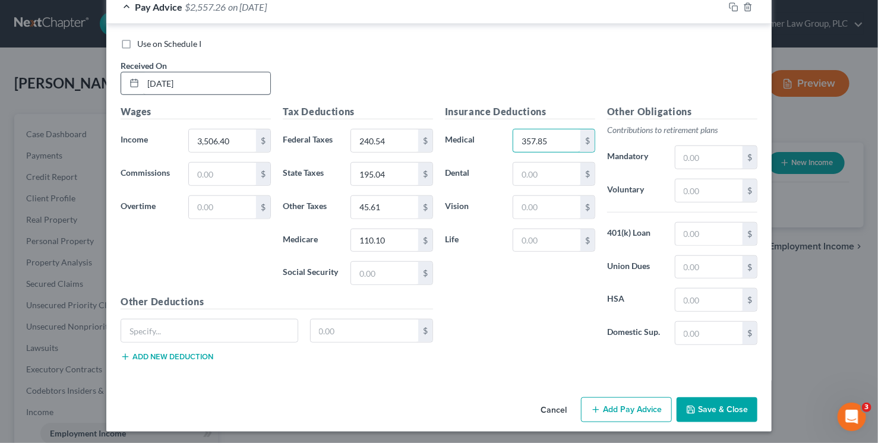
type input "357.85"
type input "4.52"
type input "1.25"
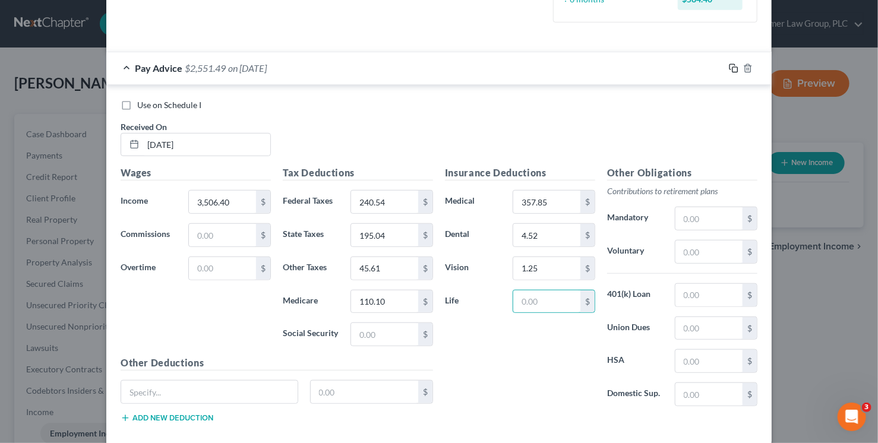
click at [732, 67] on rect "button" at bounding box center [734, 69] width 5 height 5
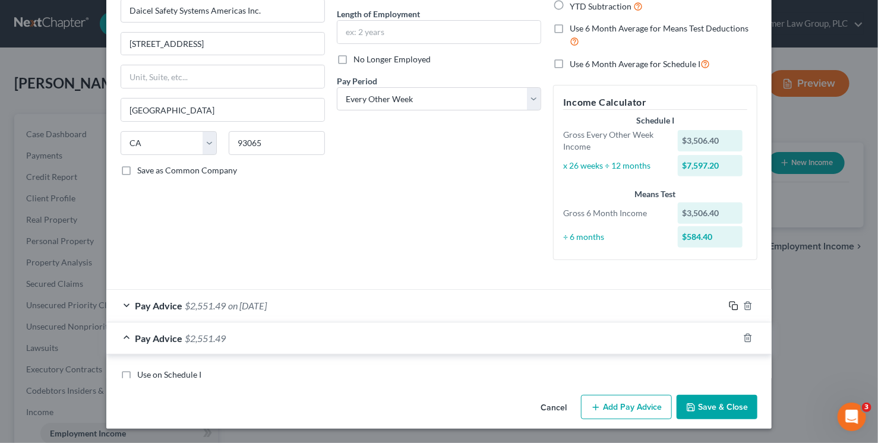
scroll to position [351, 0]
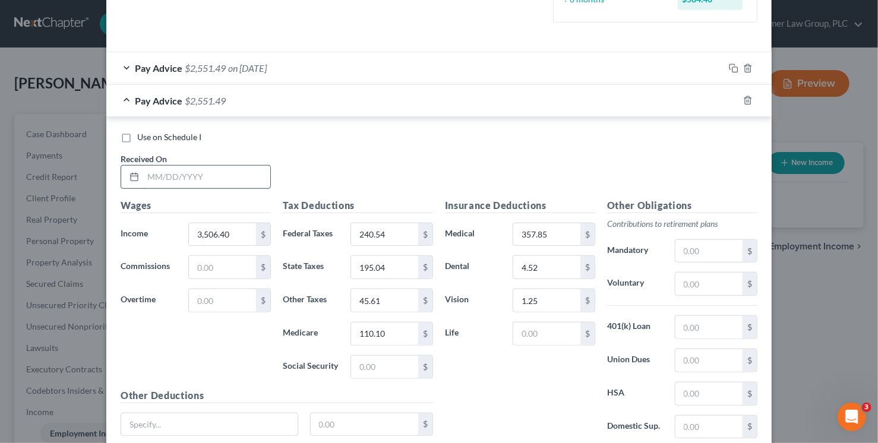
click at [219, 176] on input "text" at bounding box center [206, 177] width 127 height 23
type input "3/20/25"
type input "45.62"
click at [731, 103] on icon "button" at bounding box center [733, 100] width 9 height 9
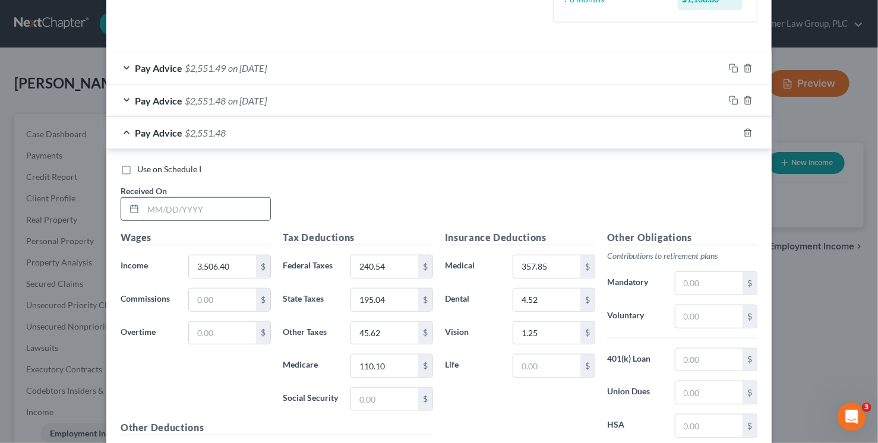
click at [210, 211] on input "text" at bounding box center [206, 209] width 127 height 23
type input "4/3/25"
type input "4,006.40"
type input "300.54"
type input "226.04"
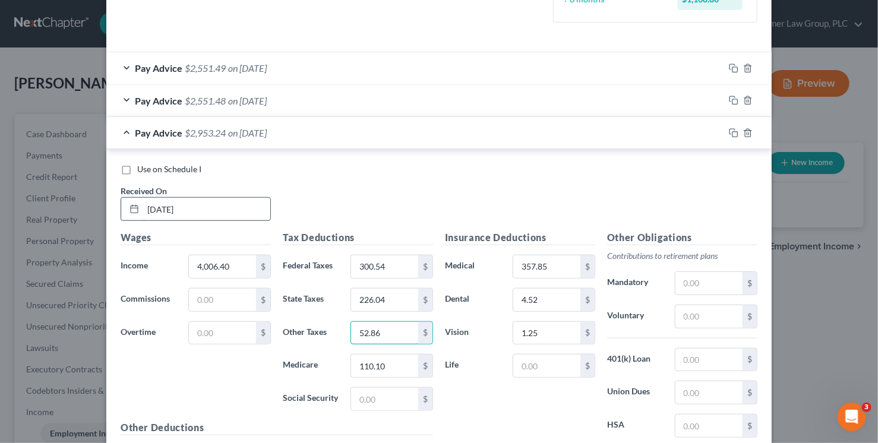
type input "52.86"
type input "127.60"
click at [732, 132] on rect "button" at bounding box center [734, 134] width 5 height 5
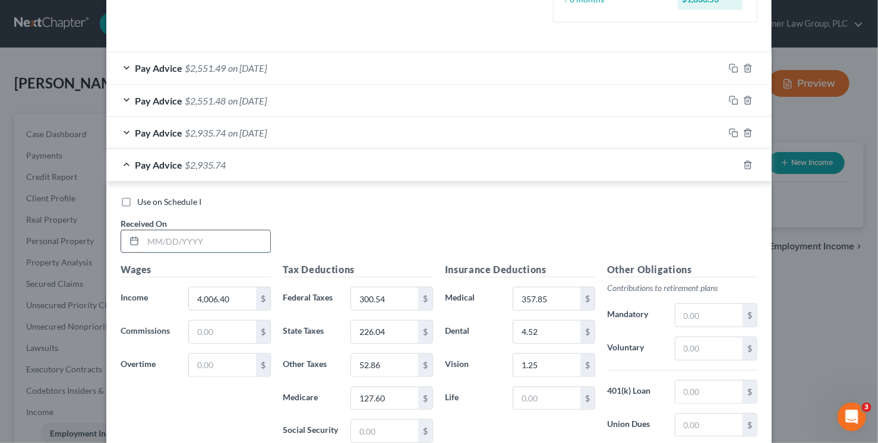
click at [179, 246] on input "text" at bounding box center [206, 241] width 127 height 23
type input "4/17/25"
type input "3,406.80"
type input "228.64"
type input "188.88"
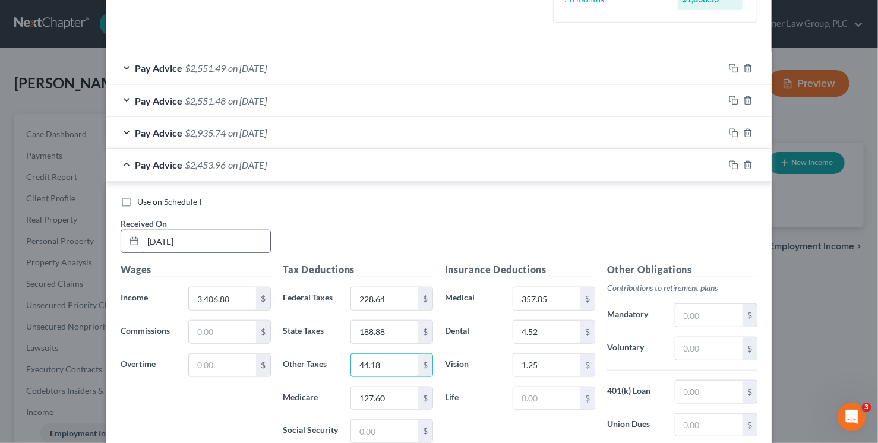
type input "44.18"
type input "106.63"
click at [731, 167] on icon "button" at bounding box center [733, 164] width 9 height 9
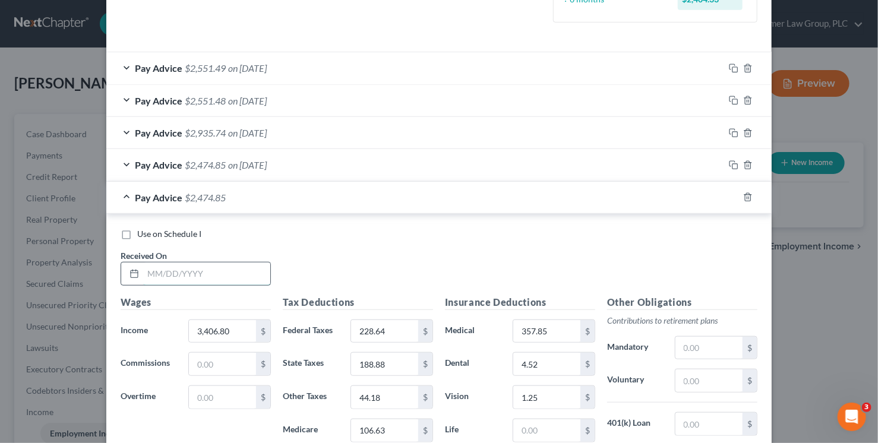
click at [240, 267] on input "text" at bounding box center [206, 273] width 127 height 23
type input "6/12/25"
type input "188.89"
type input "44.18"
type input "106.63"
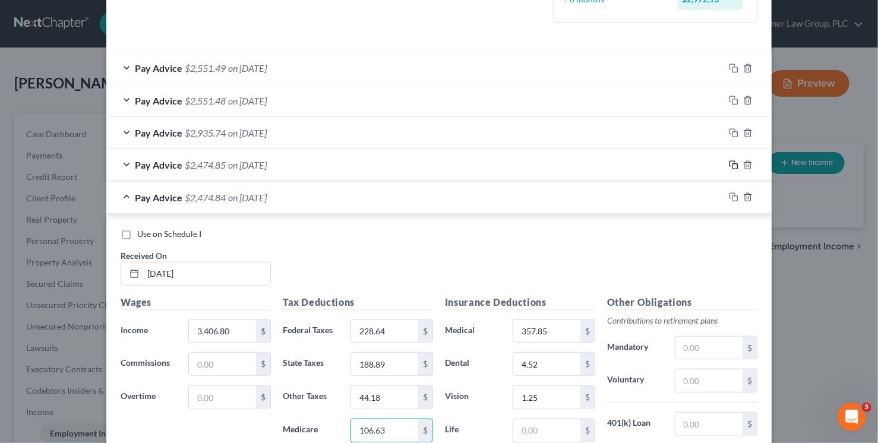
click at [730, 163] on icon "button" at bounding box center [733, 164] width 9 height 9
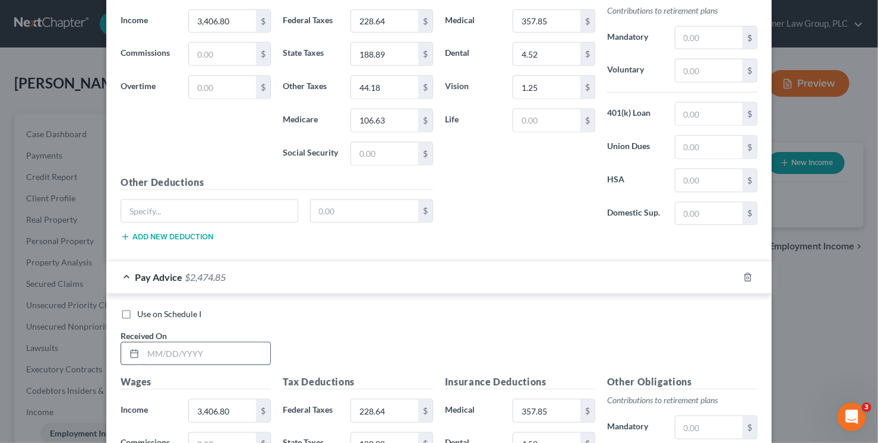
click at [195, 345] on input "text" at bounding box center [206, 354] width 127 height 23
type input "6/26/25"
click at [730, 273] on icon "button" at bounding box center [733, 277] width 9 height 9
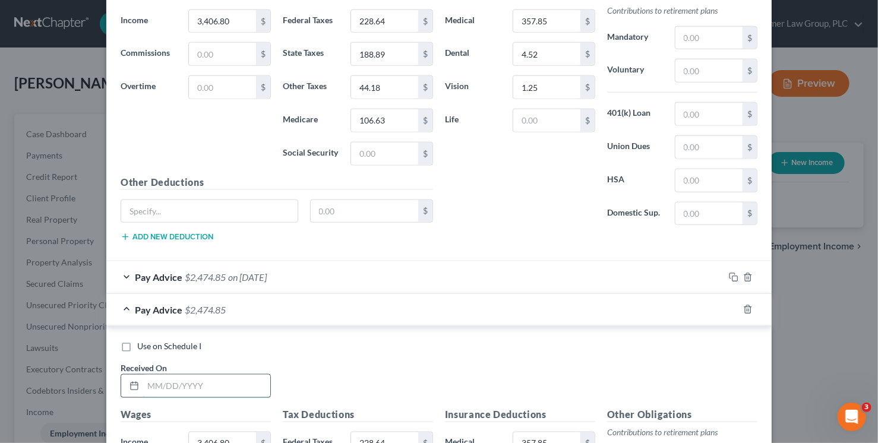
click at [224, 387] on input "text" at bounding box center [206, 386] width 127 height 23
type input "7/10/25"
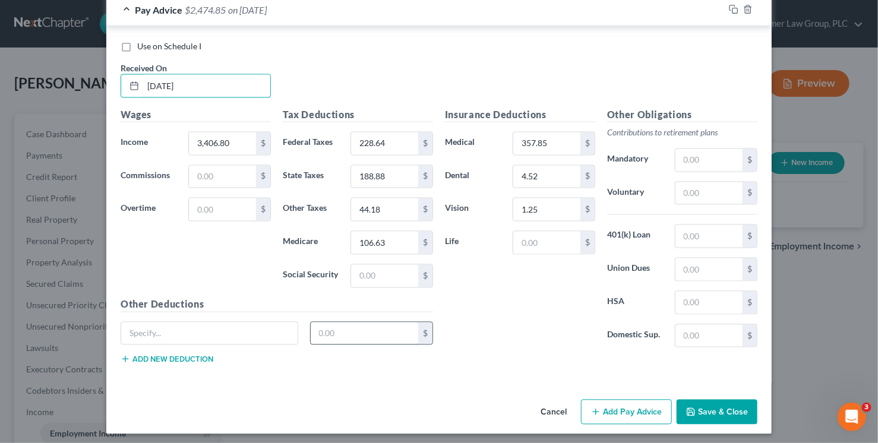
scroll to position [781, 0]
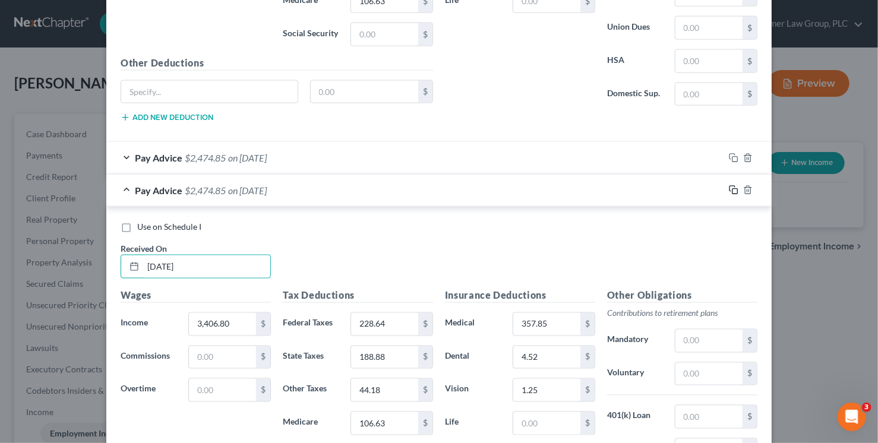
click at [732, 189] on rect "button" at bounding box center [734, 191] width 5 height 5
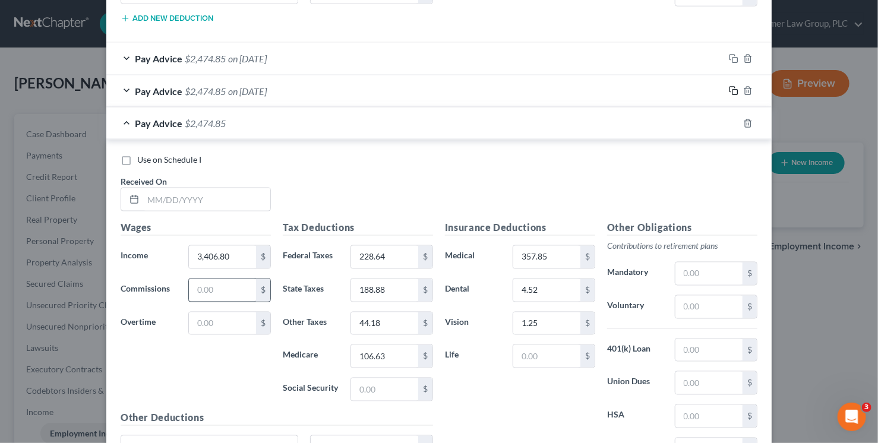
scroll to position [907, 0]
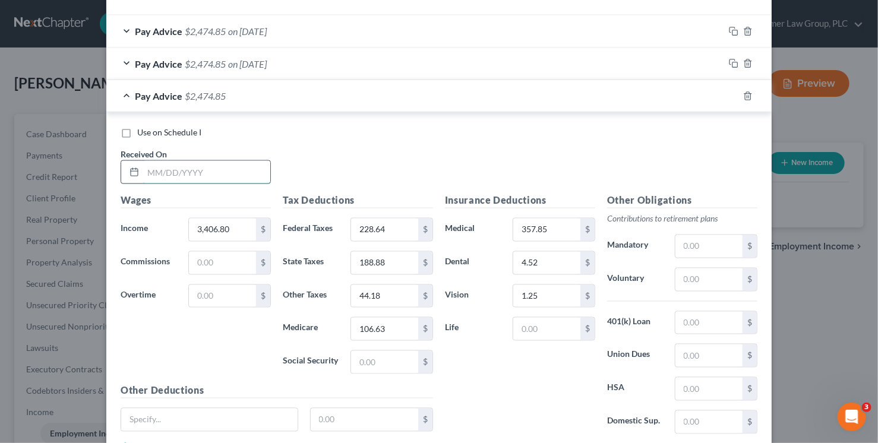
click at [226, 175] on input "text" at bounding box center [206, 172] width 127 height 23
type input "7/24/25"
type input "3,656.80"
type input "258.64"
type input "204.38"
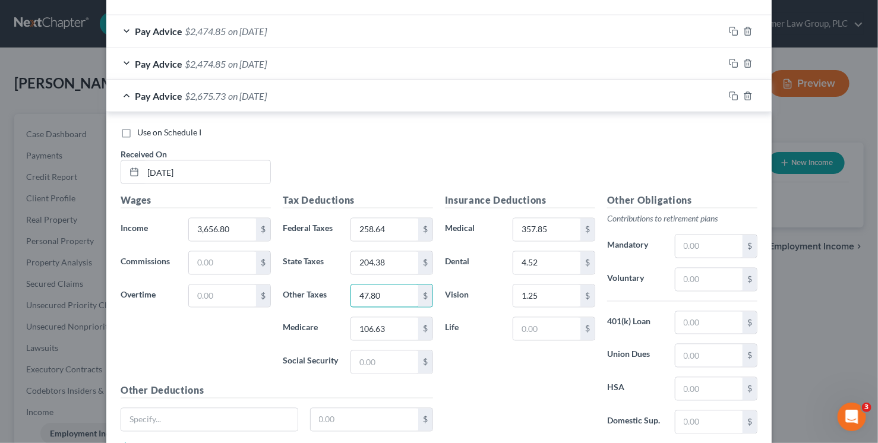
type input "47.80"
type input "115.38"
click at [732, 96] on rect "button" at bounding box center [734, 97] width 5 height 5
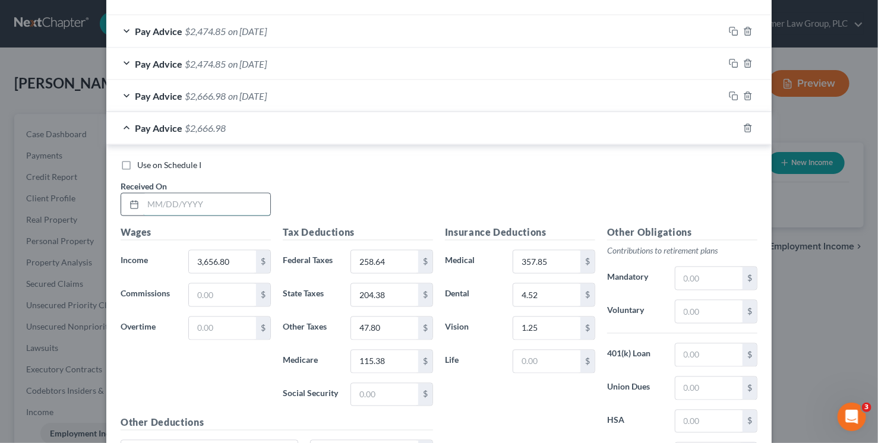
click at [239, 206] on input "text" at bounding box center [206, 205] width 127 height 23
type input "8/7/25"
type input "204.39"
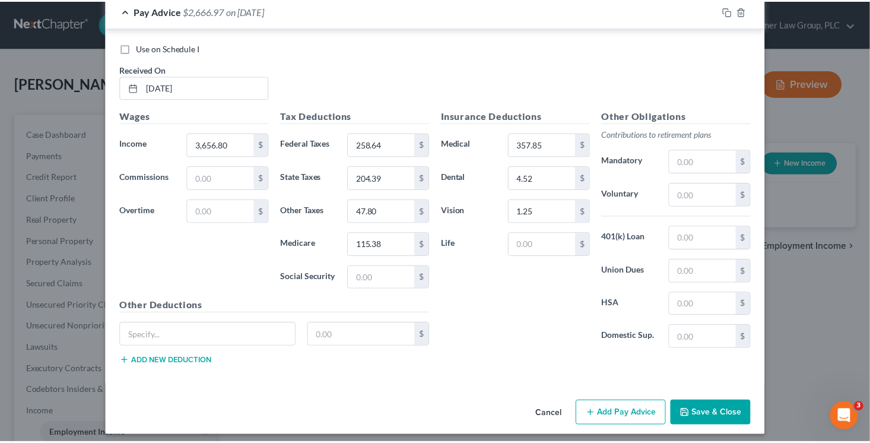
scroll to position [1025, 0]
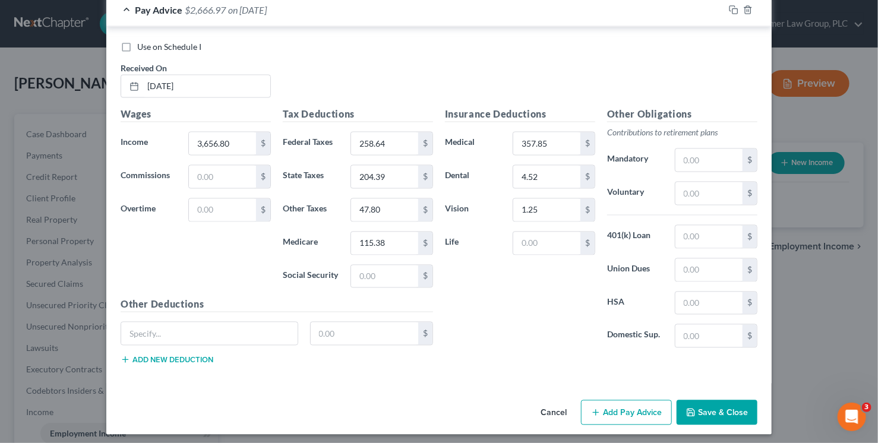
click at [702, 408] on button "Save & Close" at bounding box center [716, 412] width 81 height 25
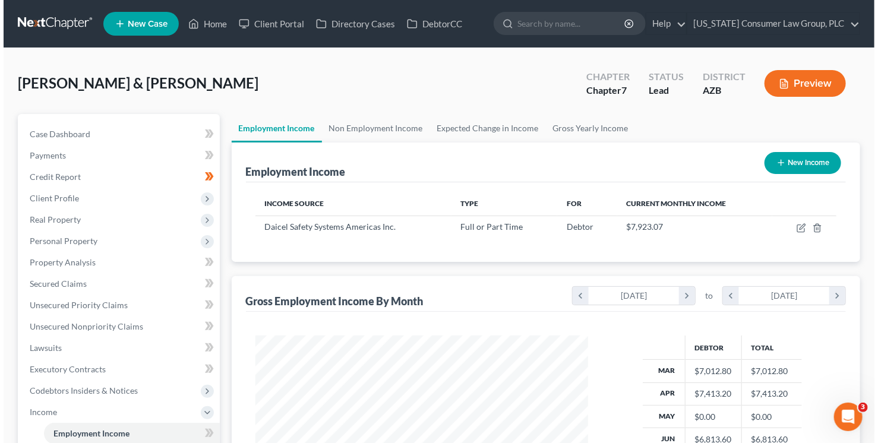
scroll to position [211, 353]
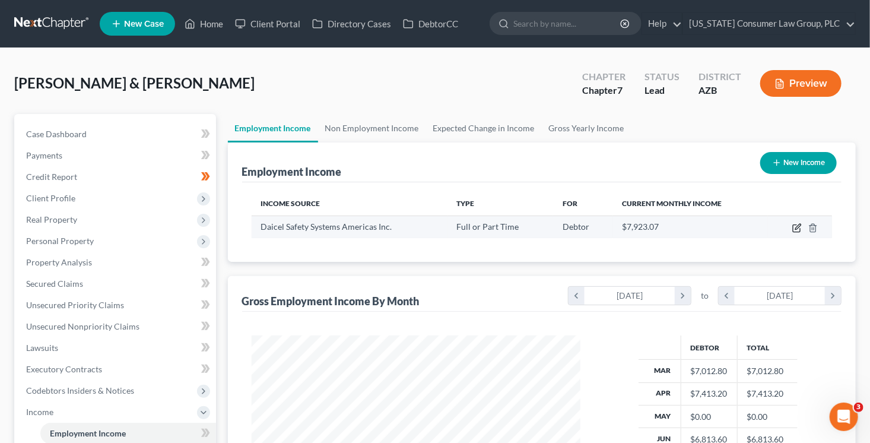
click at [794, 225] on icon "button" at bounding box center [796, 228] width 7 height 7
select select "0"
select select "4"
select select "2"
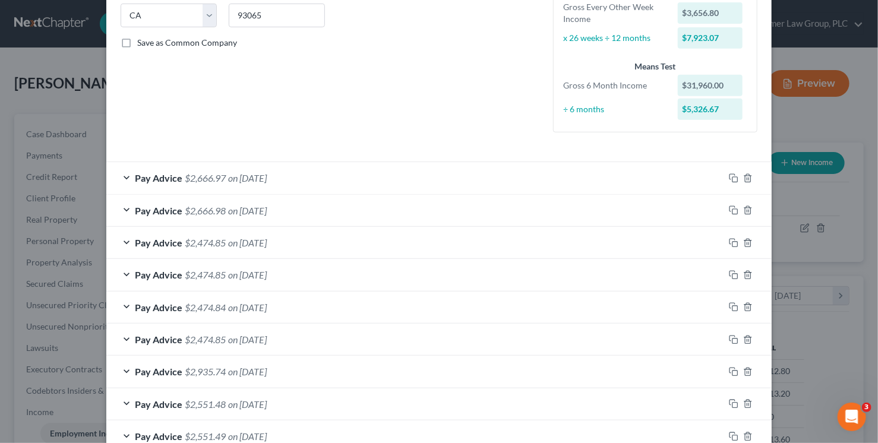
scroll to position [241, 0]
click at [731, 179] on icon "button" at bounding box center [733, 178] width 9 height 9
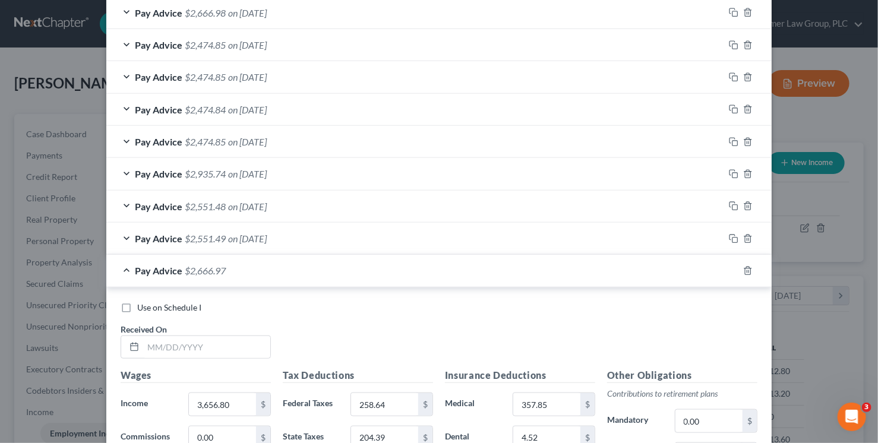
scroll to position [541, 0]
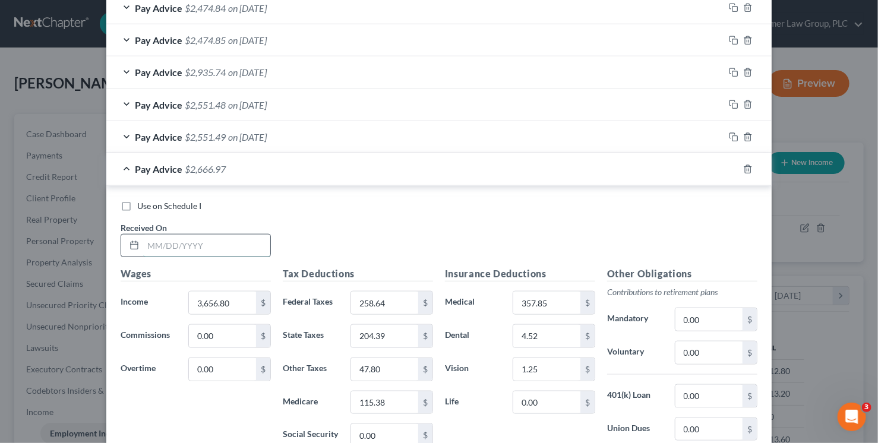
click at [249, 244] on input "text" at bounding box center [206, 246] width 127 height 23
type input "8/21/25"
type input "3,906.80"
type input "288.64"
type input "219.89"
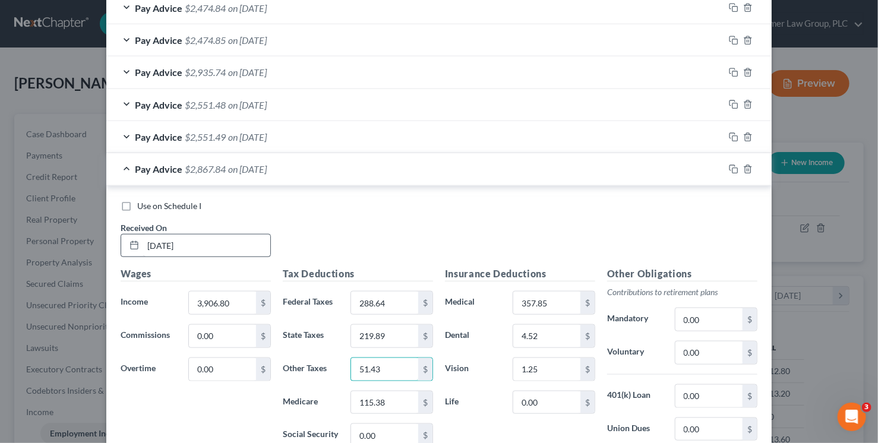
type input "51.43"
type input "124.13"
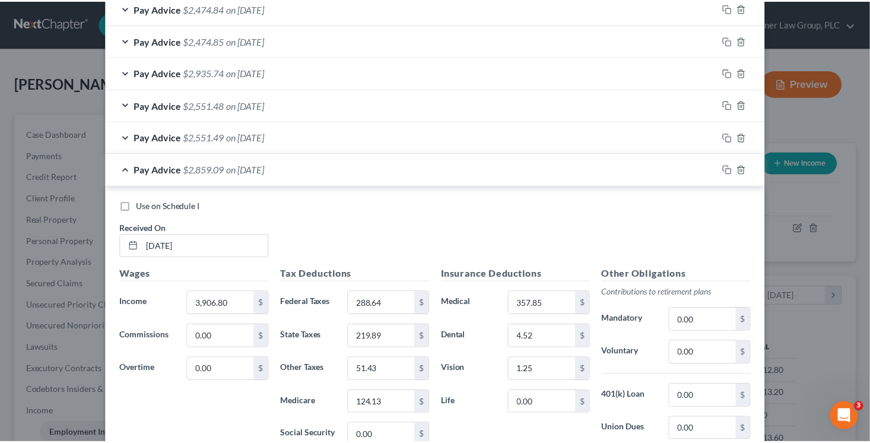
scroll to position [702, 0]
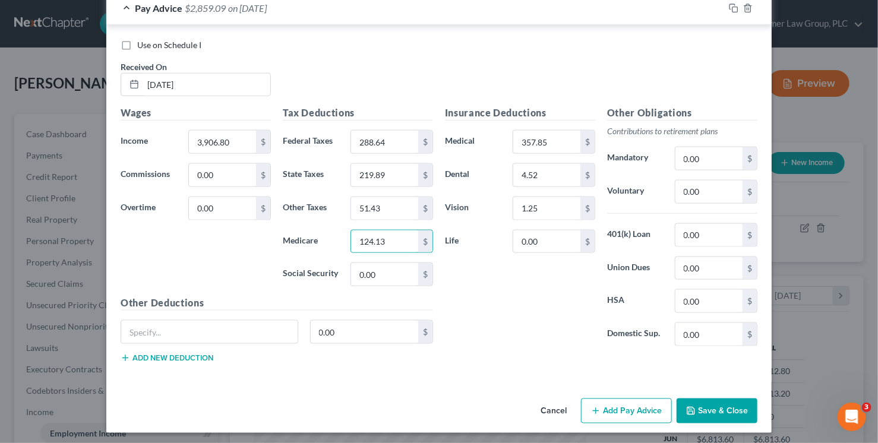
click at [737, 408] on button "Save & Close" at bounding box center [716, 410] width 81 height 25
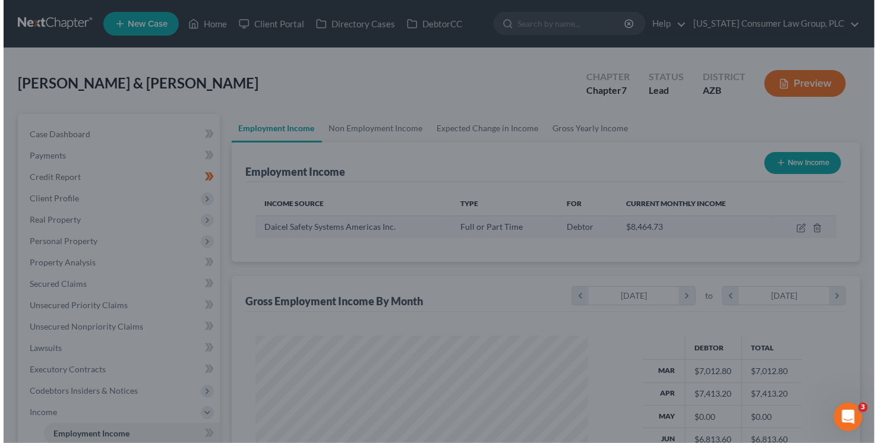
scroll to position [593528, 593387]
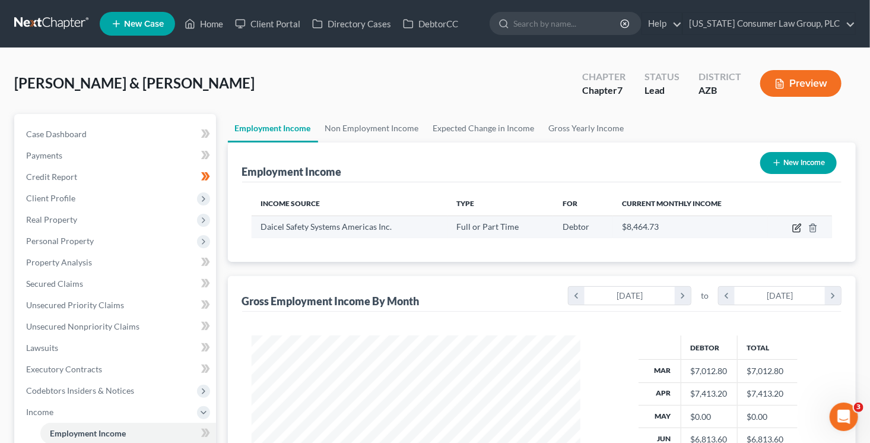
click at [796, 228] on icon "button" at bounding box center [798, 226] width 5 height 5
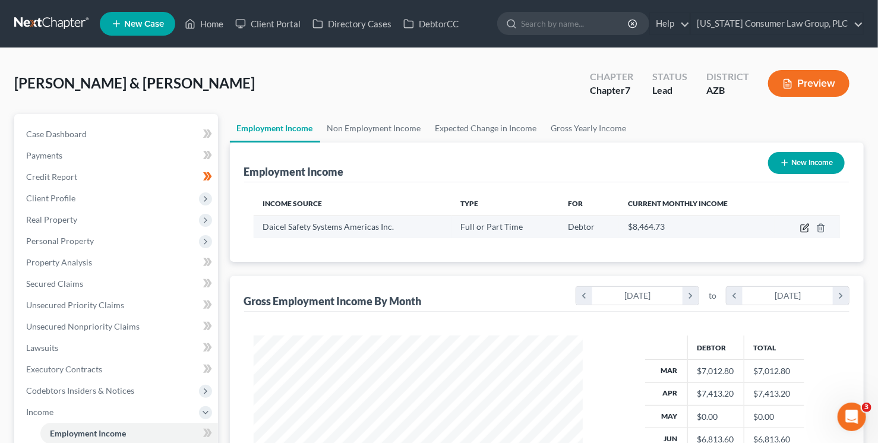
select select "0"
select select "4"
select select "2"
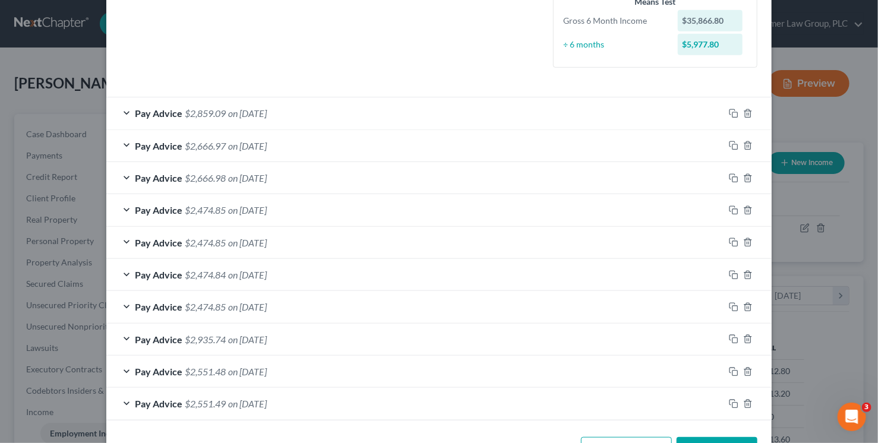
scroll to position [318, 0]
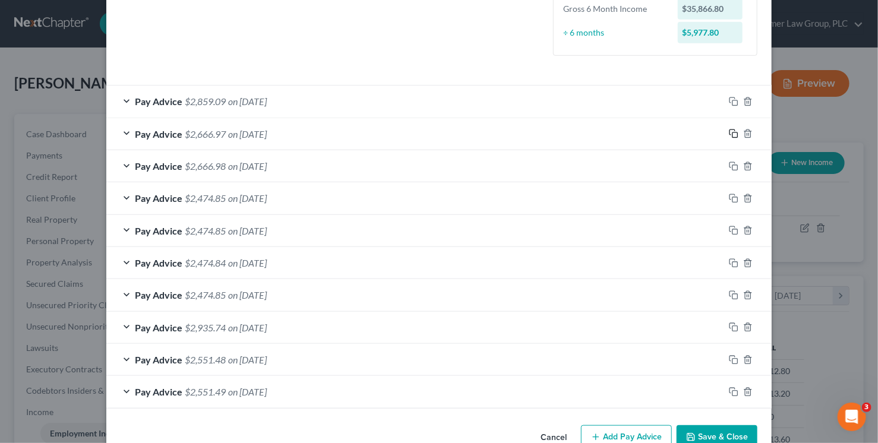
click at [729, 132] on icon "button" at bounding box center [733, 133] width 9 height 9
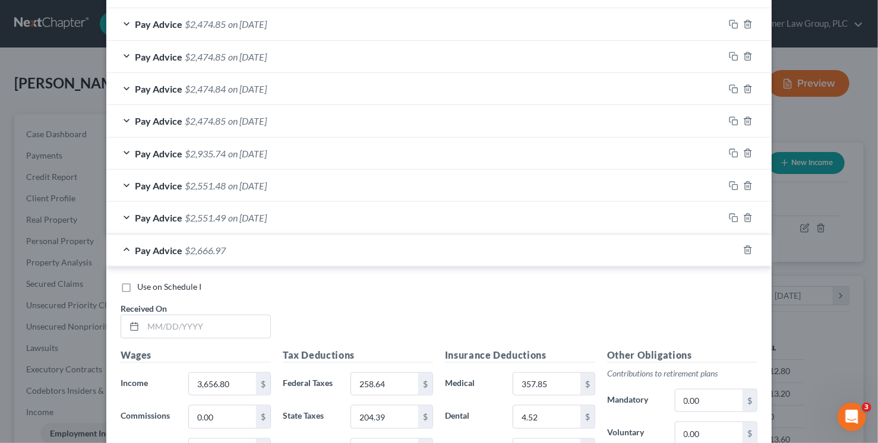
scroll to position [571, 0]
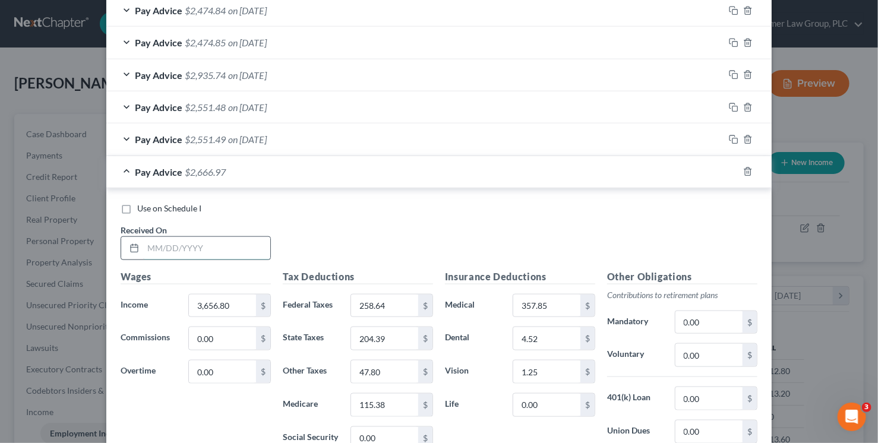
click at [227, 244] on input "text" at bounding box center [206, 248] width 127 height 23
type input "5/1/25"
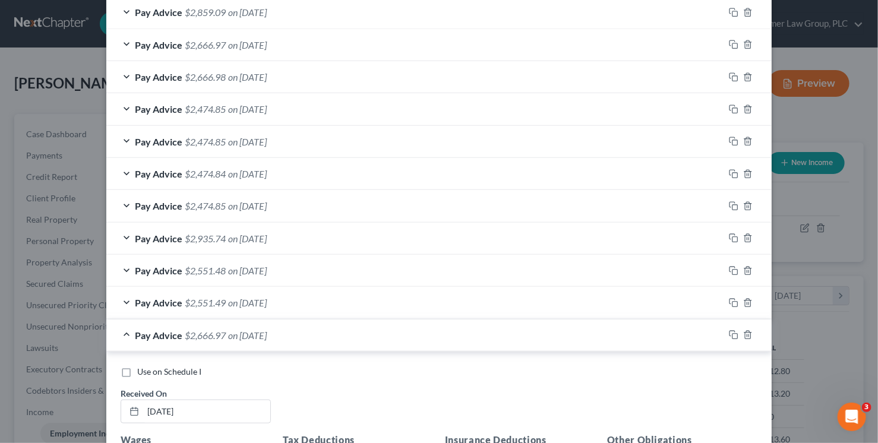
scroll to position [489, 0]
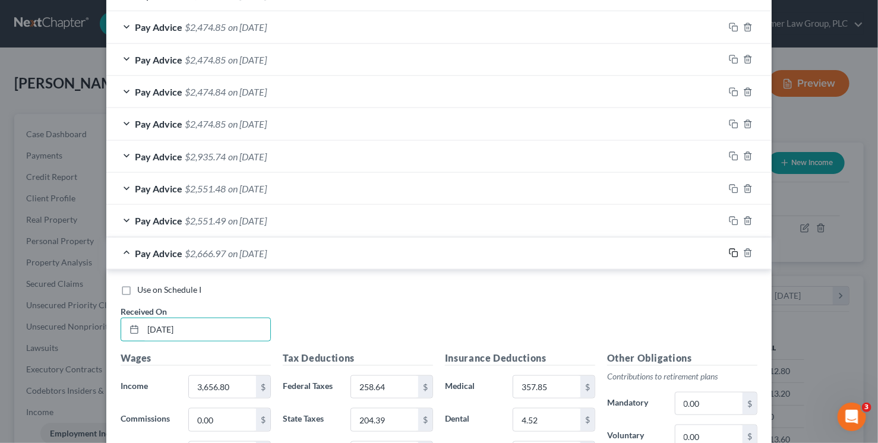
click at [731, 251] on icon "button" at bounding box center [733, 252] width 9 height 9
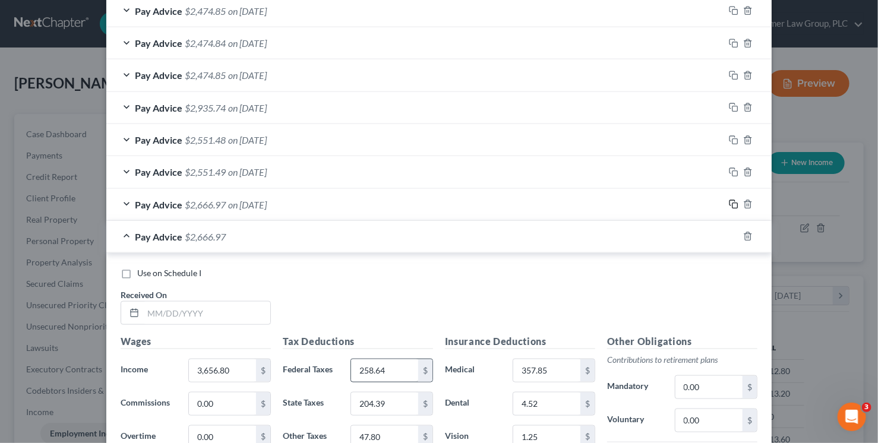
scroll to position [651, 0]
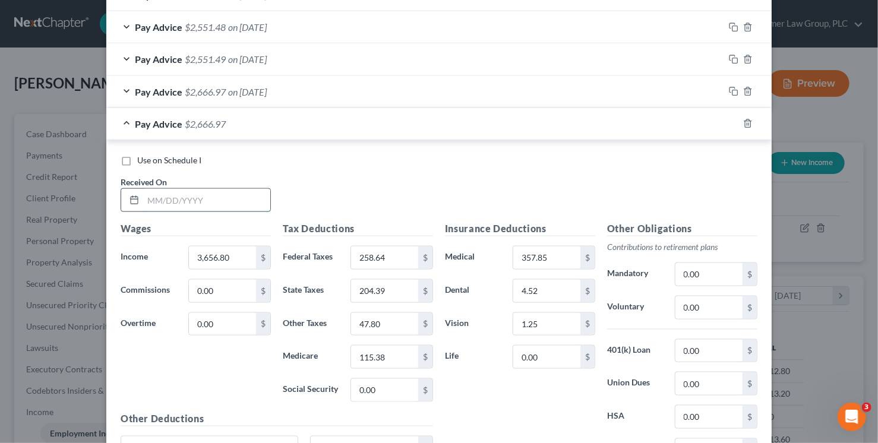
click at [202, 196] on input "text" at bounding box center [206, 200] width 127 height 23
type input "5/29/25"
type input "3,906.80"
type input "288.64"
type input "1"
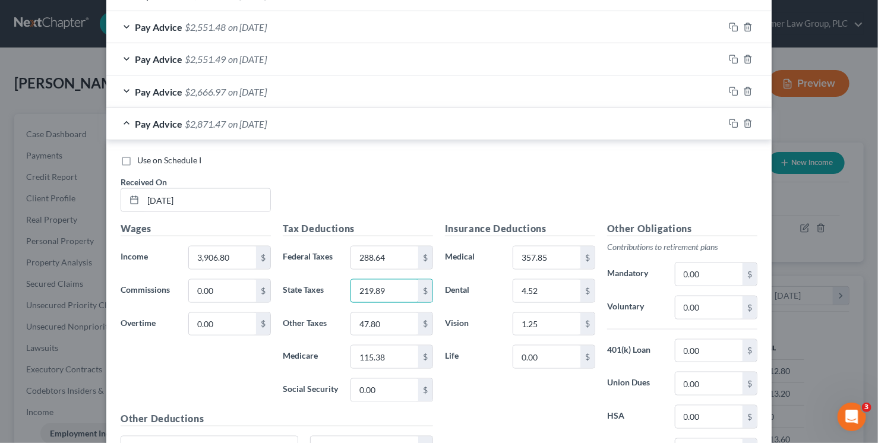
type input "219.89"
type input "51.42"
type input "124.13"
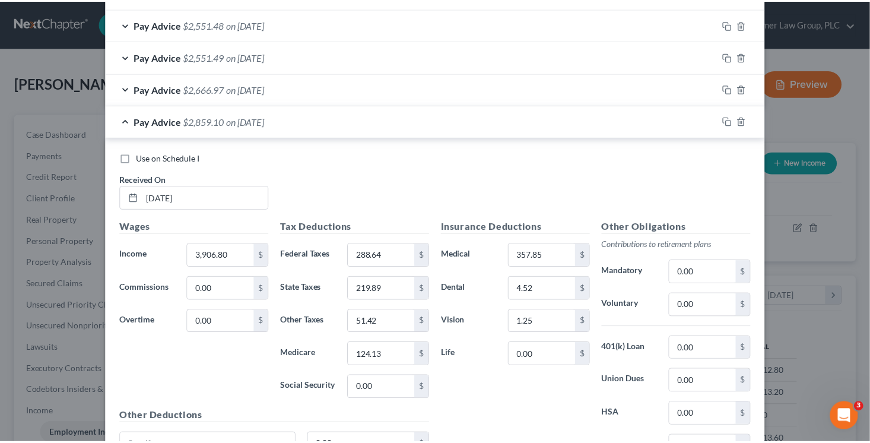
scroll to position [766, 0]
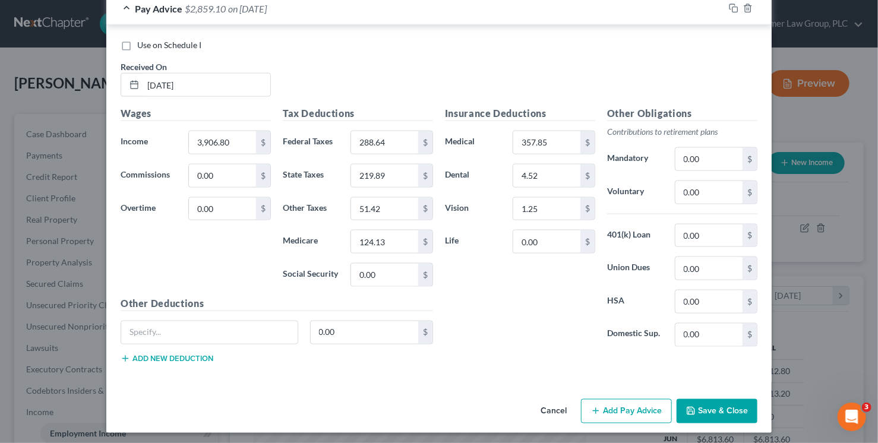
click at [698, 409] on button "Save & Close" at bounding box center [716, 411] width 81 height 25
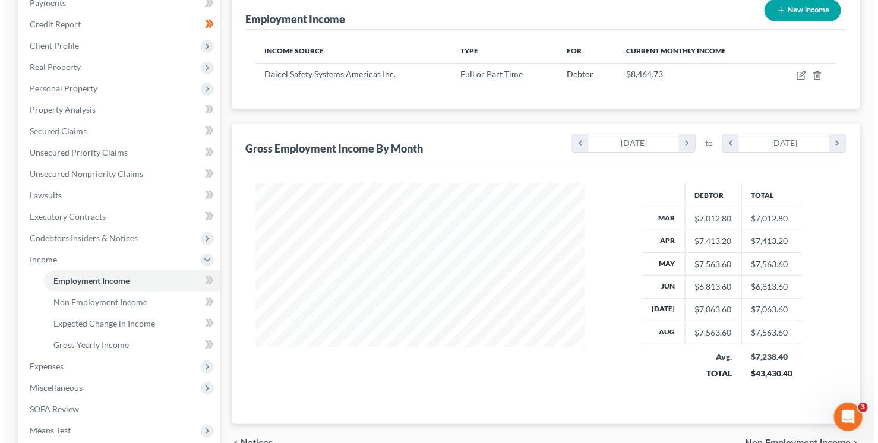
scroll to position [147, 0]
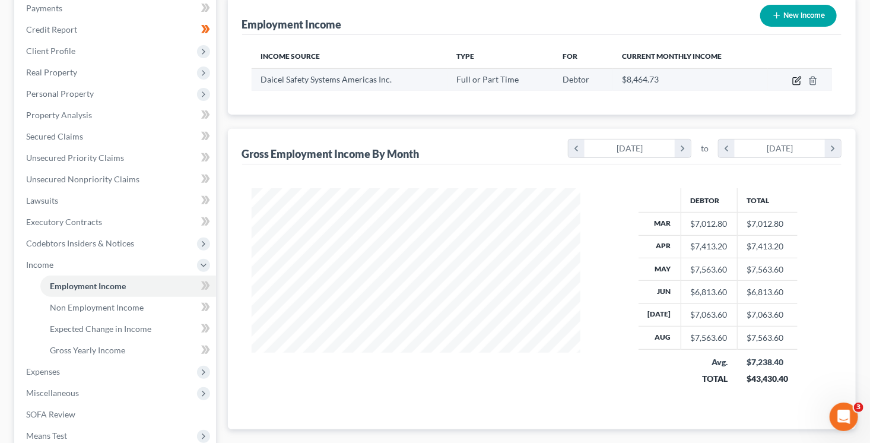
click at [797, 81] on icon "button" at bounding box center [798, 79] width 5 height 5
select select "0"
select select "4"
select select "2"
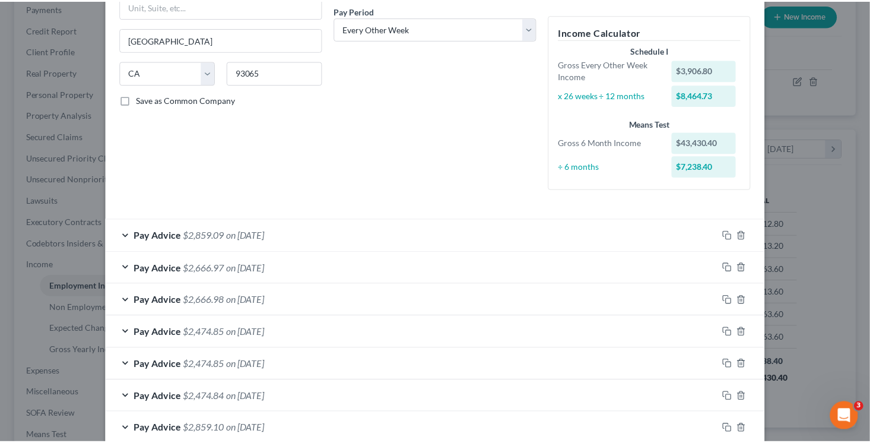
scroll to position [411, 0]
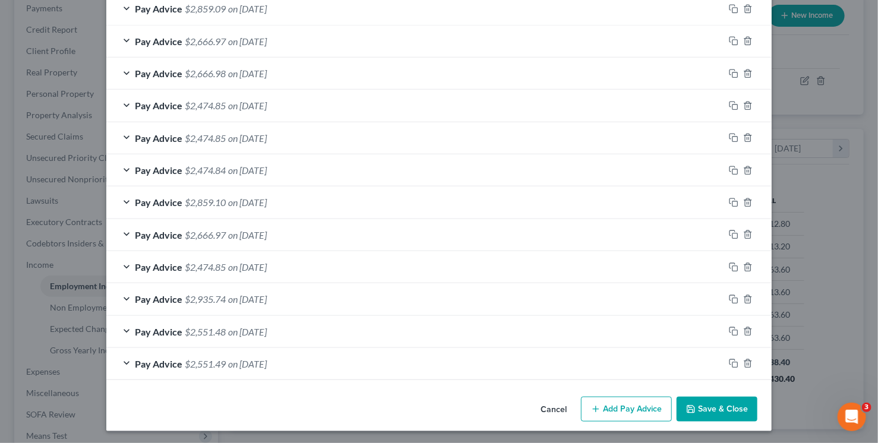
click at [726, 410] on button "Save & Close" at bounding box center [716, 409] width 81 height 25
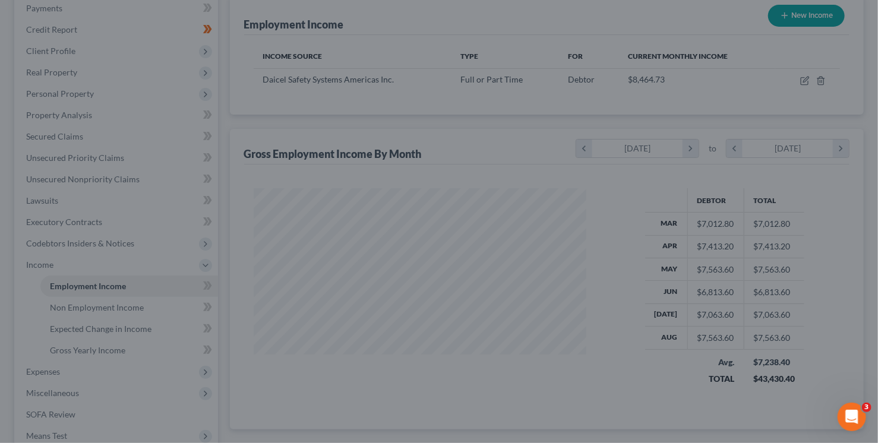
scroll to position [593528, 593387]
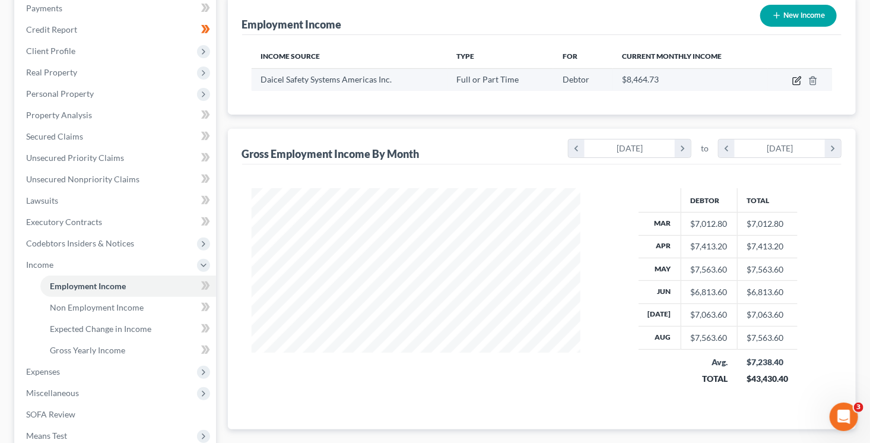
click at [794, 78] on icon "button" at bounding box center [796, 81] width 7 height 7
select select "0"
select select "4"
select select "2"
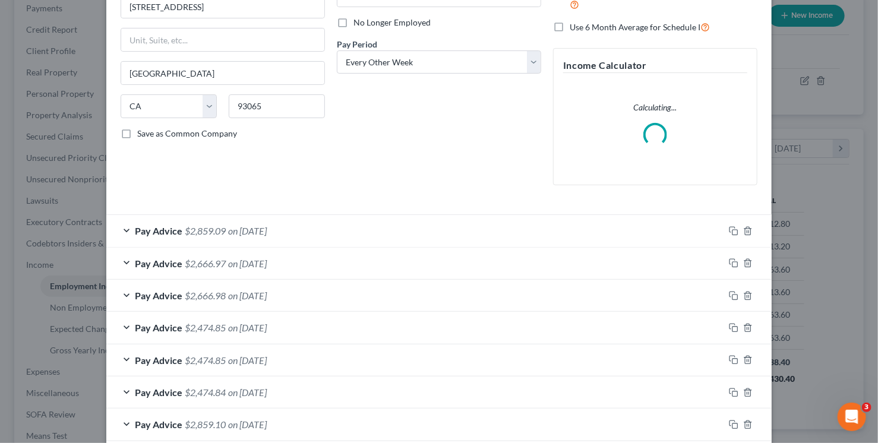
scroll to position [326, 0]
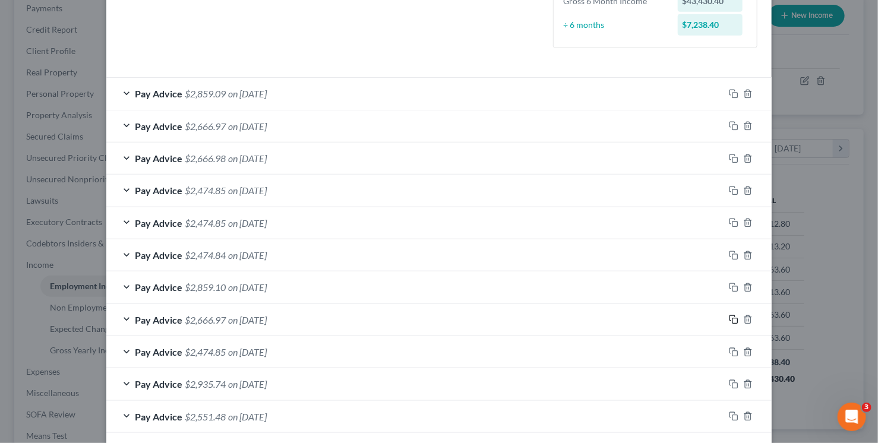
click at [732, 319] on icon "button" at bounding box center [733, 319] width 9 height 9
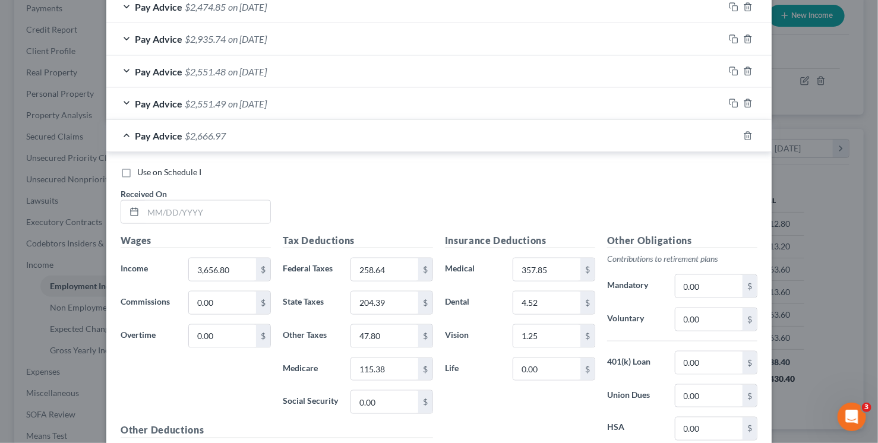
scroll to position [672, 0]
click at [259, 213] on input "text" at bounding box center [206, 210] width 127 height 23
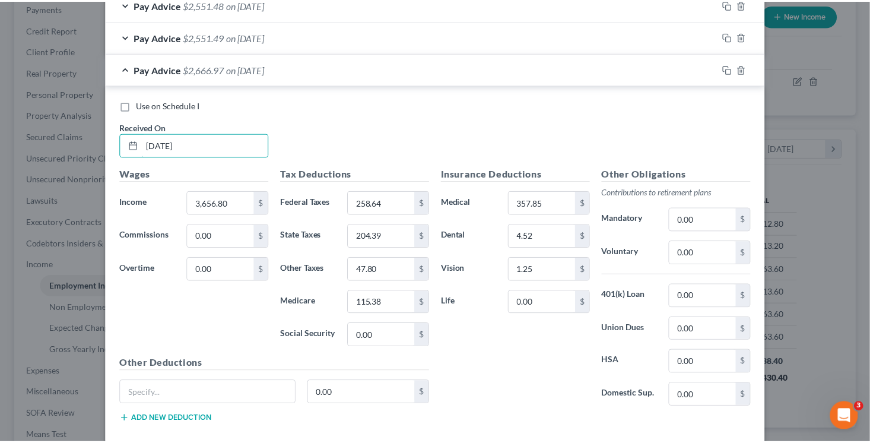
scroll to position [798, 0]
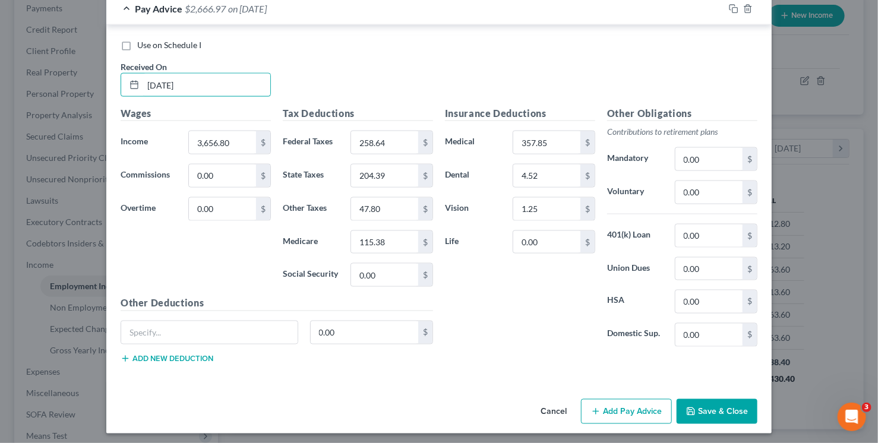
type input "5/15/25"
click at [702, 399] on button "Save & Close" at bounding box center [716, 411] width 81 height 25
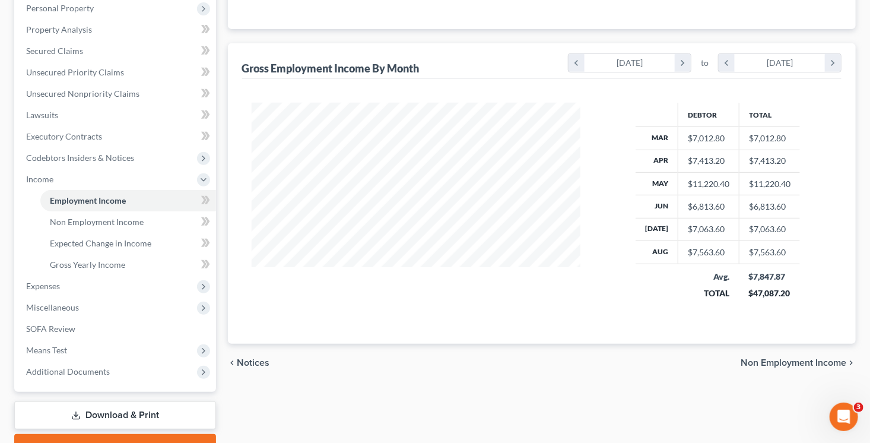
scroll to position [294, 0]
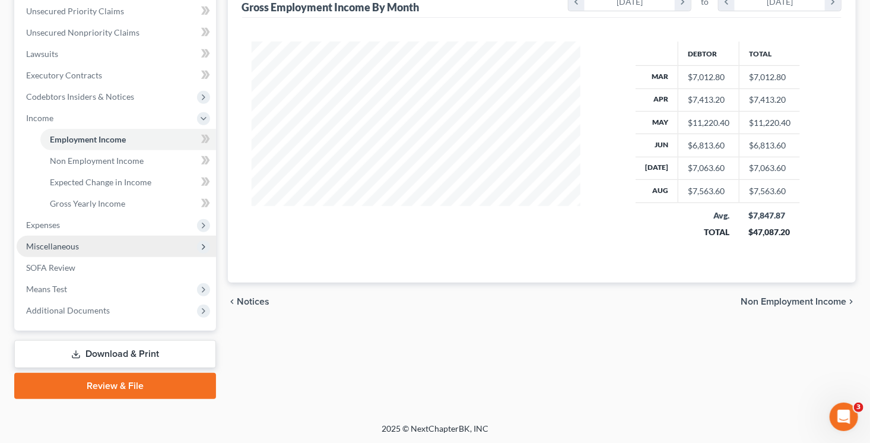
click at [66, 247] on span "Miscellaneous" at bounding box center [52, 246] width 53 height 10
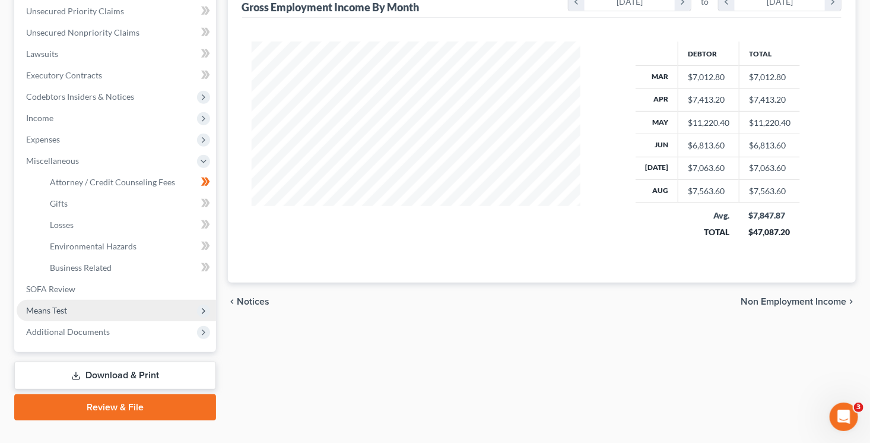
click at [77, 303] on span "Means Test" at bounding box center [116, 310] width 199 height 21
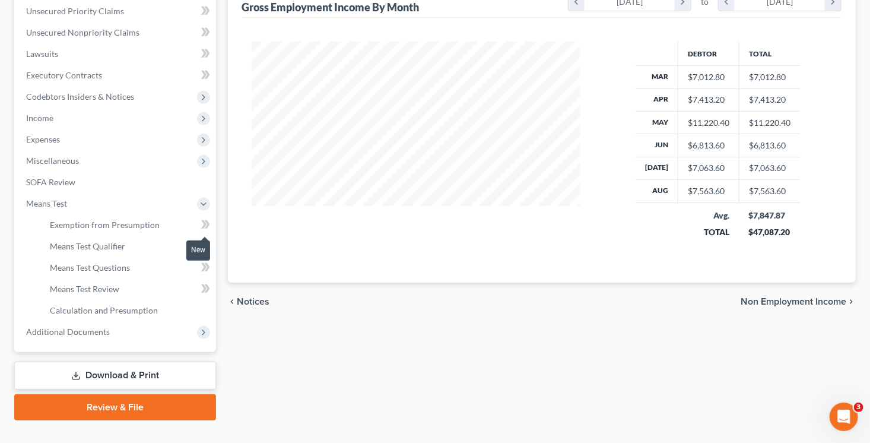
click at [207, 226] on icon at bounding box center [206, 224] width 5 height 8
click at [163, 221] on link "Exemption from Presumption" at bounding box center [128, 224] width 176 height 21
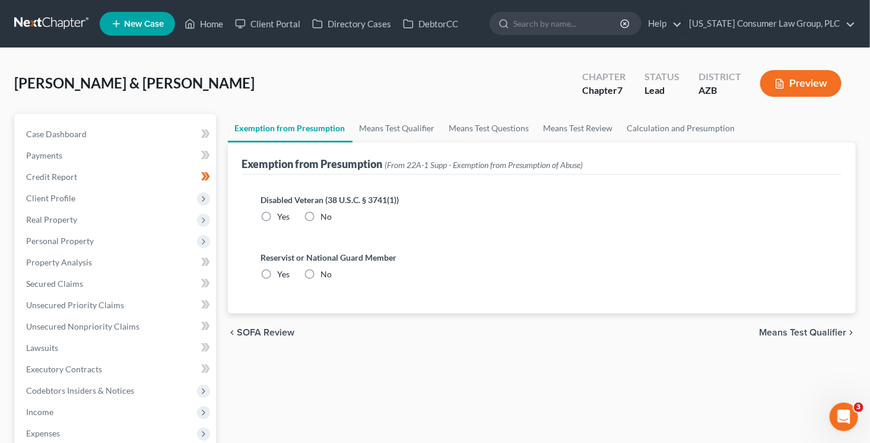
click at [321, 213] on label "No" at bounding box center [326, 217] width 11 height 12
click at [326, 213] on input "No" at bounding box center [330, 215] width 8 height 8
radio input "true"
drag, startPoint x: 311, startPoint y: 271, endPoint x: 324, endPoint y: 230, distance: 43.7
click at [321, 271] on label "No" at bounding box center [326, 274] width 11 height 12
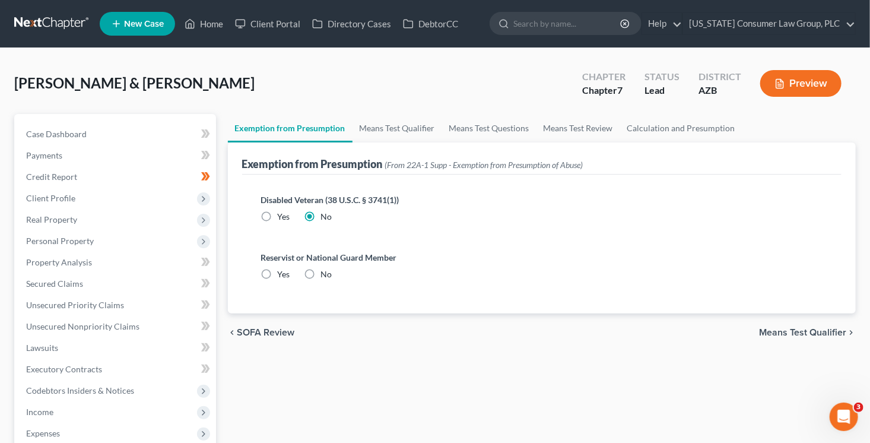
click at [326, 271] on input "No" at bounding box center [330, 272] width 8 height 8
radio input "true"
click at [373, 127] on link "Means Test Qualifier" at bounding box center [398, 128] width 90 height 28
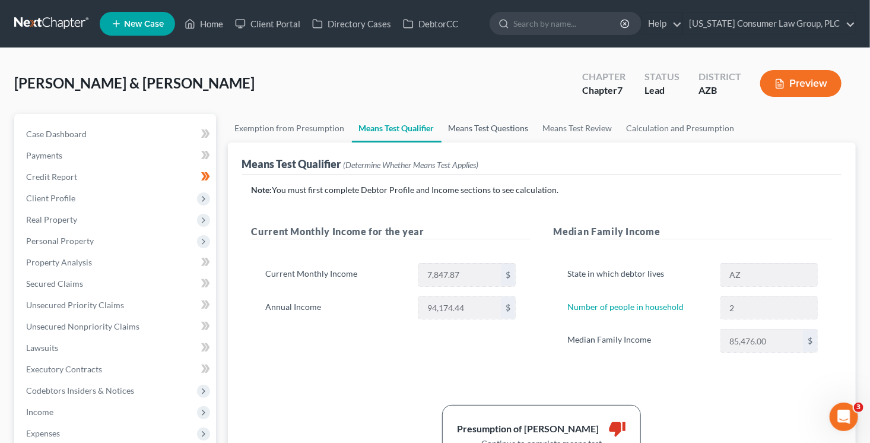
click at [488, 125] on link "Means Test Questions" at bounding box center [489, 128] width 94 height 28
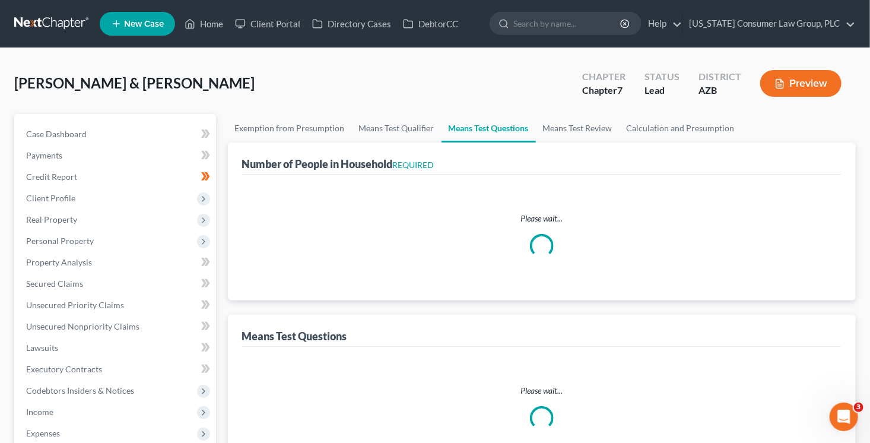
select select "1"
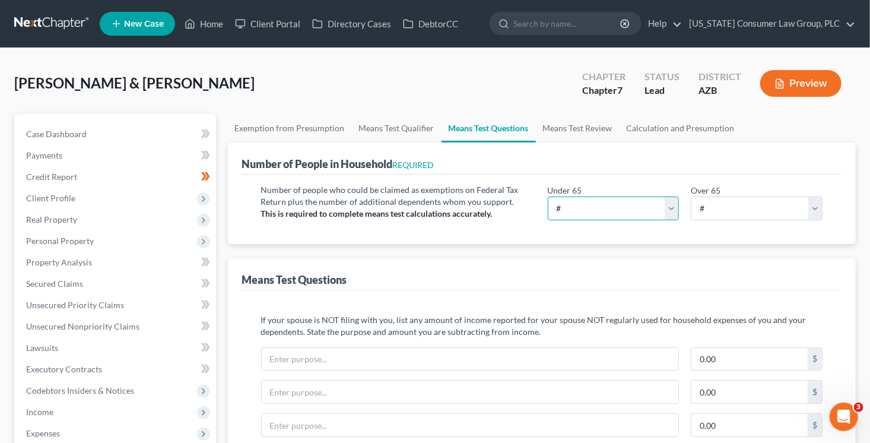
click at [616, 207] on select "# 0 1 2 3 4 5 6 7 8 9 10" at bounding box center [614, 209] width 132 height 24
select select "2"
click at [548, 197] on select "# 0 1 2 3 4 5 6 7 8 9 10" at bounding box center [614, 209] width 132 height 24
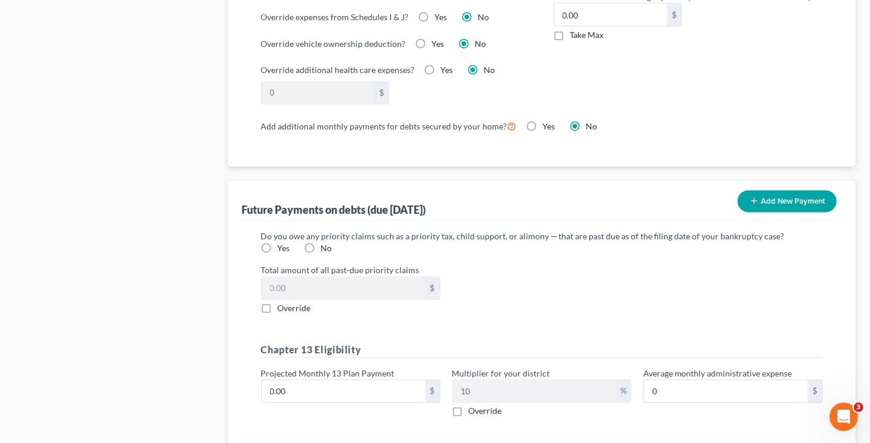
scroll to position [1158, 0]
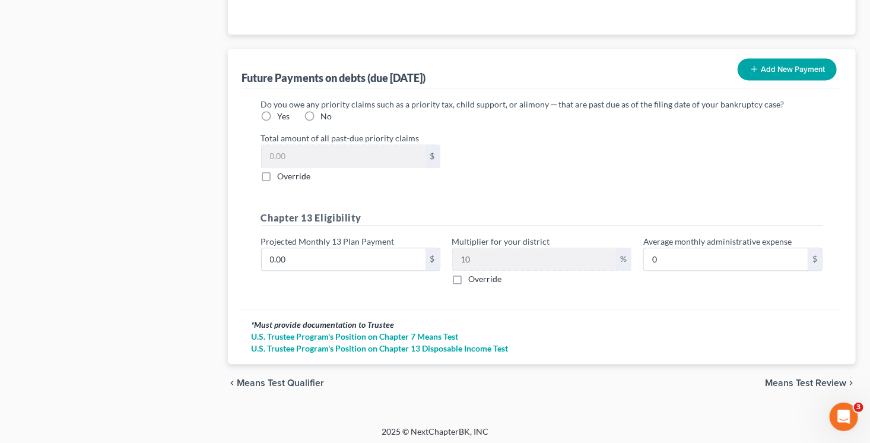
click at [801, 384] on span "Means Test Review" at bounding box center [805, 382] width 81 height 9
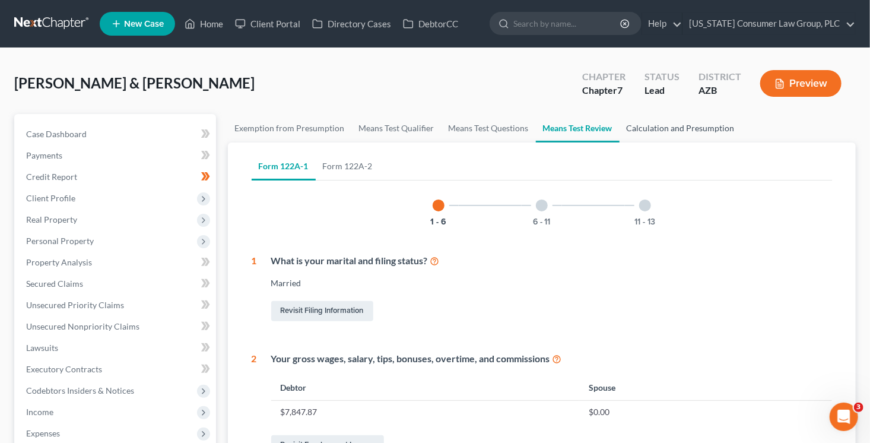
click at [654, 123] on link "Calculation and Presumption" at bounding box center [681, 128] width 122 height 28
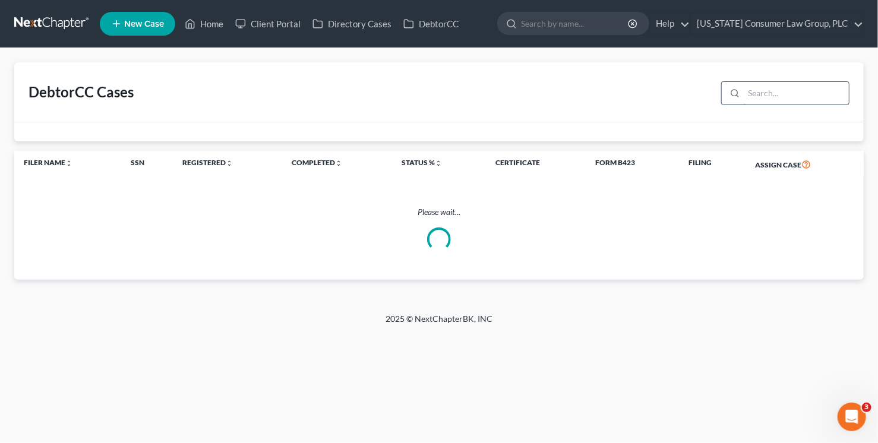
click at [775, 90] on input "search" at bounding box center [795, 93] width 105 height 23
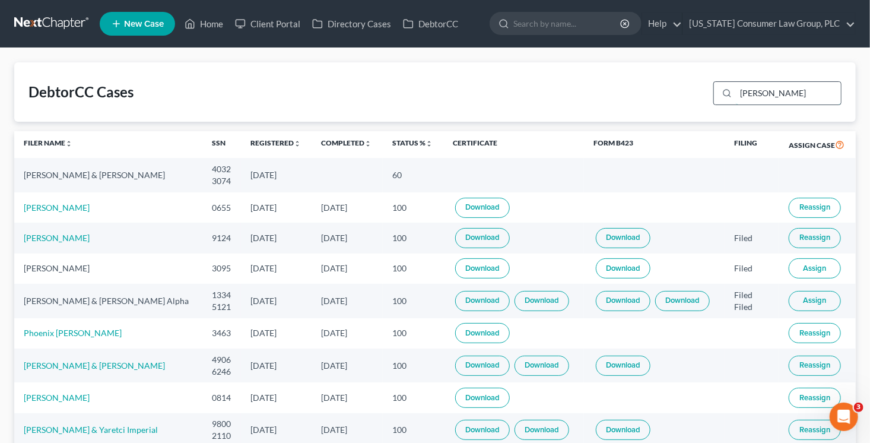
type input "klein"
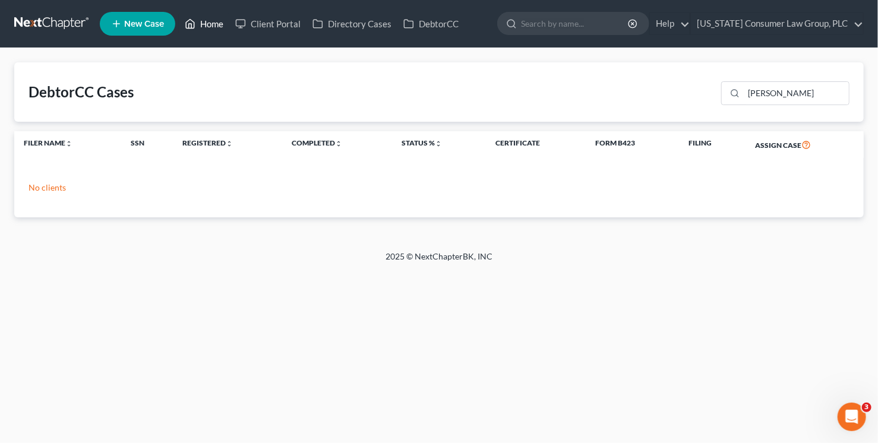
click at [217, 26] on link "Home" at bounding box center [204, 23] width 50 height 21
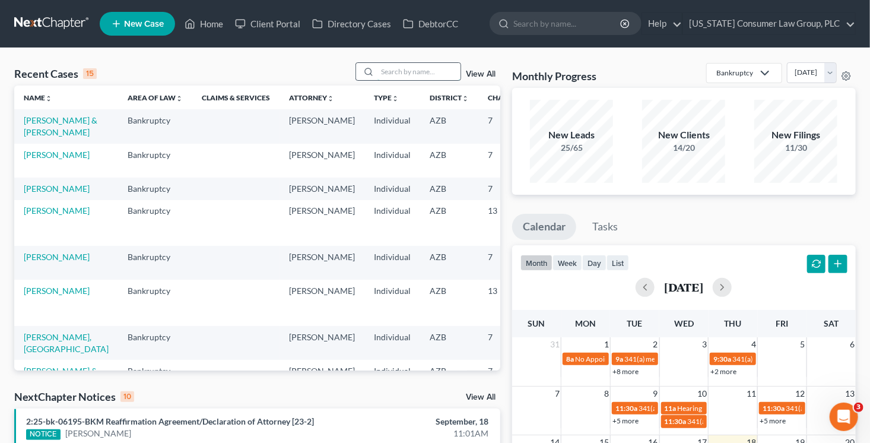
click at [391, 74] on input "search" at bounding box center [419, 71] width 83 height 17
type input "bradford"
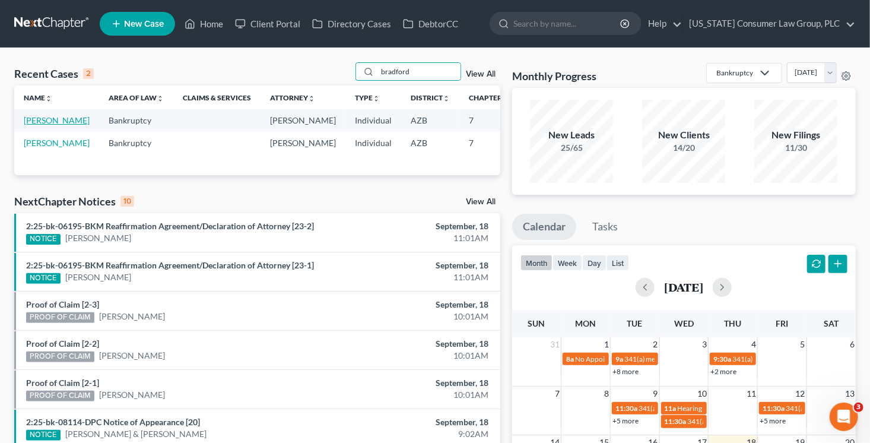
click at [37, 125] on link "Bradford, Judy" at bounding box center [57, 120] width 66 height 10
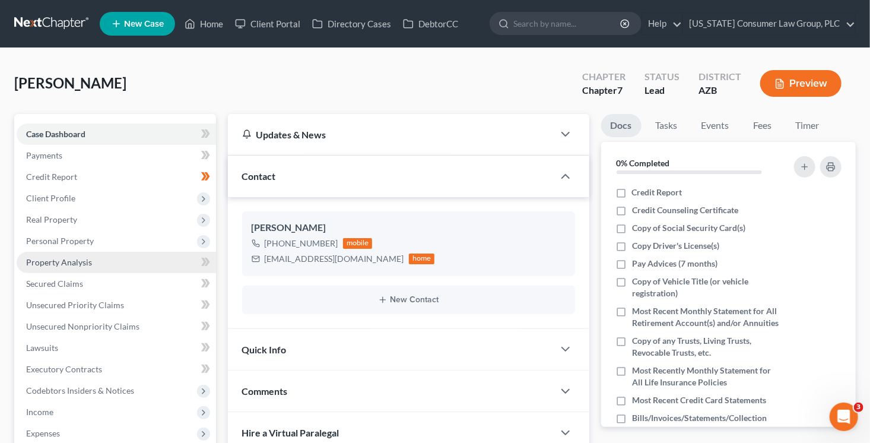
click at [82, 267] on link "Property Analysis" at bounding box center [116, 262] width 199 height 21
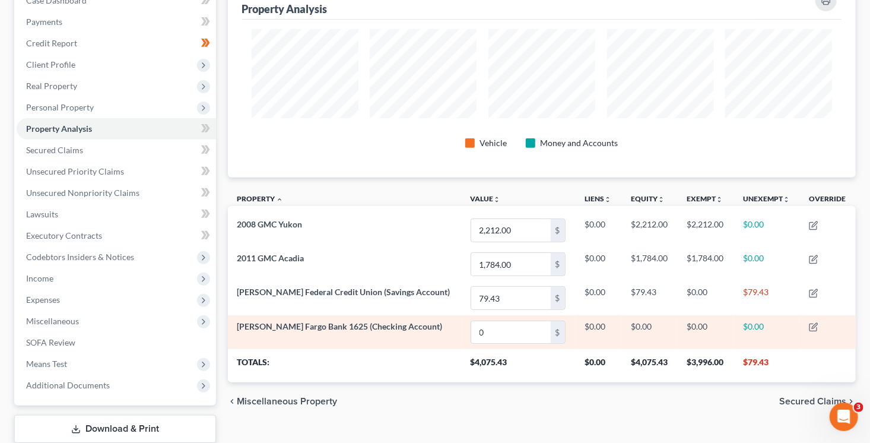
scroll to position [133, 0]
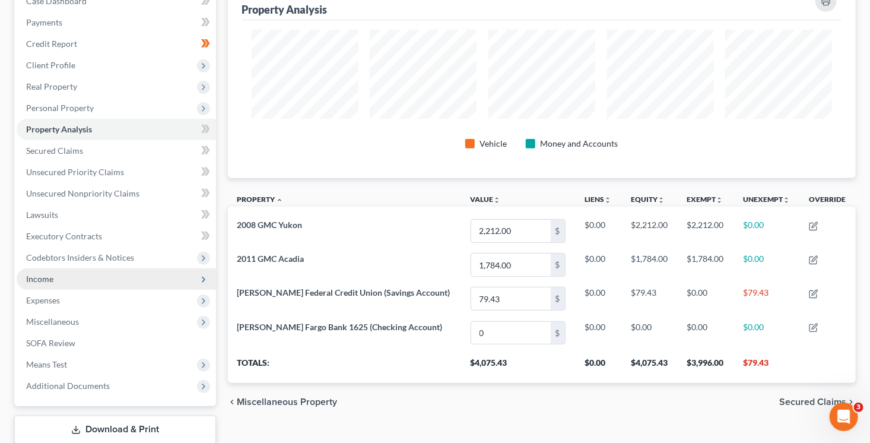
click at [52, 284] on span "Income" at bounding box center [116, 278] width 199 height 21
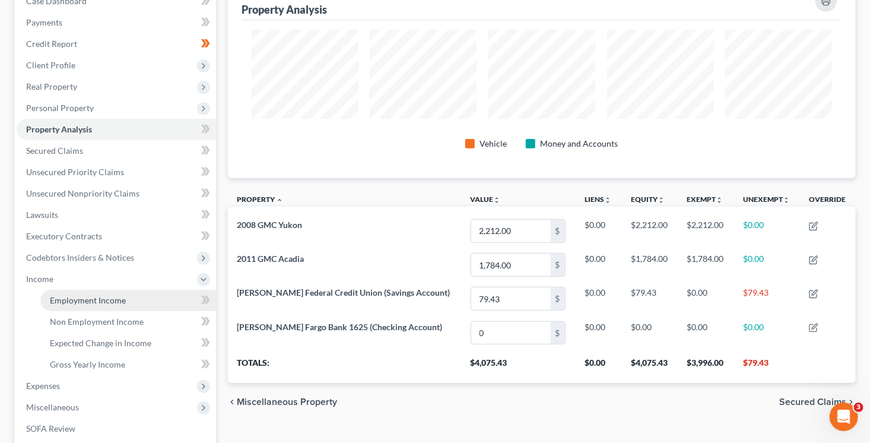
click at [58, 296] on span "Employment Income" at bounding box center [88, 300] width 76 height 10
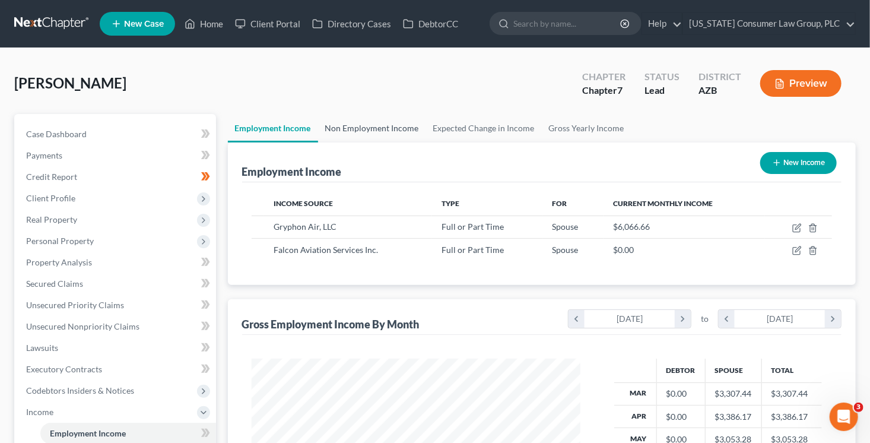
click at [385, 114] on link "Non Employment Income" at bounding box center [372, 128] width 108 height 28
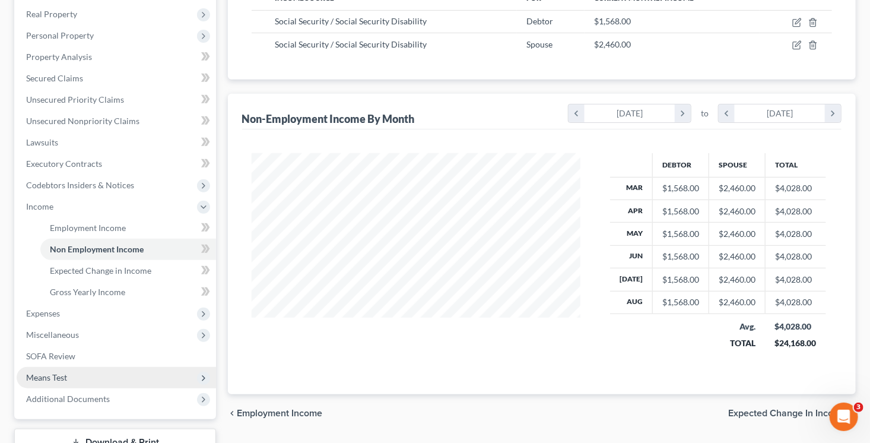
scroll to position [207, 0]
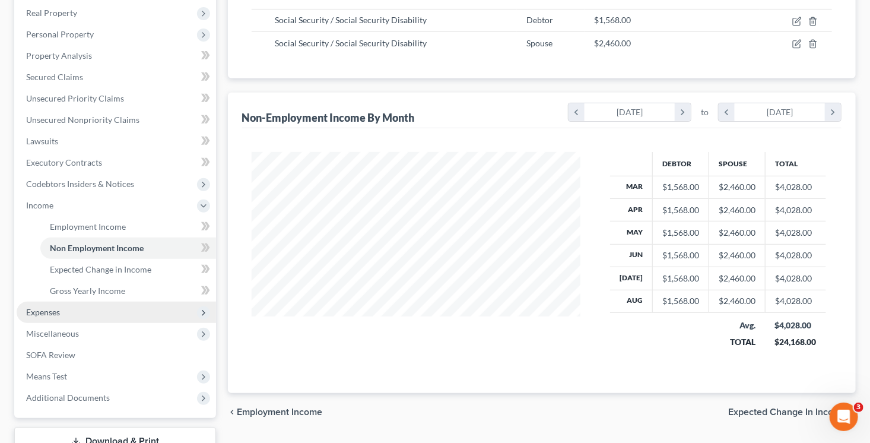
click at [102, 309] on span "Expenses" at bounding box center [116, 312] width 199 height 21
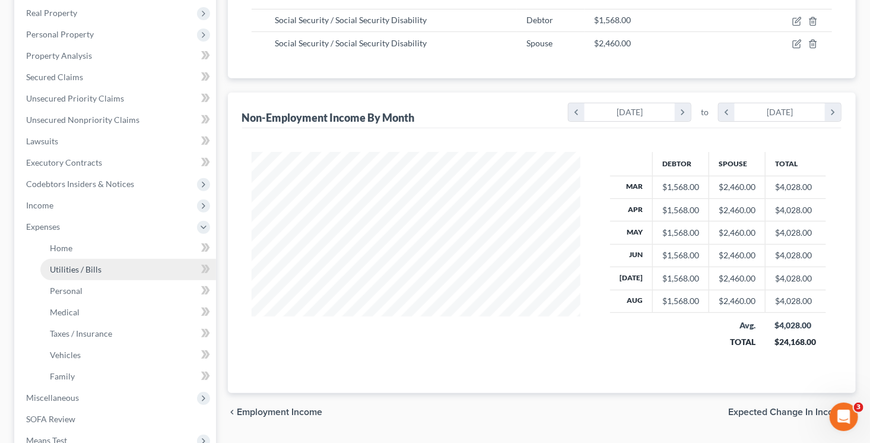
click at [104, 265] on link "Utilities / Bills" at bounding box center [128, 269] width 176 height 21
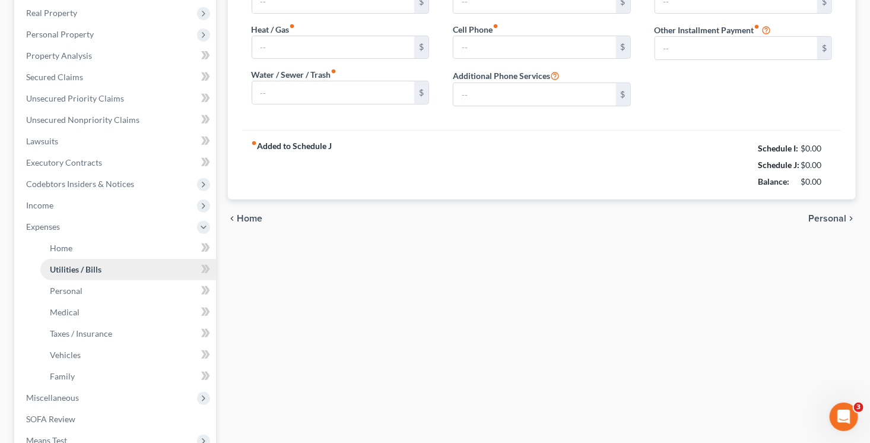
scroll to position [77, 0]
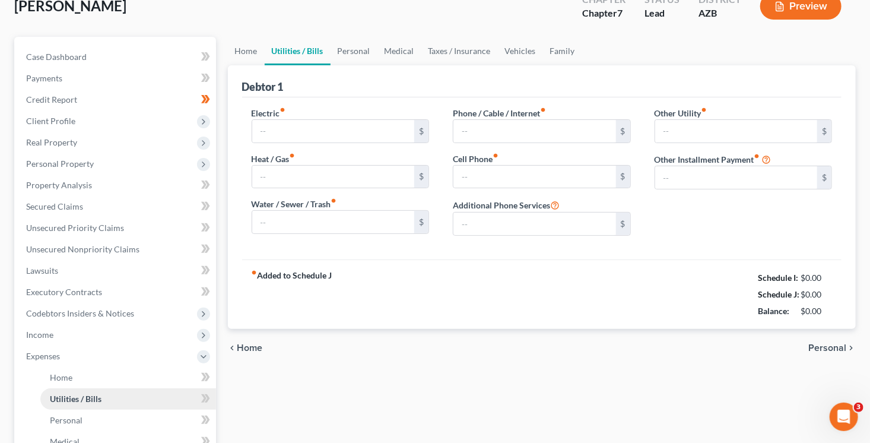
type input "0.00"
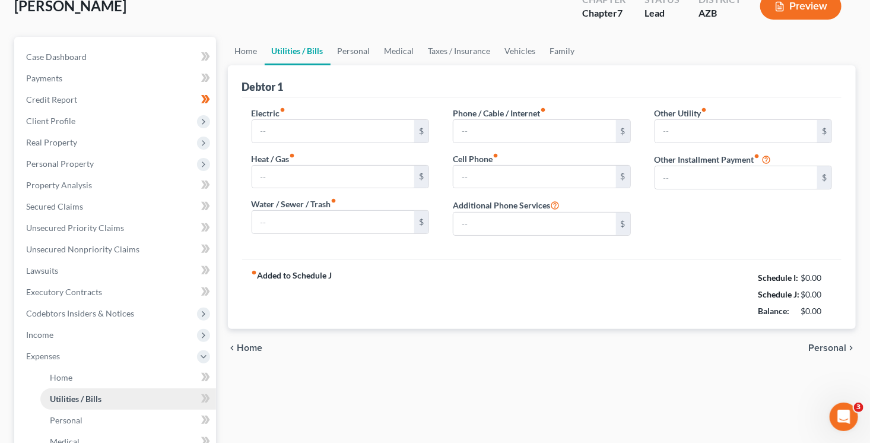
type input "0.00"
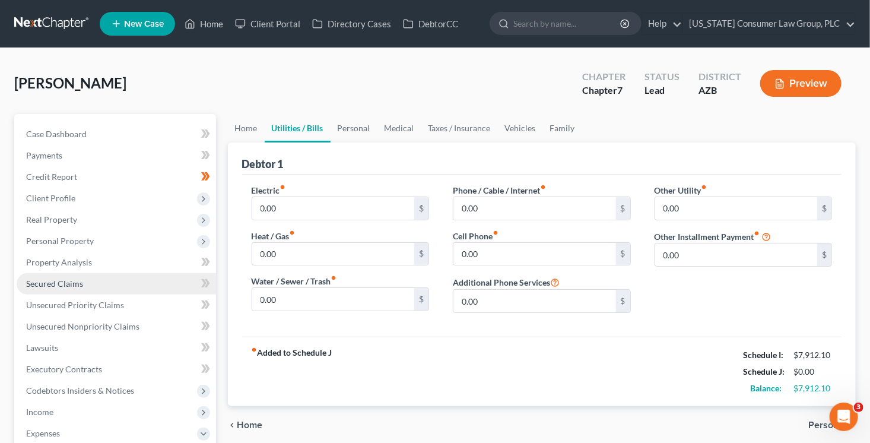
click at [90, 285] on link "Secured Claims" at bounding box center [116, 283] width 199 height 21
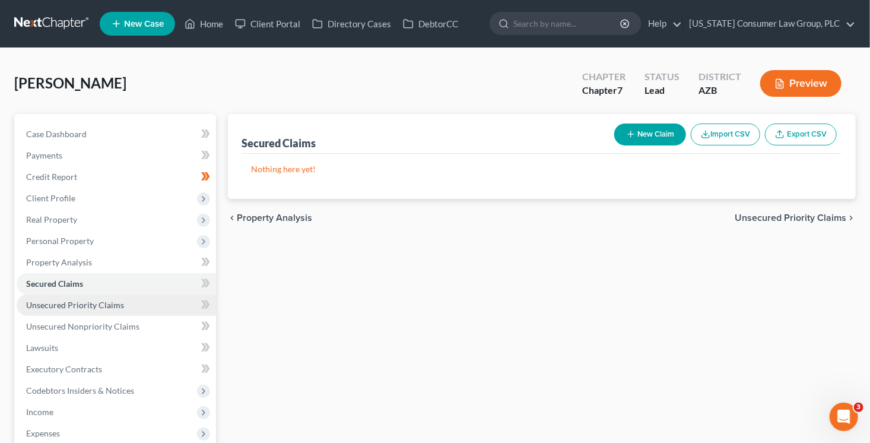
click at [103, 309] on span "Unsecured Priority Claims" at bounding box center [75, 305] width 98 height 10
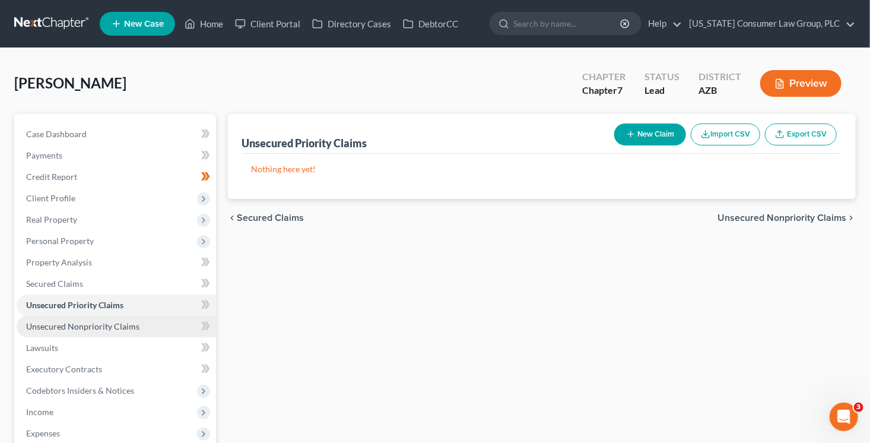
click at [110, 328] on span "Unsecured Nonpriority Claims" at bounding box center [82, 326] width 113 height 10
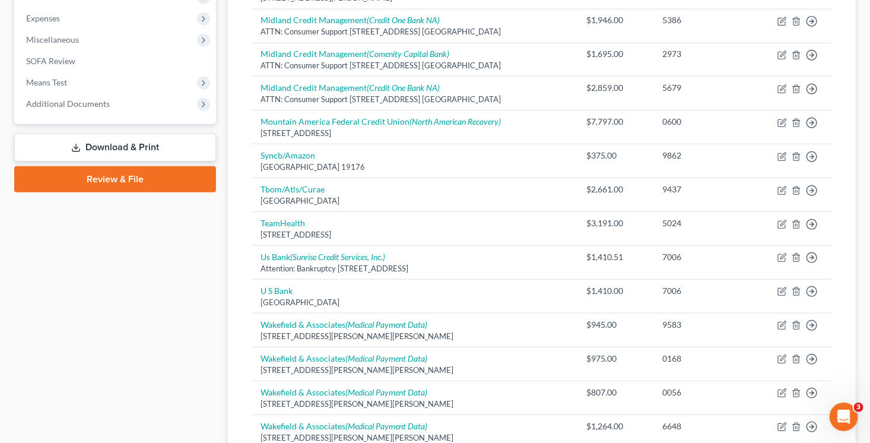
scroll to position [332, 0]
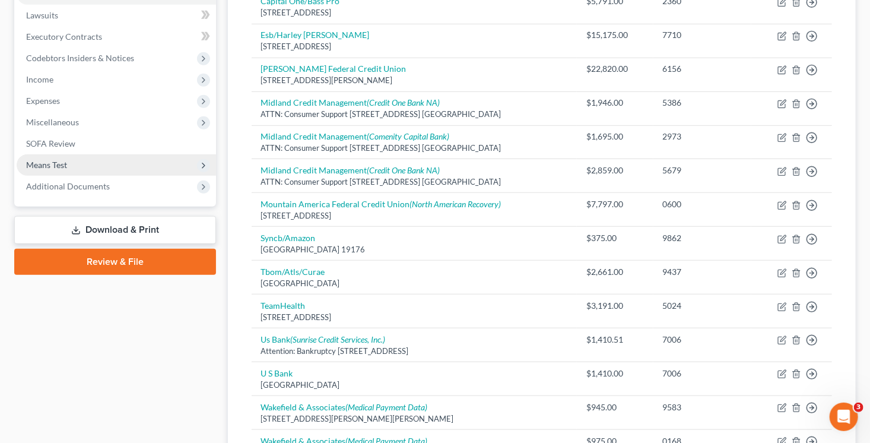
click at [58, 161] on span "Means Test" at bounding box center [46, 165] width 41 height 10
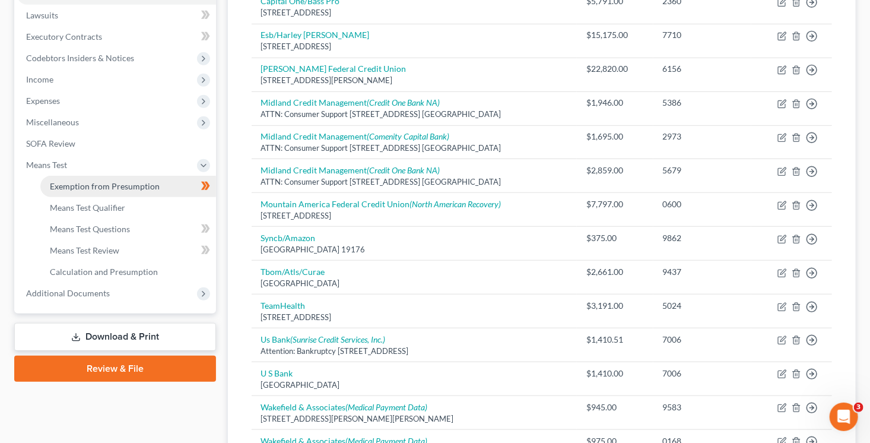
click at [160, 189] on link "Exemption from Presumption" at bounding box center [128, 186] width 176 height 21
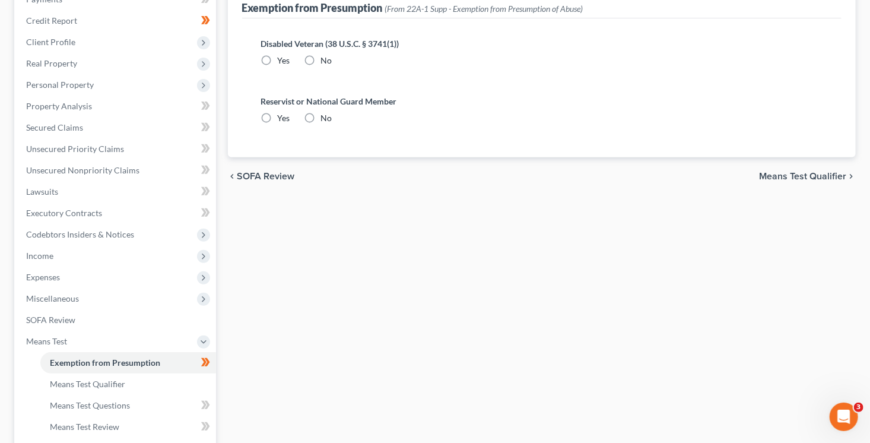
radio input "true"
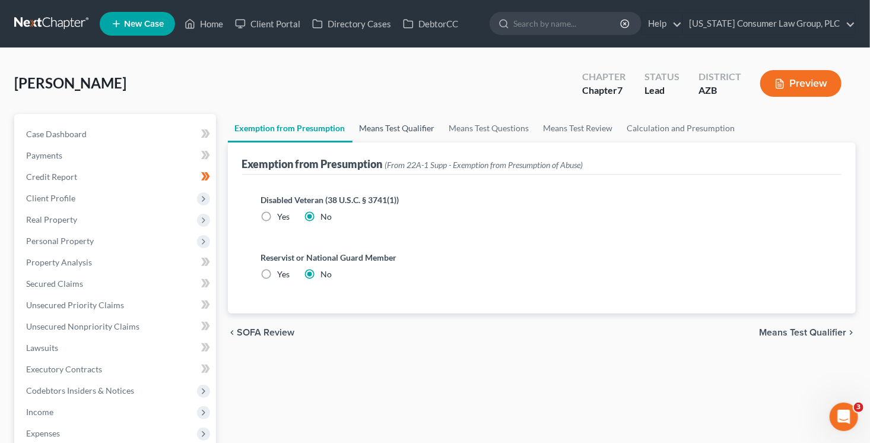
click at [386, 124] on link "Means Test Qualifier" at bounding box center [398, 128] width 90 height 28
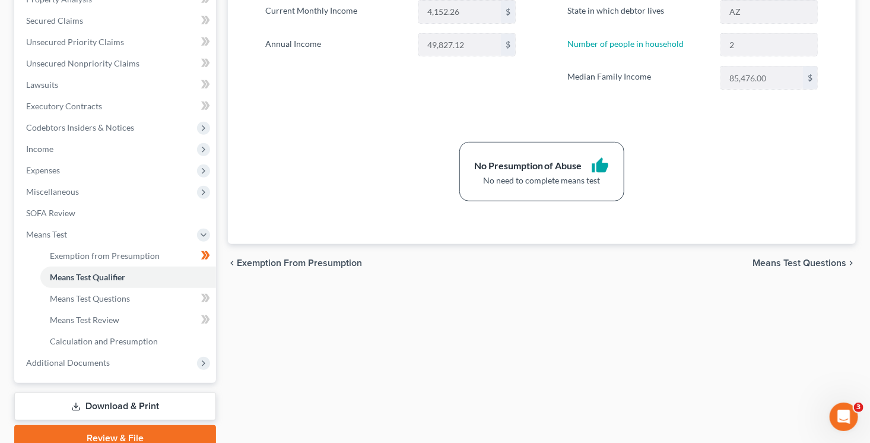
scroll to position [315, 0]
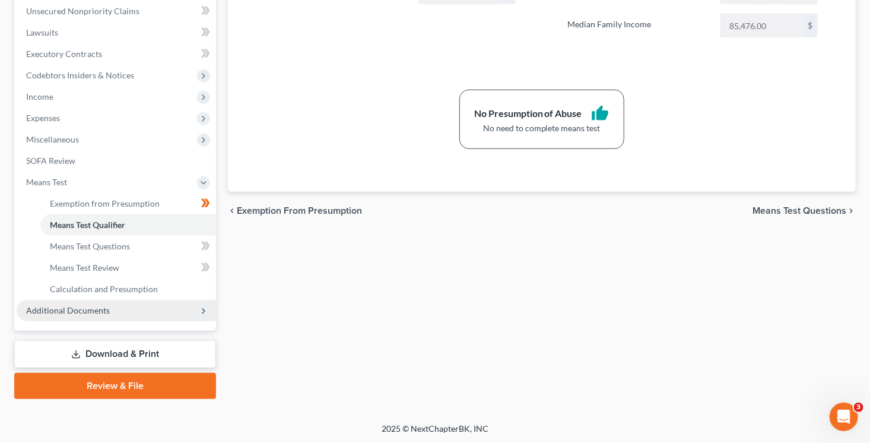
click at [131, 313] on span "Additional Documents" at bounding box center [116, 310] width 199 height 21
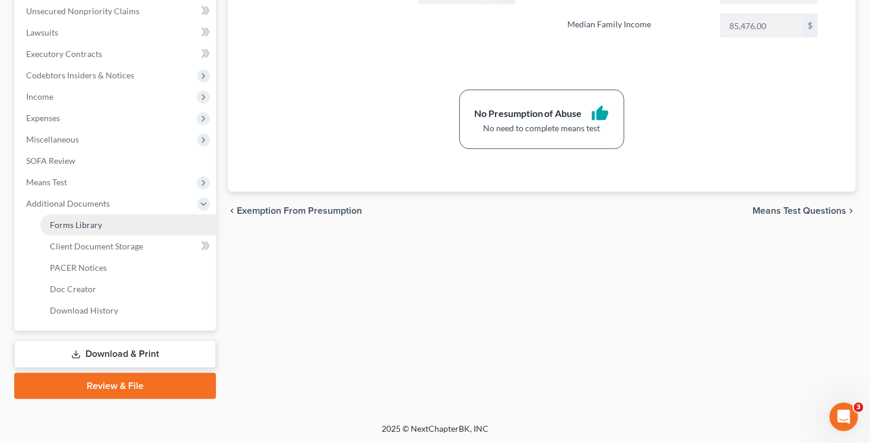
click at [122, 227] on link "Forms Library" at bounding box center [128, 224] width 176 height 21
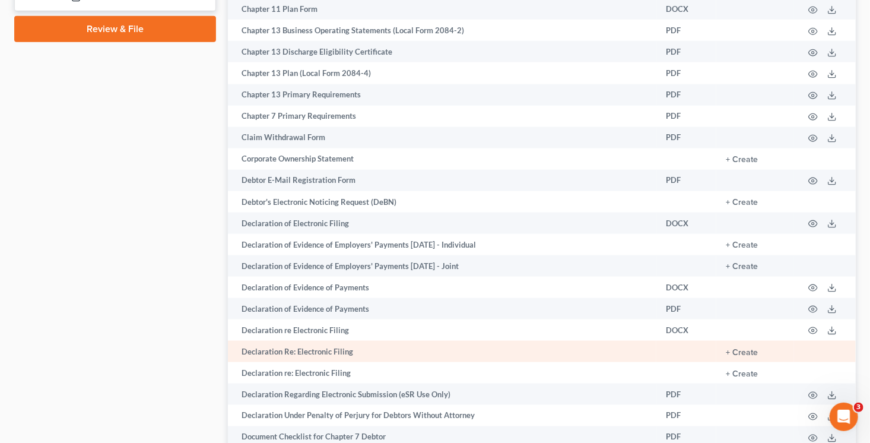
scroll to position [682, 0]
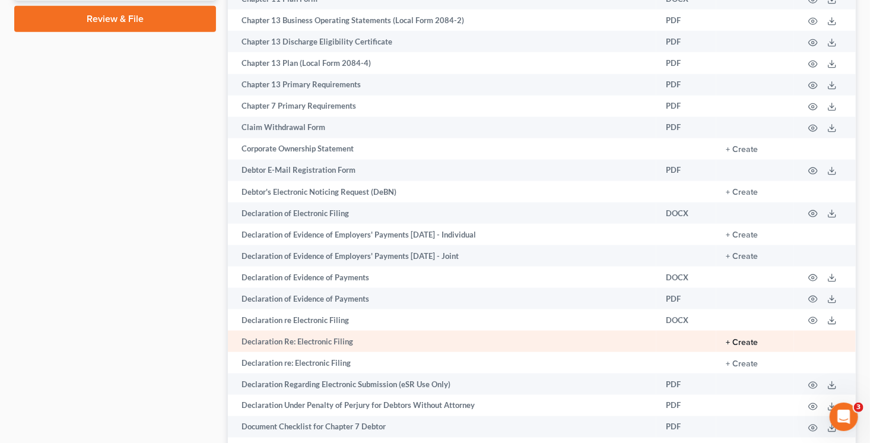
click at [753, 347] on button "+ Create" at bounding box center [742, 342] width 32 height 8
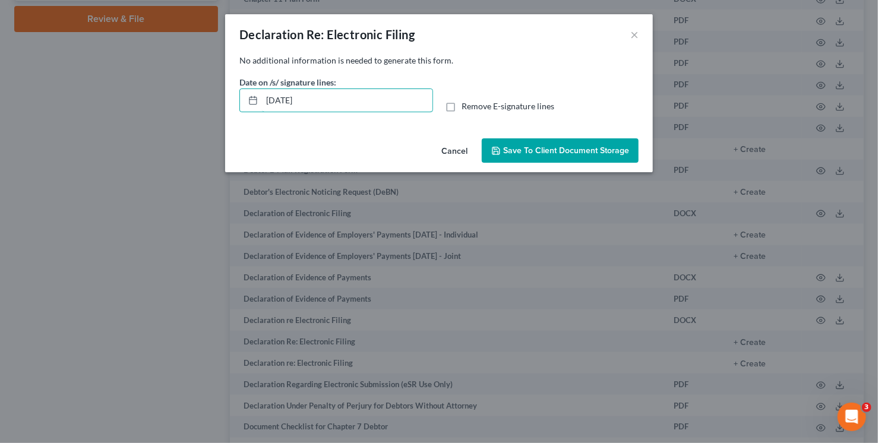
drag, startPoint x: 344, startPoint y: 104, endPoint x: 222, endPoint y: 96, distance: 122.6
click at [222, 96] on div "Declaration Re: Electronic Filing × No additional information is needed to gene…" at bounding box center [439, 221] width 878 height 443
click at [466, 100] on input "Remove E-signature lines" at bounding box center [470, 104] width 8 height 8
checkbox input "true"
click at [574, 146] on span "Save to Client Document Storage" at bounding box center [566, 150] width 126 height 10
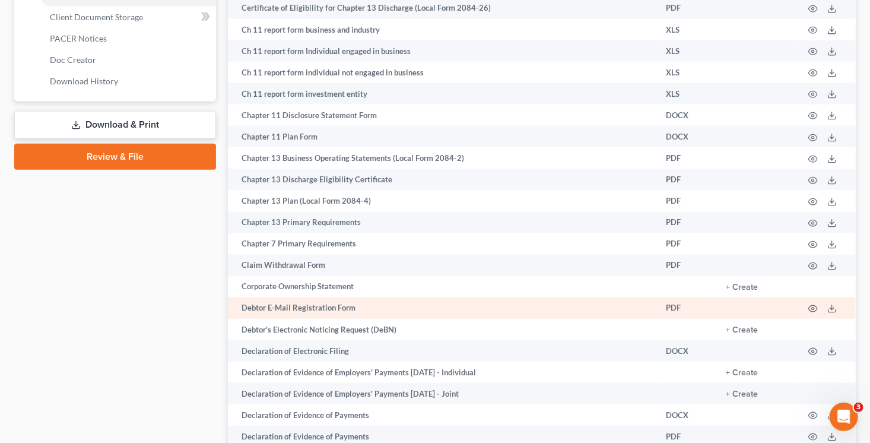
scroll to position [539, 0]
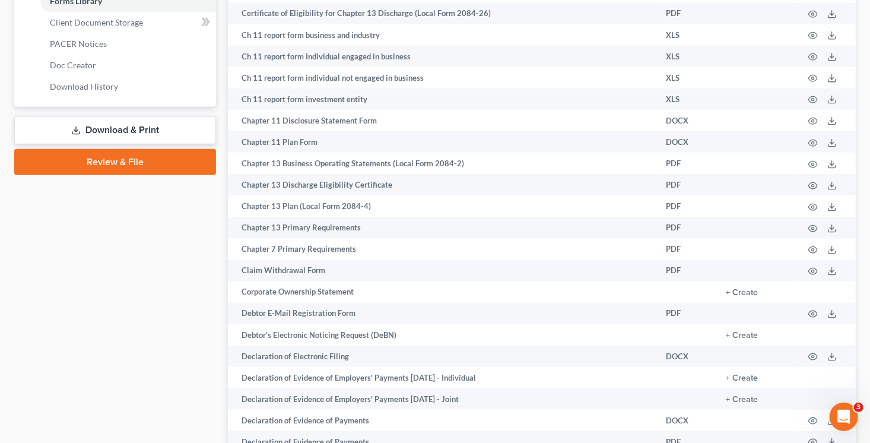
click at [137, 130] on link "Download & Print" at bounding box center [115, 130] width 202 height 28
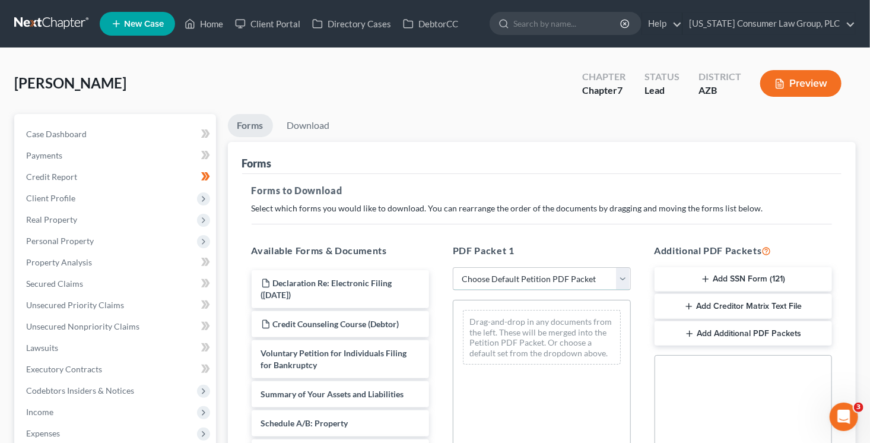
click at [566, 271] on select "Choose Default Petition PDF Packet Complete Bankruptcy Petition (all forms and …" at bounding box center [542, 279] width 178 height 24
select select "1"
click at [453, 267] on select "Choose Default Petition PDF Packet Complete Bankruptcy Petition (all forms and …" at bounding box center [542, 279] width 178 height 24
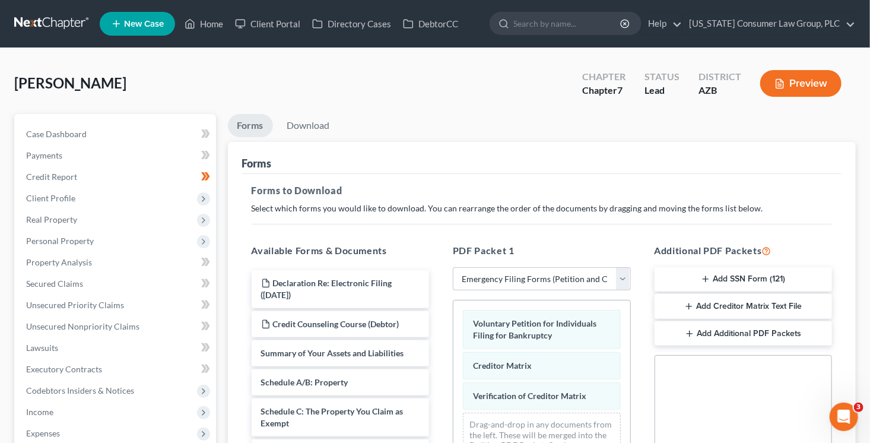
click at [690, 336] on icon "button" at bounding box center [689, 333] width 9 height 9
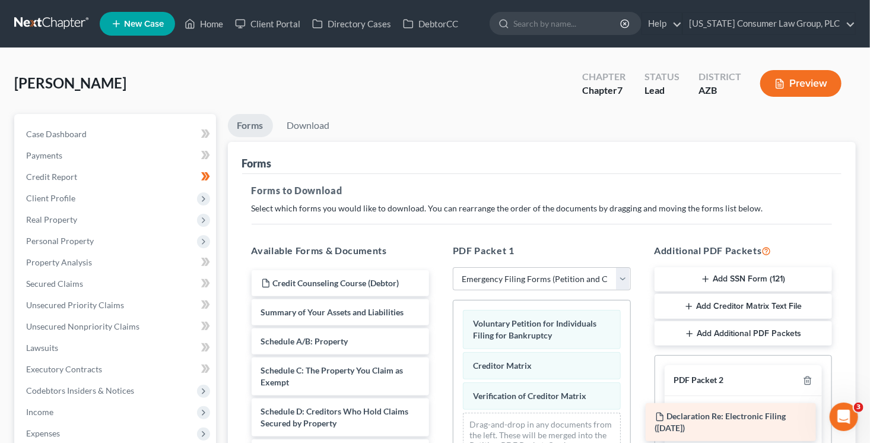
drag, startPoint x: 387, startPoint y: 286, endPoint x: 781, endPoint y: 420, distance: 416.5
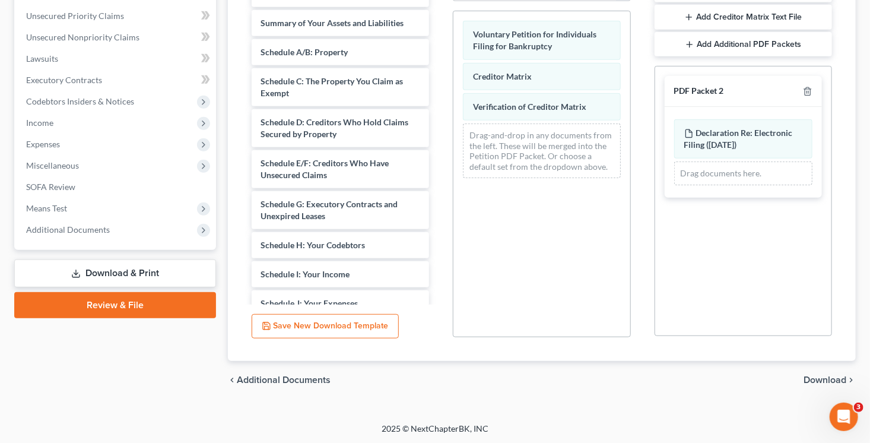
click at [808, 383] on span "Download" at bounding box center [825, 379] width 43 height 9
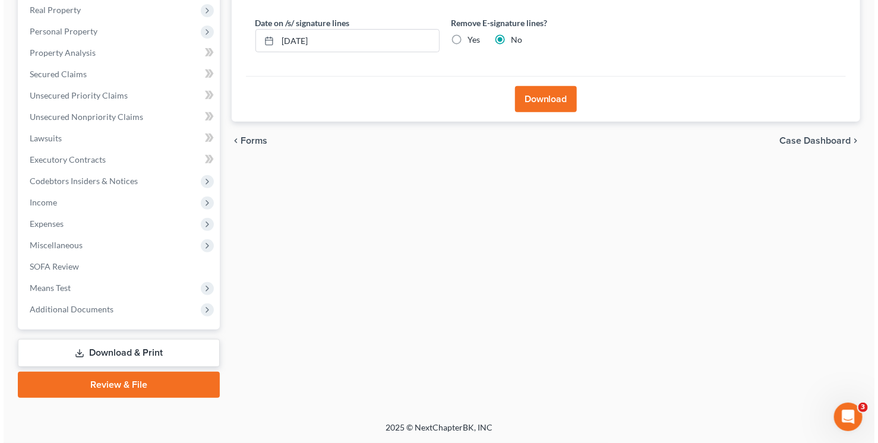
scroll to position [208, 0]
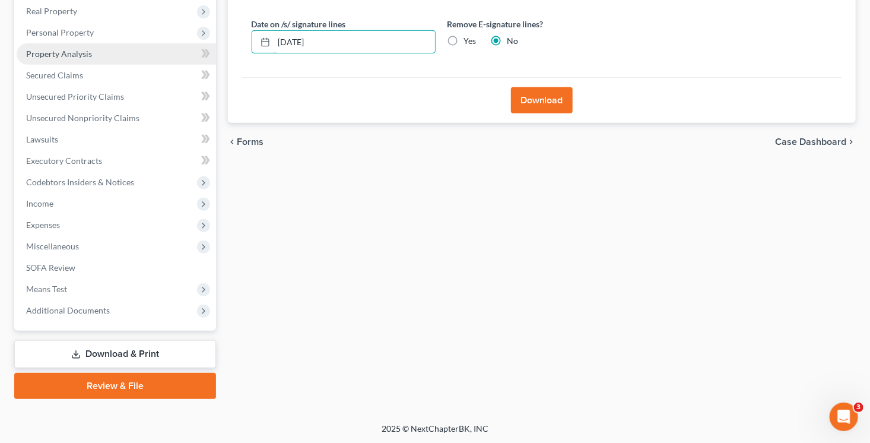
drag, startPoint x: 352, startPoint y: 46, endPoint x: 196, endPoint y: 44, distance: 156.2
click at [196, 44] on div "Petition Navigation Case Dashboard Payments Invoices Payments Payments Credit R…" at bounding box center [435, 152] width 854 height 493
click at [469, 35] on input "Yes" at bounding box center [473, 39] width 8 height 8
radio input "true"
radio input "false"
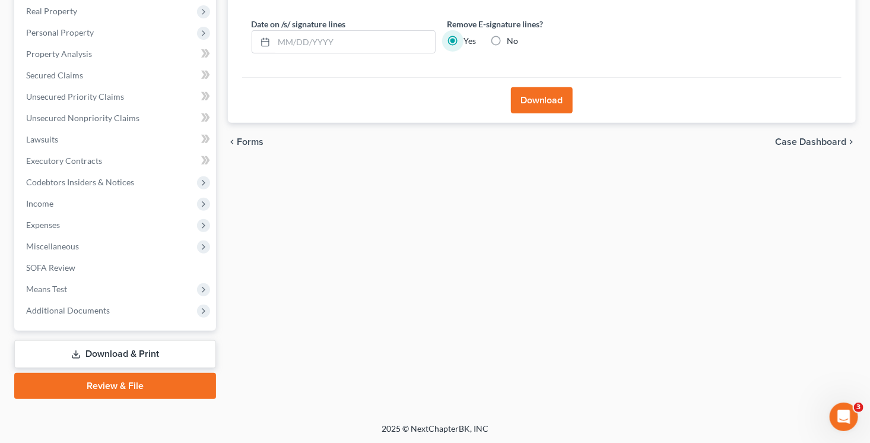
click at [534, 103] on button "Download" at bounding box center [542, 100] width 62 height 26
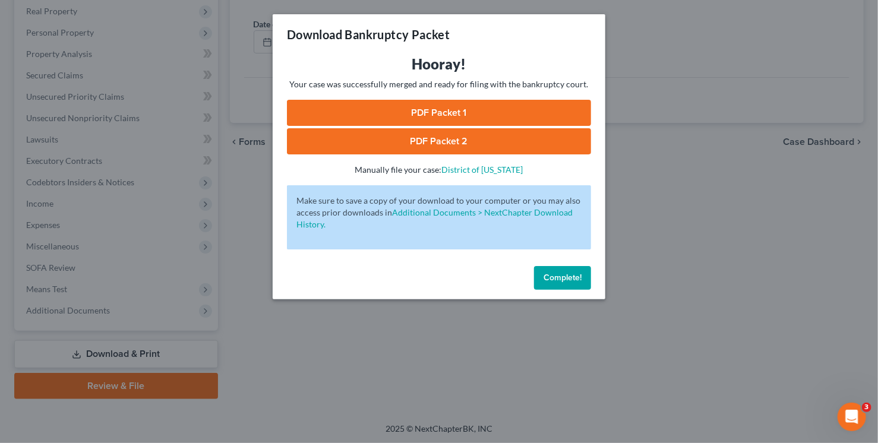
click at [537, 103] on link "PDF Packet 1" at bounding box center [439, 113] width 304 height 26
click at [437, 142] on link "PDF Packet 2" at bounding box center [439, 141] width 304 height 26
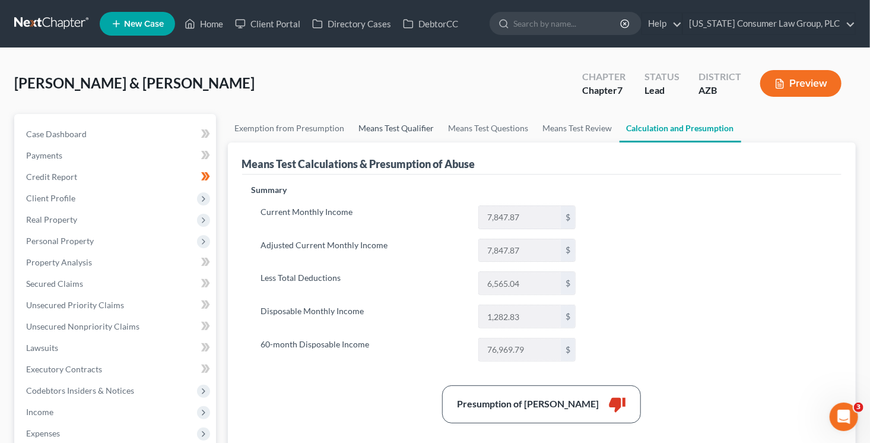
click at [404, 131] on link "Means Test Qualifier" at bounding box center [397, 128] width 90 height 28
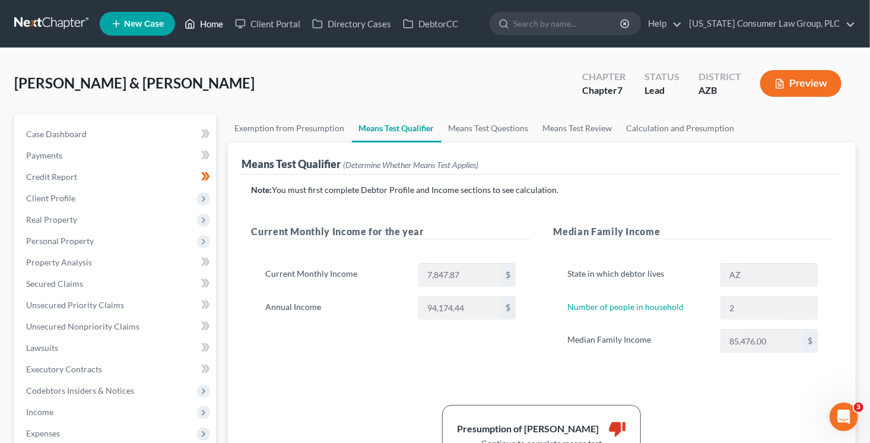
click at [214, 23] on link "Home" at bounding box center [204, 23] width 50 height 21
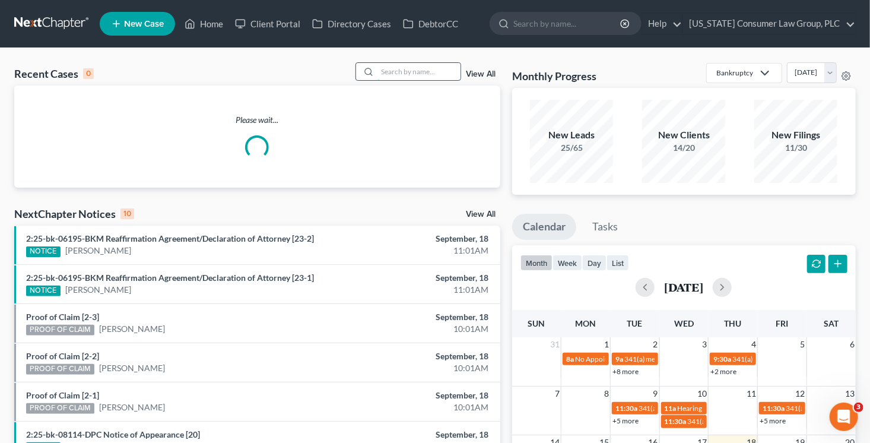
click at [386, 75] on input "search" at bounding box center [419, 71] width 83 height 17
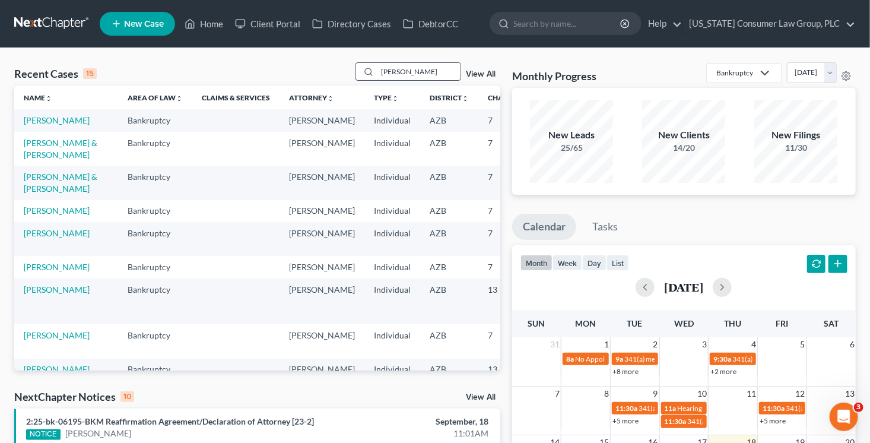
type input "[PERSON_NAME]"
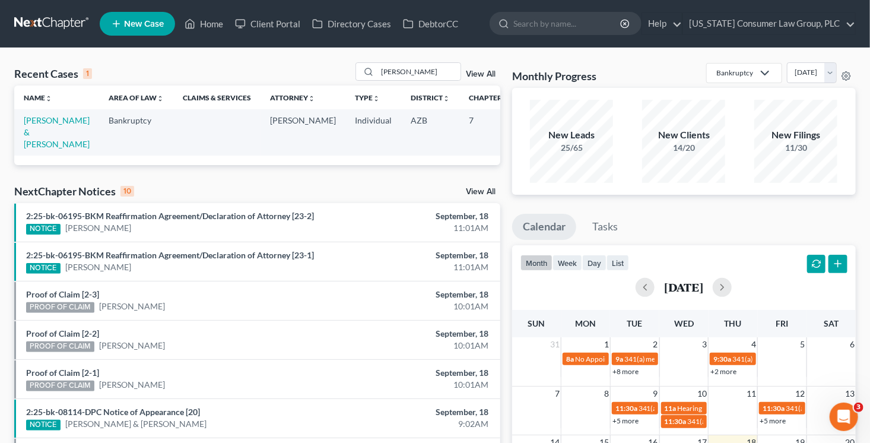
click at [46, 137] on td "Bock, Justin & Martinez, Natalie" at bounding box center [56, 132] width 85 height 46
click at [44, 149] on link "Bock, Justin & Martinez, Natalie" at bounding box center [57, 132] width 66 height 34
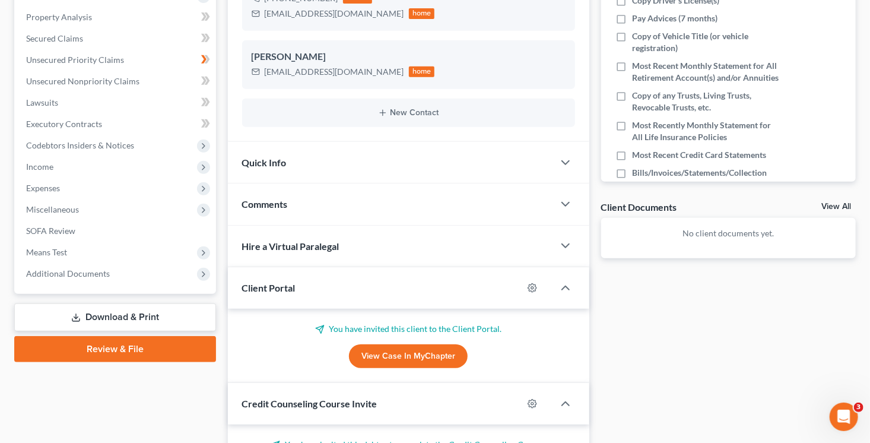
scroll to position [271, 0]
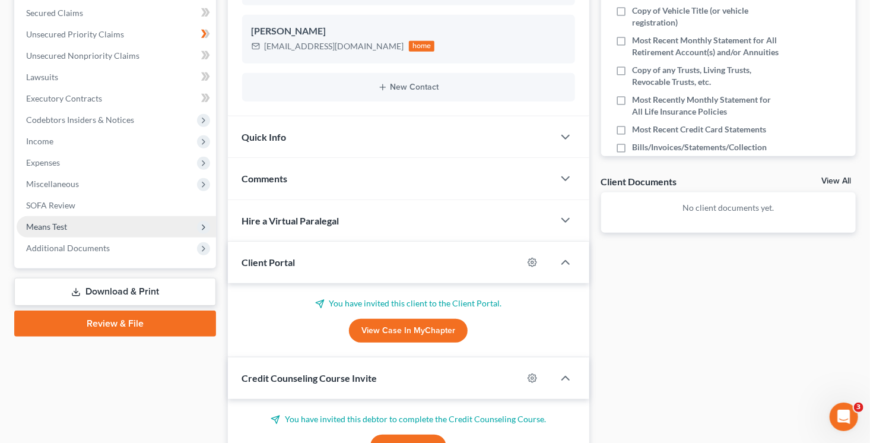
click at [54, 230] on span "Means Test" at bounding box center [46, 226] width 41 height 10
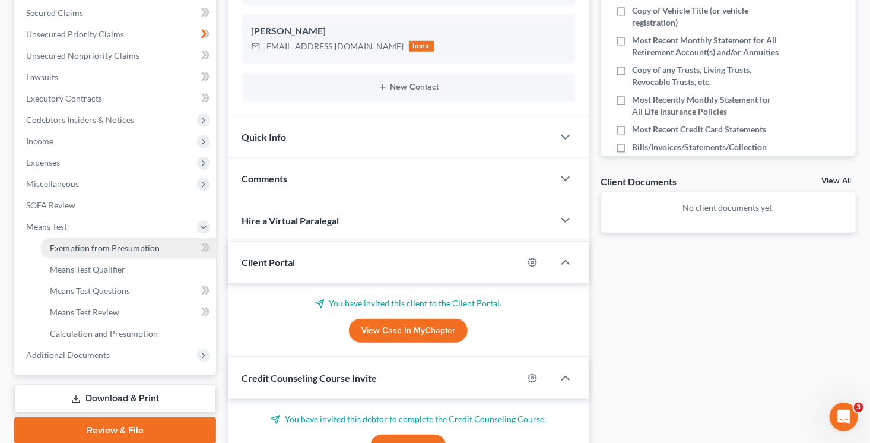
click at [97, 246] on span "Exemption from Presumption" at bounding box center [105, 248] width 110 height 10
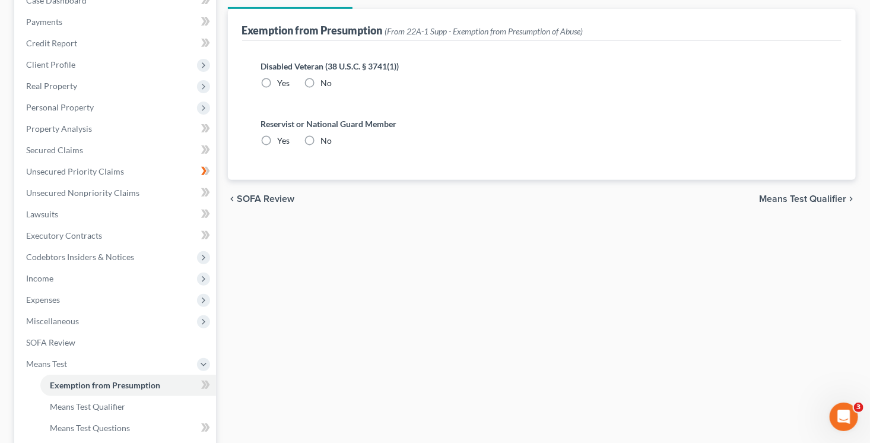
radio input "true"
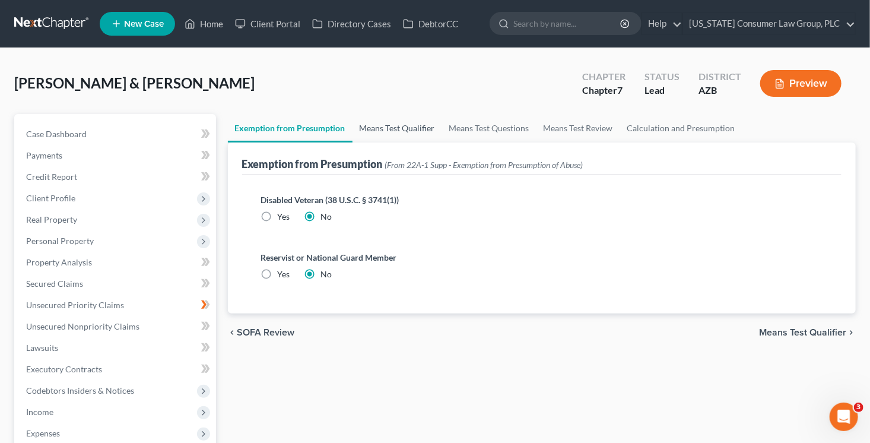
click at [404, 122] on link "Means Test Qualifier" at bounding box center [398, 128] width 90 height 28
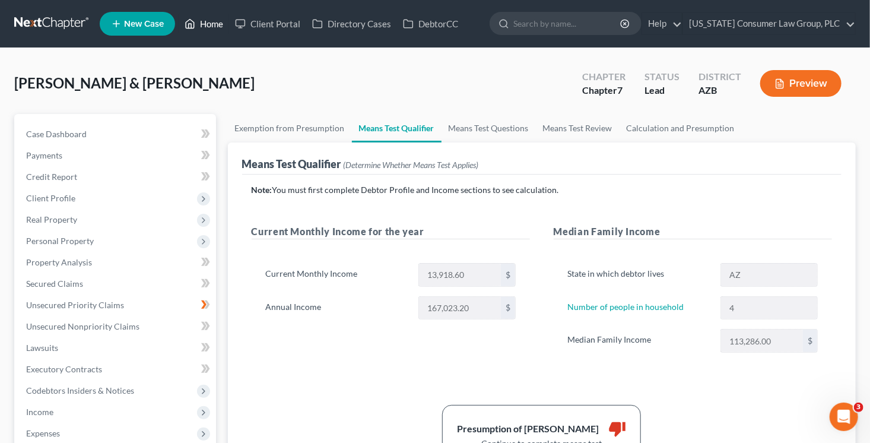
click at [212, 28] on link "Home" at bounding box center [204, 23] width 50 height 21
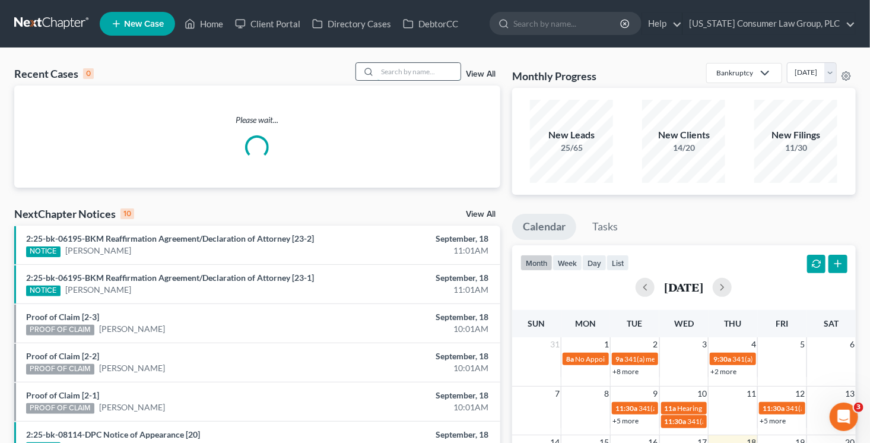
click at [401, 74] on input "search" at bounding box center [419, 71] width 83 height 17
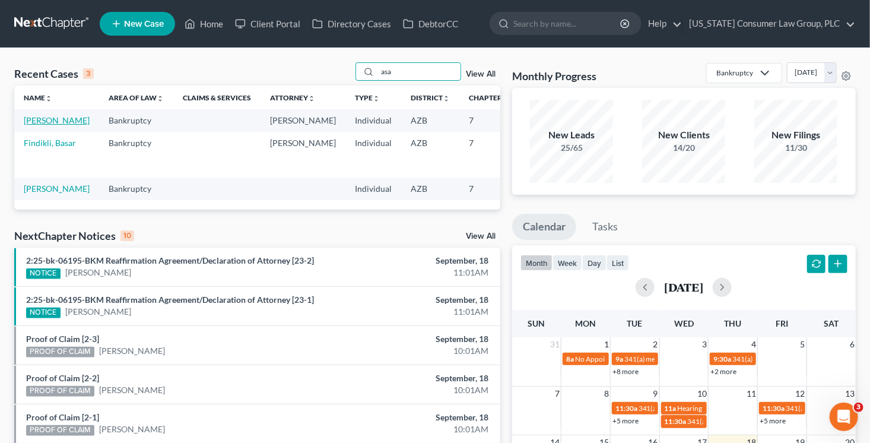
type input "asa"
click at [46, 118] on link "Gutierrez, Asa" at bounding box center [57, 120] width 66 height 10
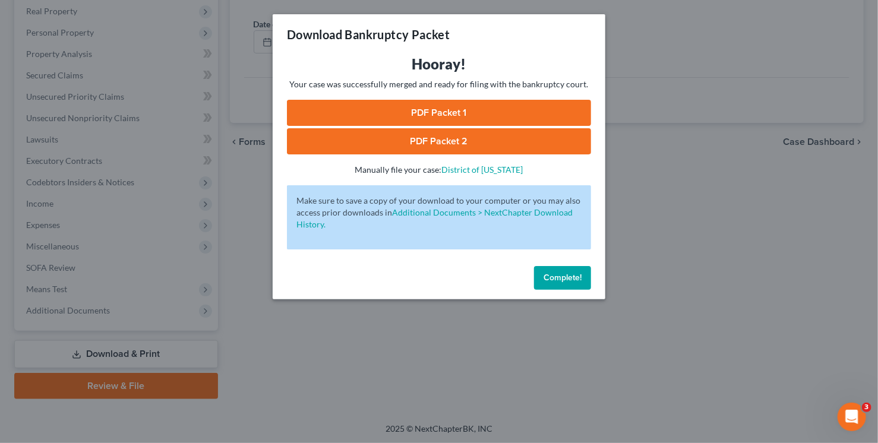
click at [550, 279] on span "Complete!" at bounding box center [562, 278] width 38 height 10
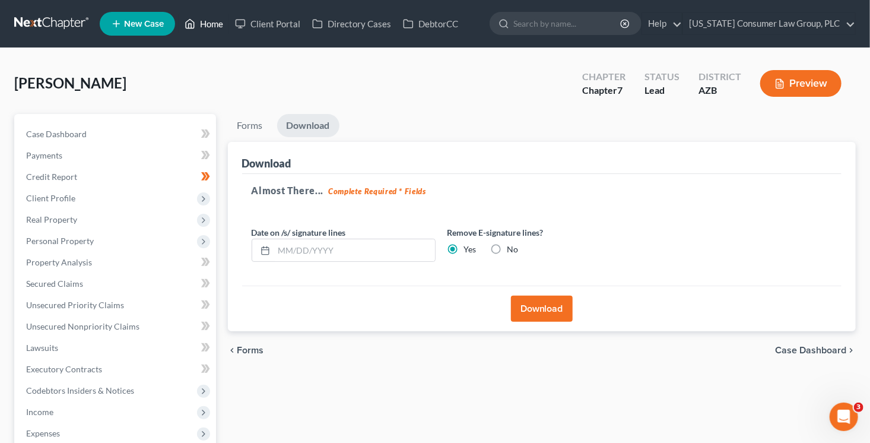
click at [202, 21] on link "Home" at bounding box center [204, 23] width 50 height 21
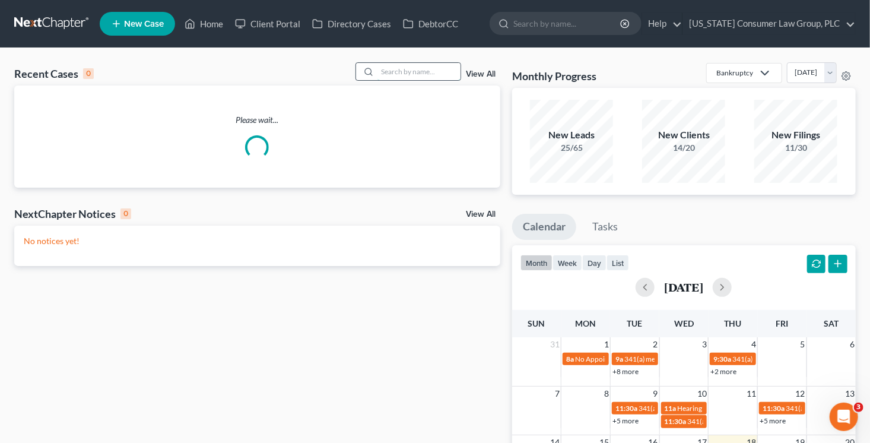
click at [394, 75] on input "search" at bounding box center [419, 71] width 83 height 17
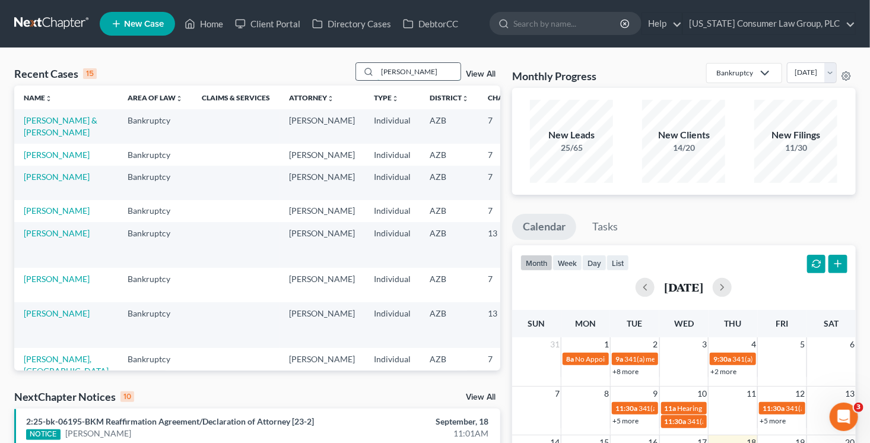
type input "wentzel"
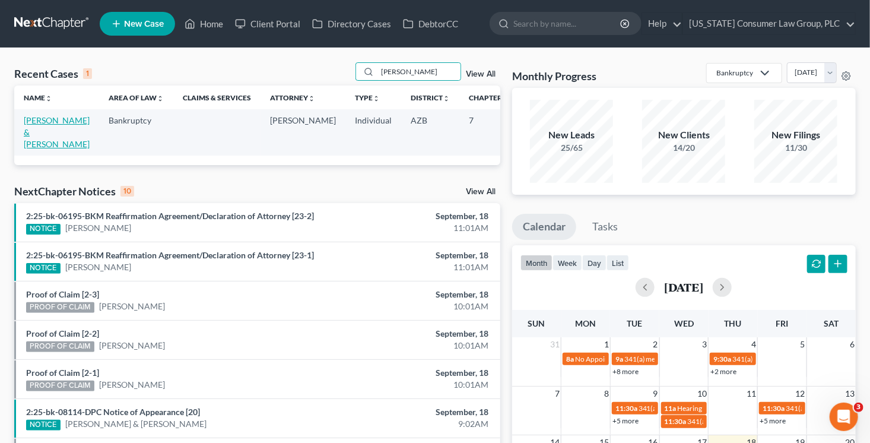
click at [39, 131] on link "Wentzel, Greg & Lisa" at bounding box center [57, 132] width 66 height 34
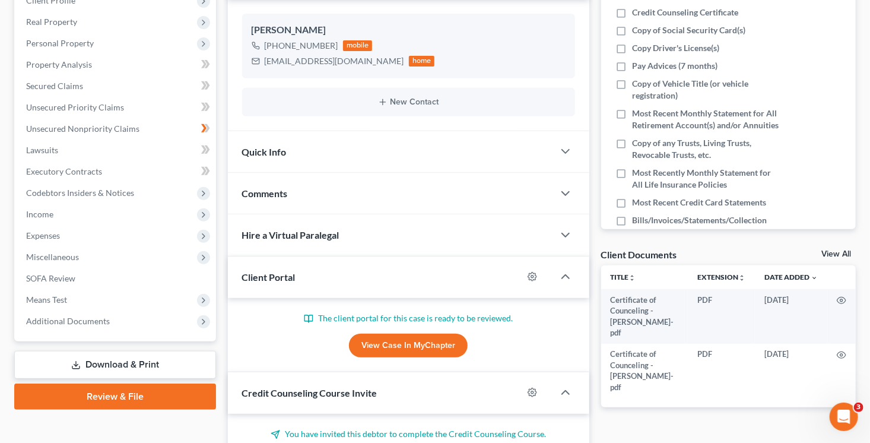
scroll to position [233, 0]
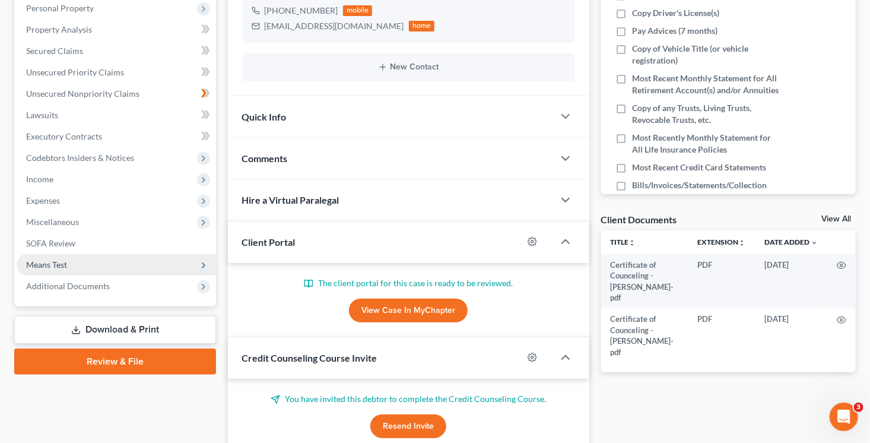
click at [78, 262] on span "Means Test" at bounding box center [116, 264] width 199 height 21
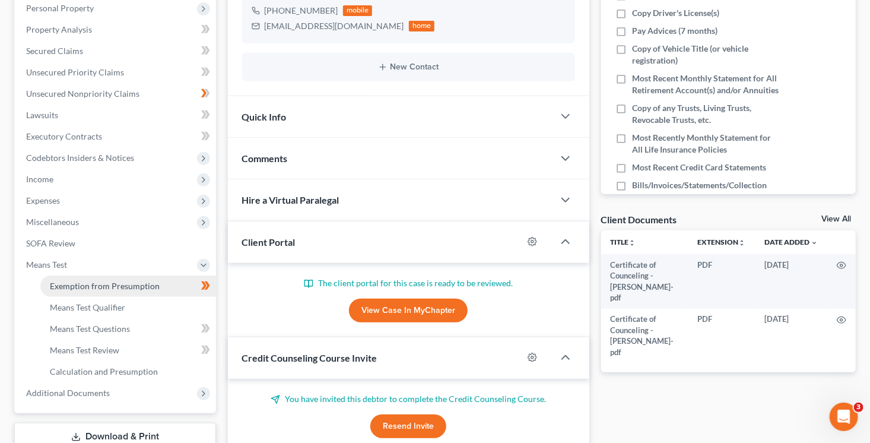
click at [127, 283] on span "Exemption from Presumption" at bounding box center [105, 286] width 110 height 10
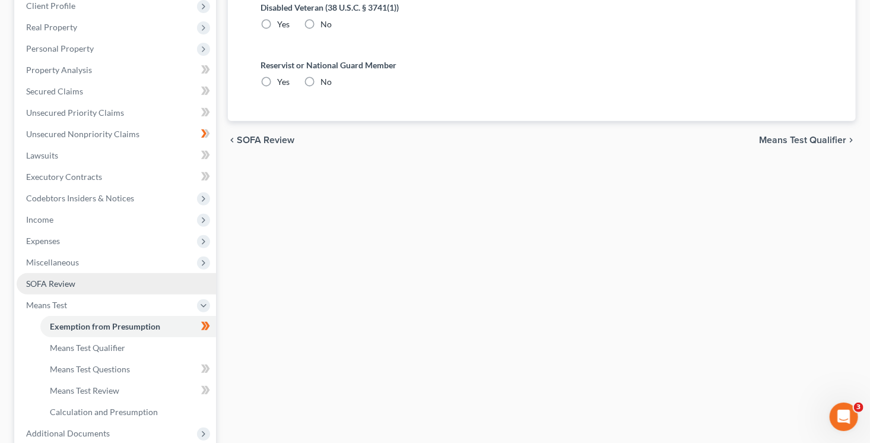
radio input "true"
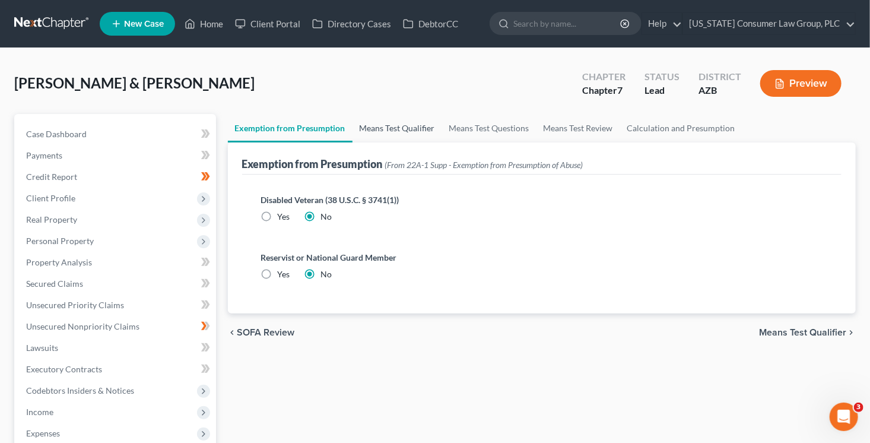
click at [421, 137] on link "Means Test Qualifier" at bounding box center [398, 128] width 90 height 28
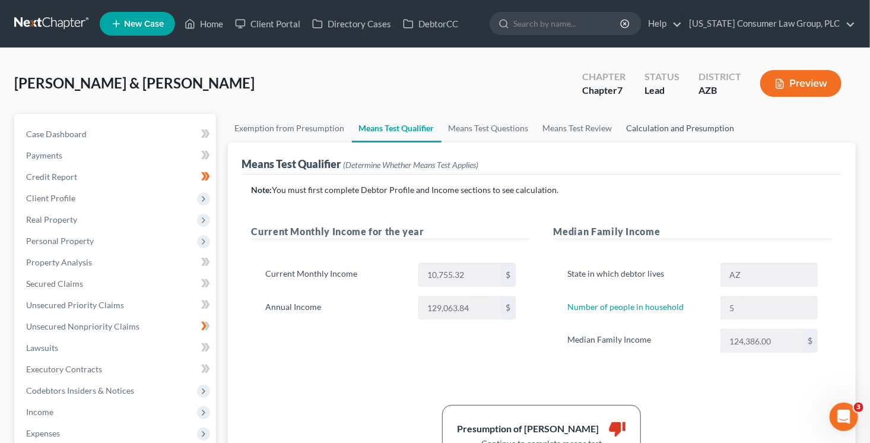
click at [687, 124] on link "Calculation and Presumption" at bounding box center [681, 128] width 122 height 28
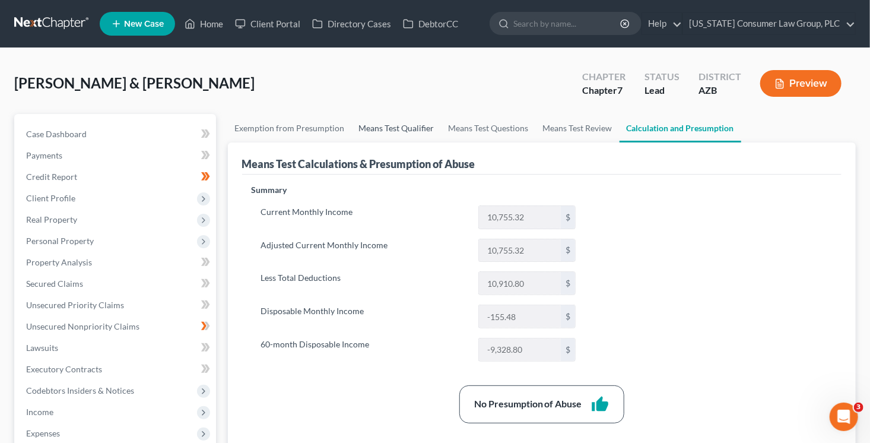
click at [410, 134] on link "Means Test Qualifier" at bounding box center [397, 128] width 90 height 28
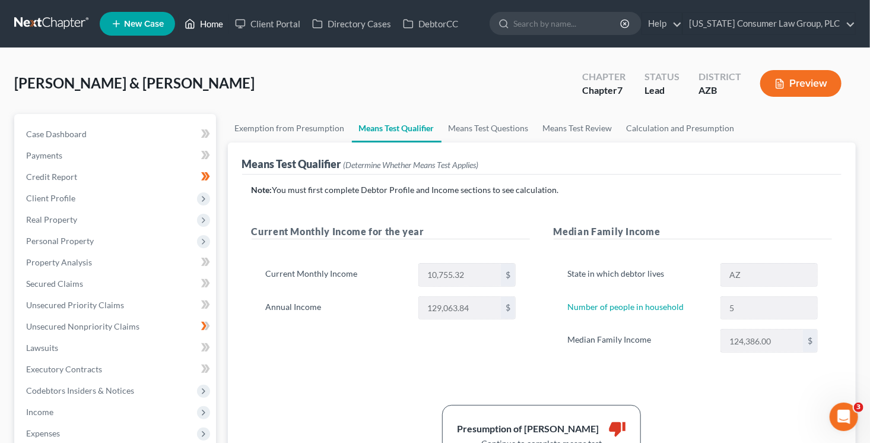
click at [196, 21] on link "Home" at bounding box center [204, 23] width 50 height 21
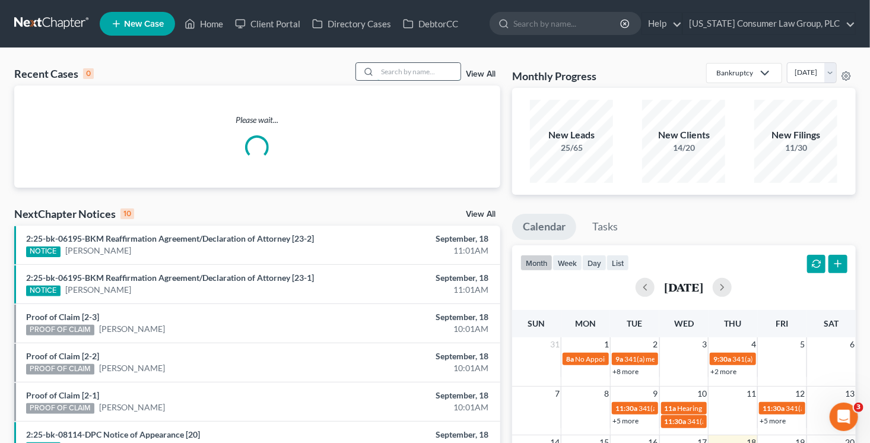
click at [395, 74] on input "search" at bounding box center [419, 71] width 83 height 17
type input "asa"
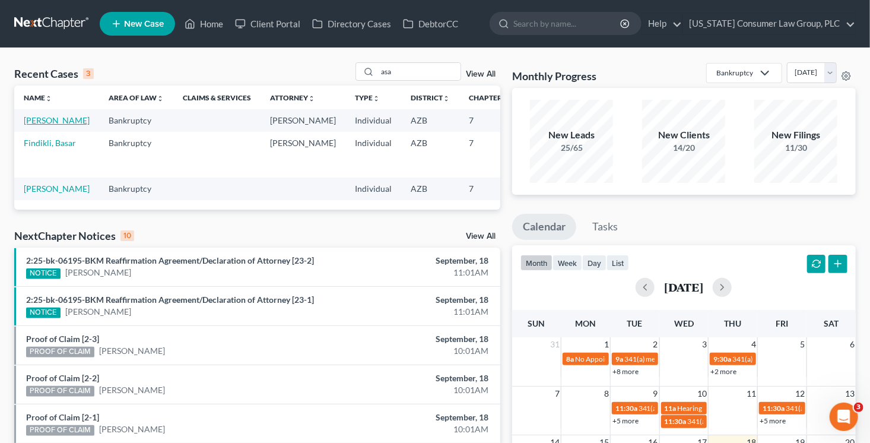
click at [29, 125] on link "Gutierrez, Asa" at bounding box center [57, 120] width 66 height 10
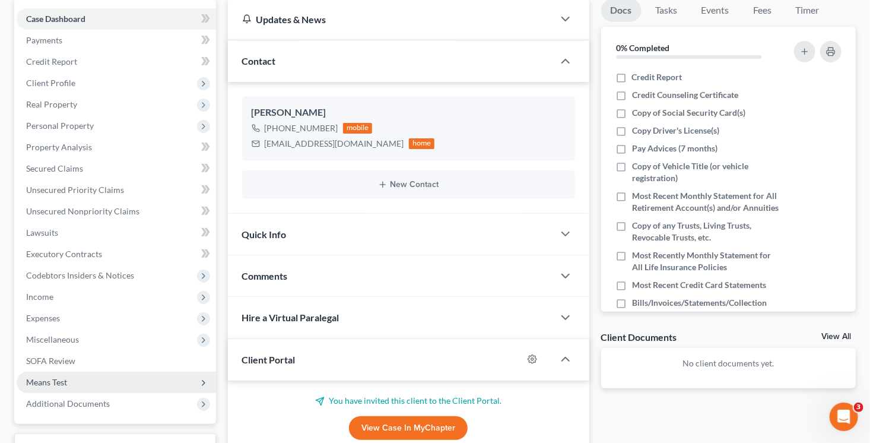
scroll to position [151, 0]
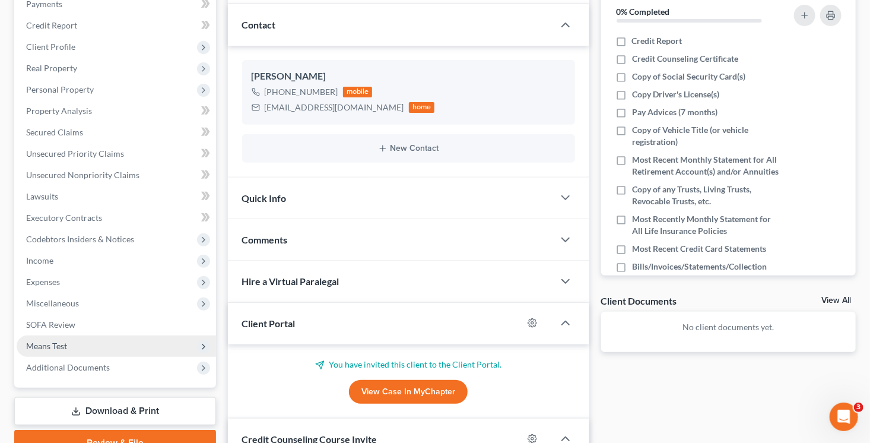
click at [77, 347] on span "Means Test" at bounding box center [116, 345] width 199 height 21
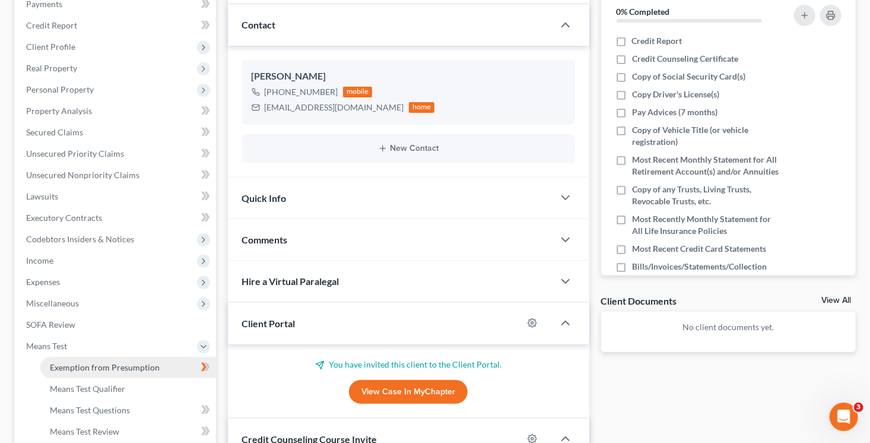
click at [114, 363] on span "Exemption from Presumption" at bounding box center [105, 367] width 110 height 10
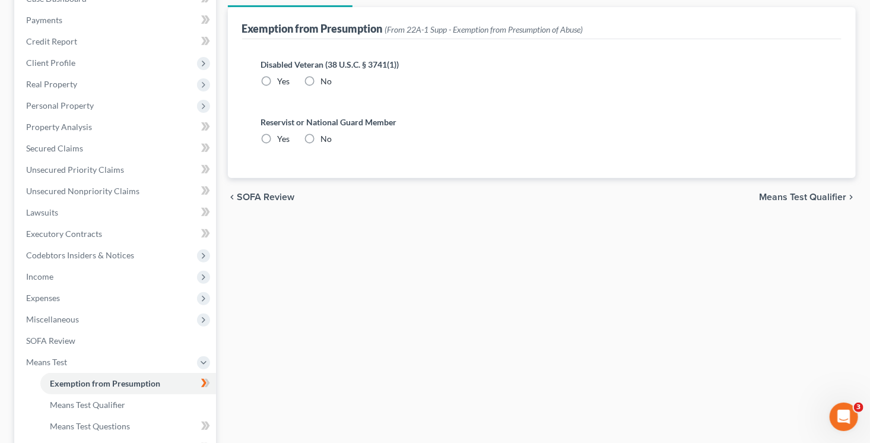
scroll to position [23, 0]
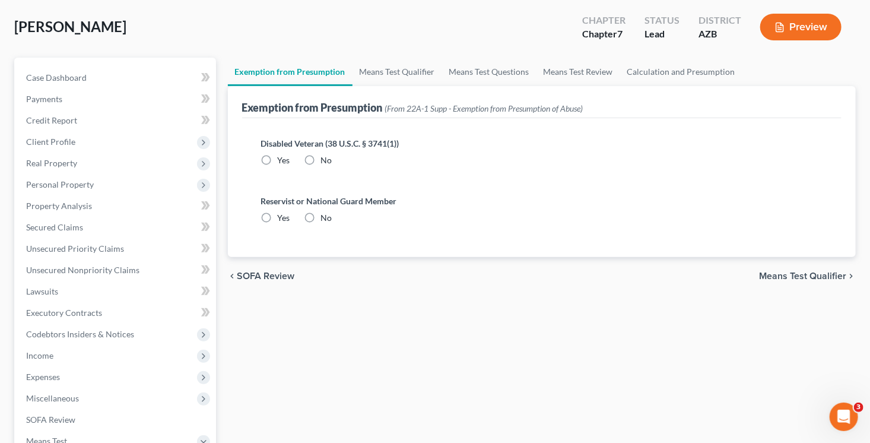
radio input "true"
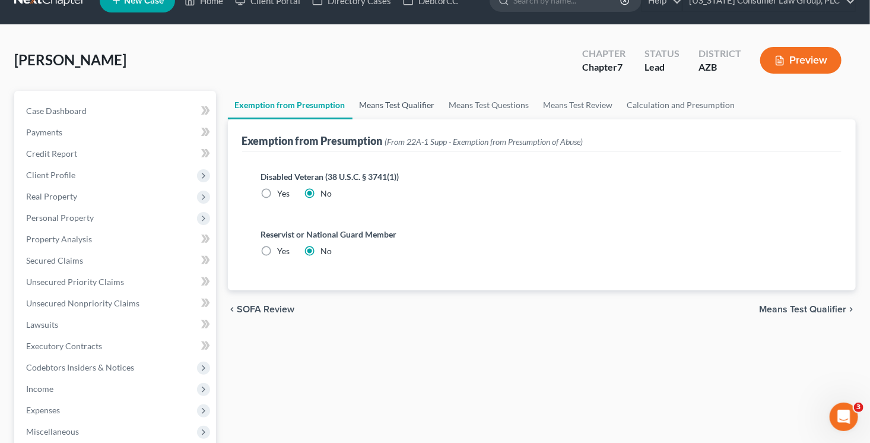
scroll to position [0, 0]
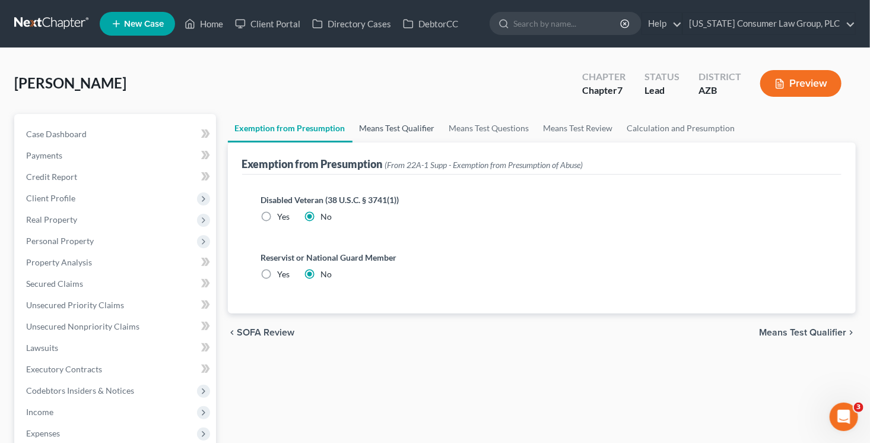
click at [378, 122] on link "Means Test Qualifier" at bounding box center [398, 128] width 90 height 28
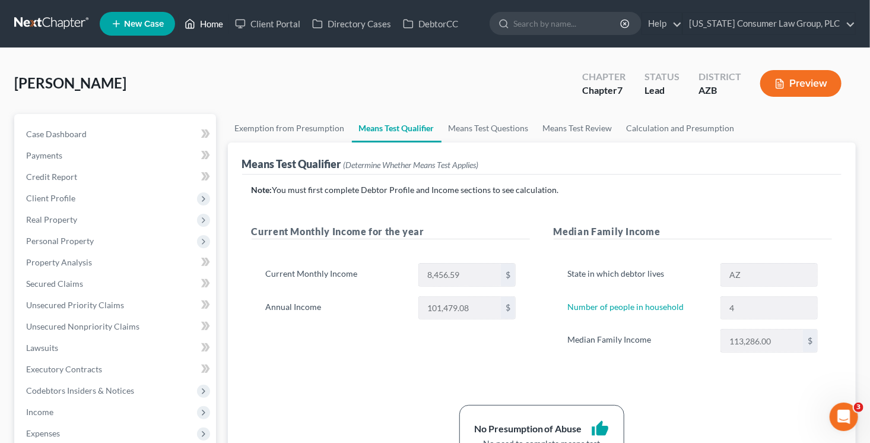
click at [226, 24] on link "Home" at bounding box center [204, 23] width 50 height 21
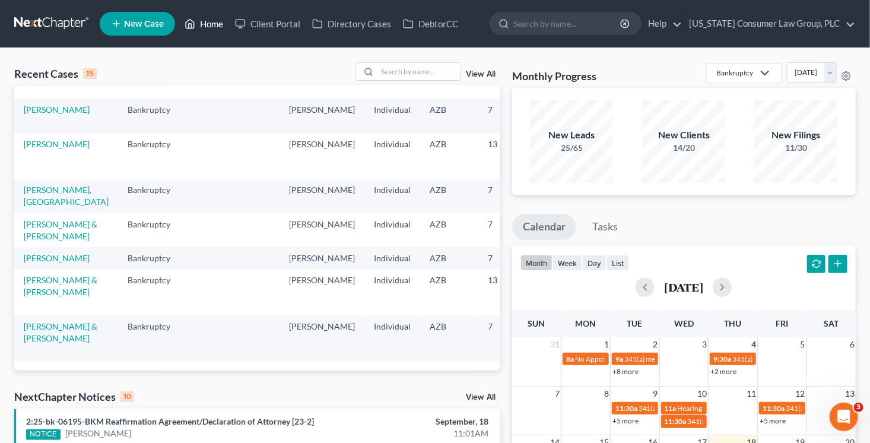
scroll to position [362, 0]
click at [30, 219] on link "Kelsey, Jesse & Marzan-Kelsey, Jacqueline" at bounding box center [61, 230] width 74 height 22
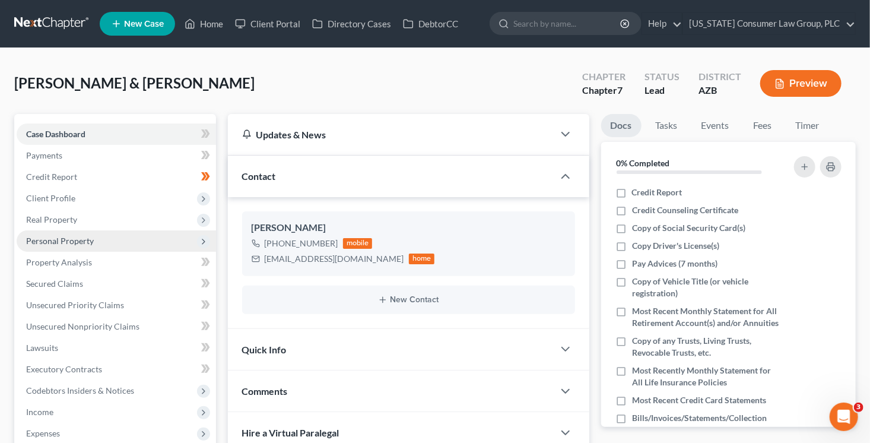
click at [69, 240] on span "Personal Property" at bounding box center [60, 241] width 68 height 10
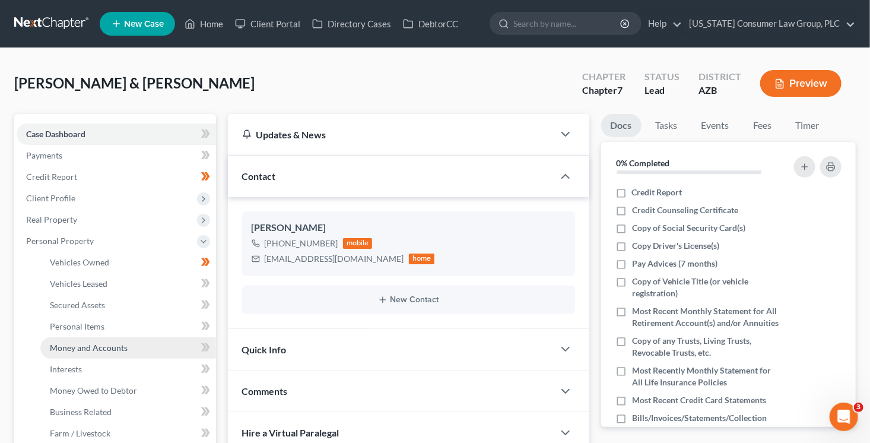
click at [122, 344] on span "Money and Accounts" at bounding box center [89, 348] width 78 height 10
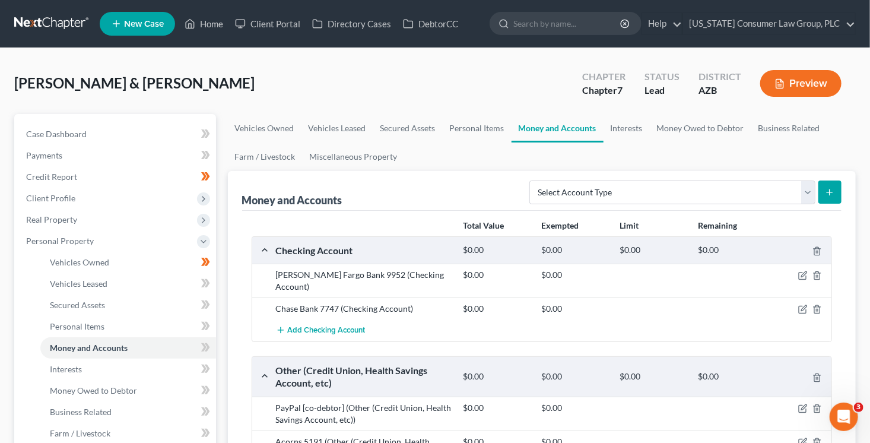
click at [786, 297] on div "Chase Bank 7747 (Checking Account) $0.00 $0.00" at bounding box center [542, 308] width 580 height 22
click at [803, 272] on icon "button" at bounding box center [803, 275] width 9 height 9
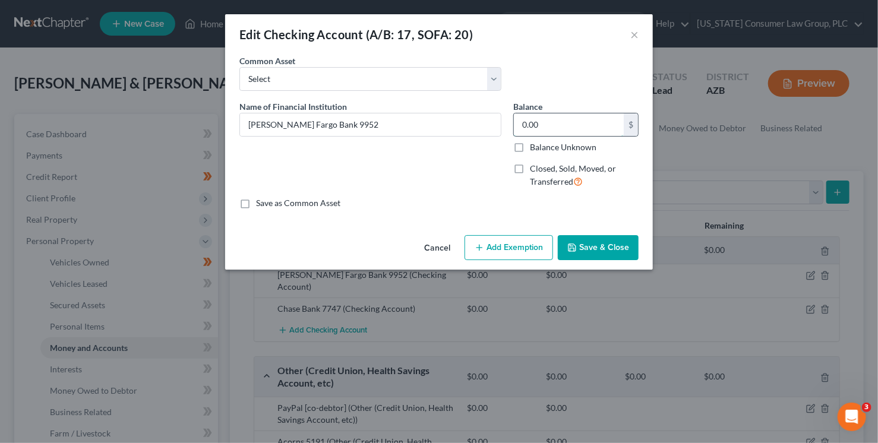
click at [546, 120] on input "0.00" at bounding box center [569, 124] width 110 height 23
type input "118.01"
click at [617, 244] on button "Save & Close" at bounding box center [598, 247] width 81 height 25
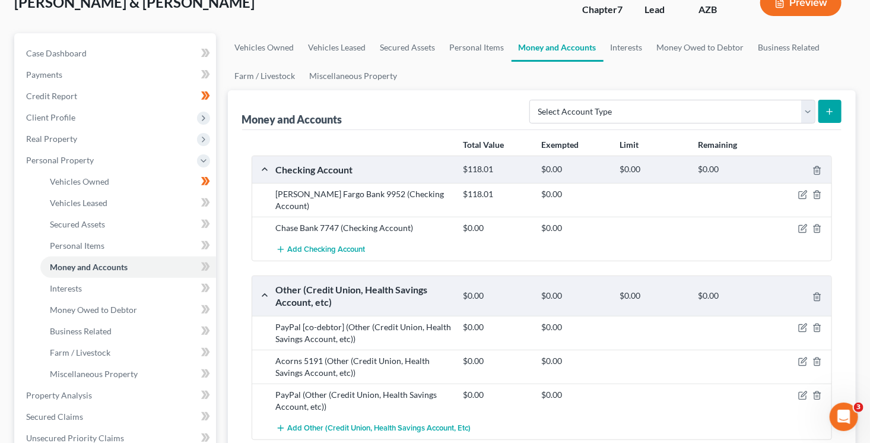
scroll to position [135, 0]
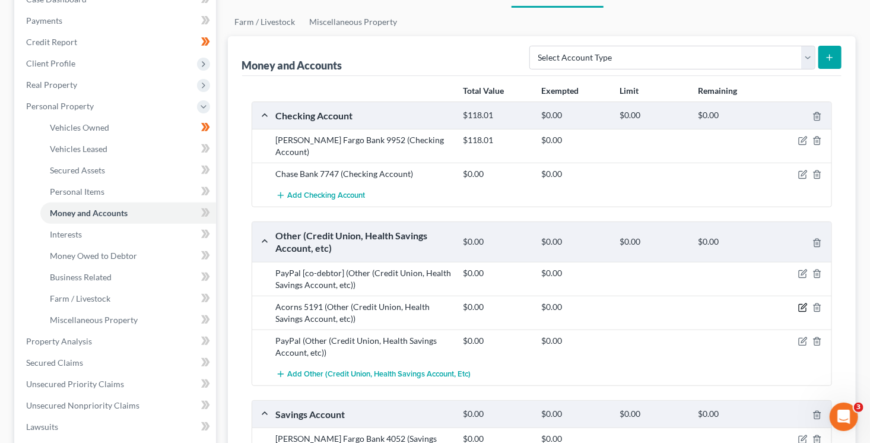
click at [802, 305] on icon "button" at bounding box center [802, 308] width 7 height 7
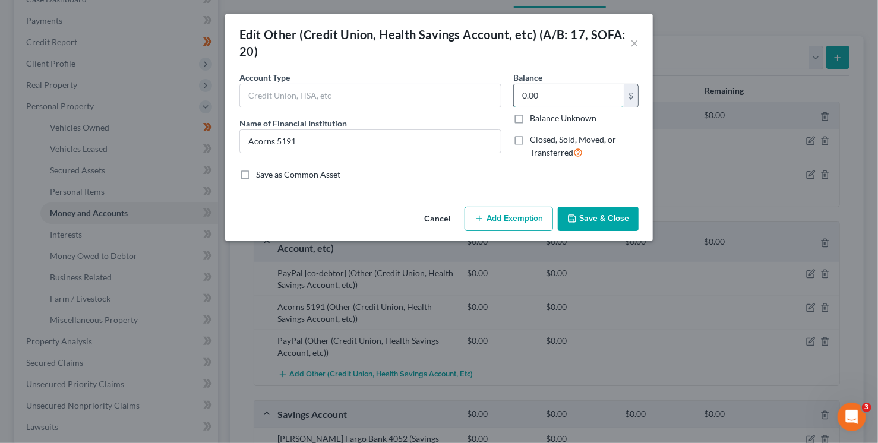
click at [547, 99] on input "0.00" at bounding box center [569, 95] width 110 height 23
type input "40.10"
click at [606, 225] on button "Save & Close" at bounding box center [598, 219] width 81 height 25
